Goal: Information Seeking & Learning: Learn about a topic

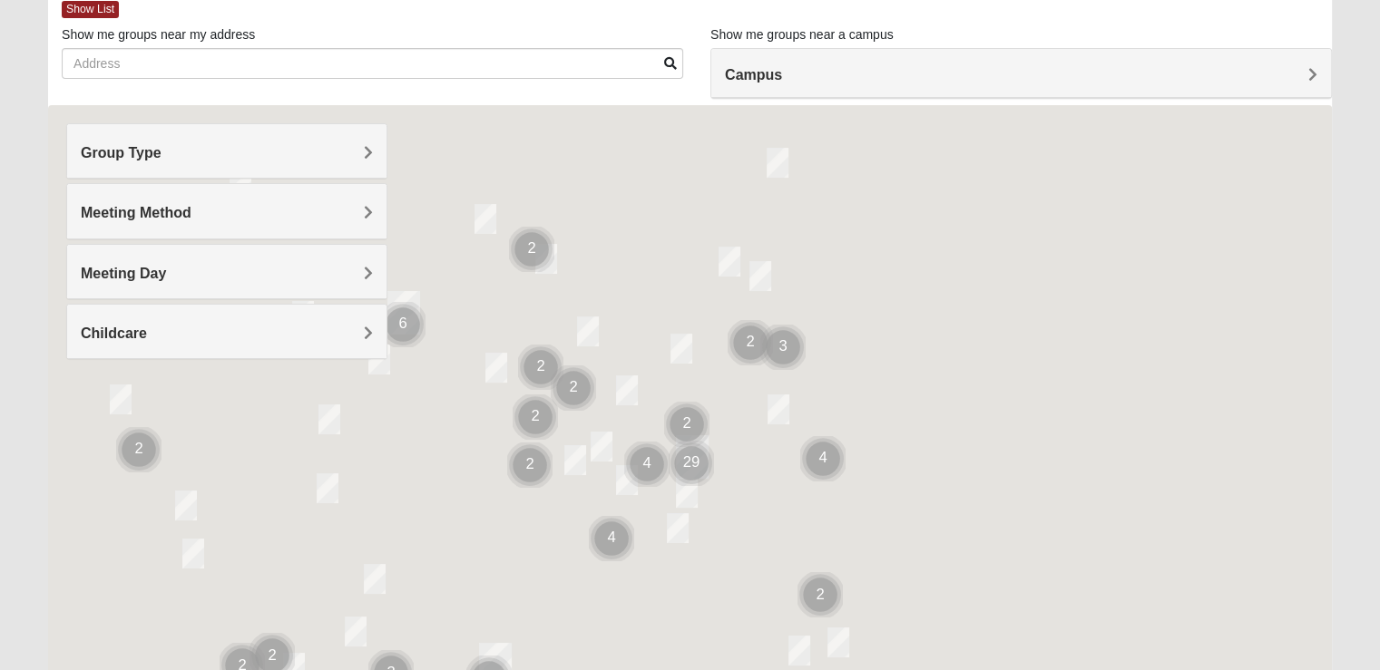
scroll to position [141, 0]
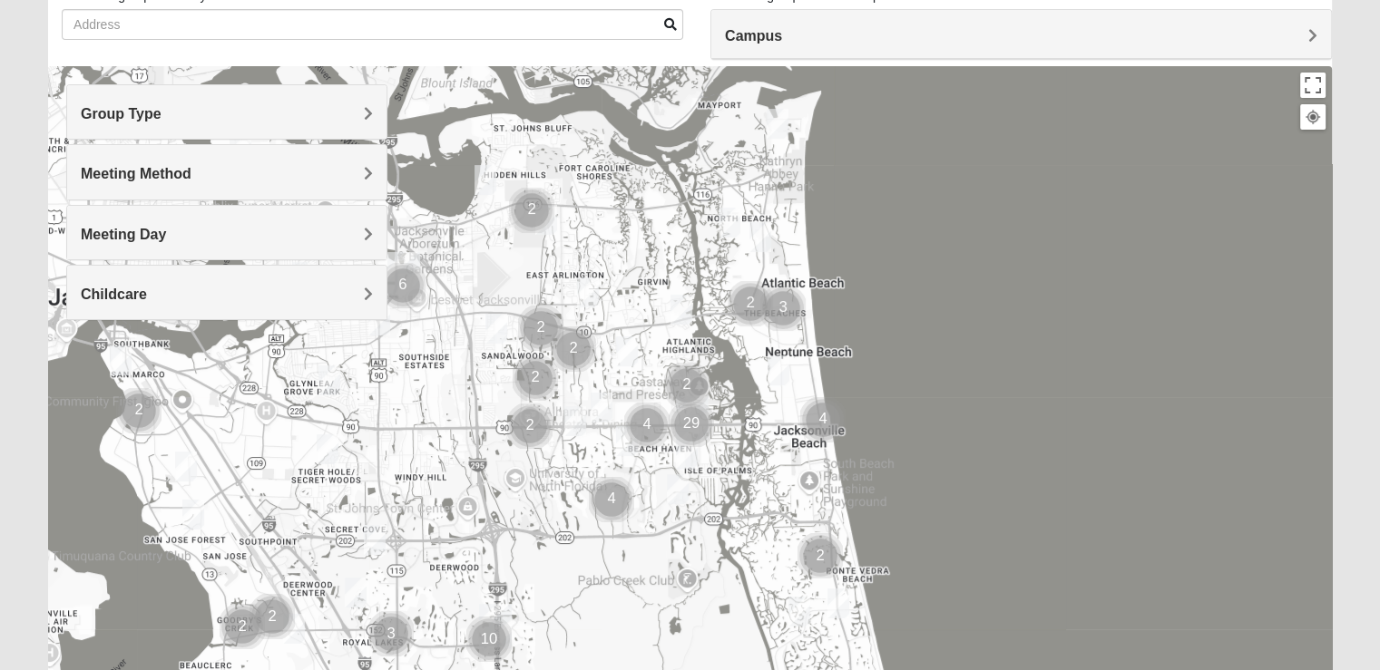
click at [185, 121] on h4 "Group Type" at bounding box center [227, 113] width 292 height 17
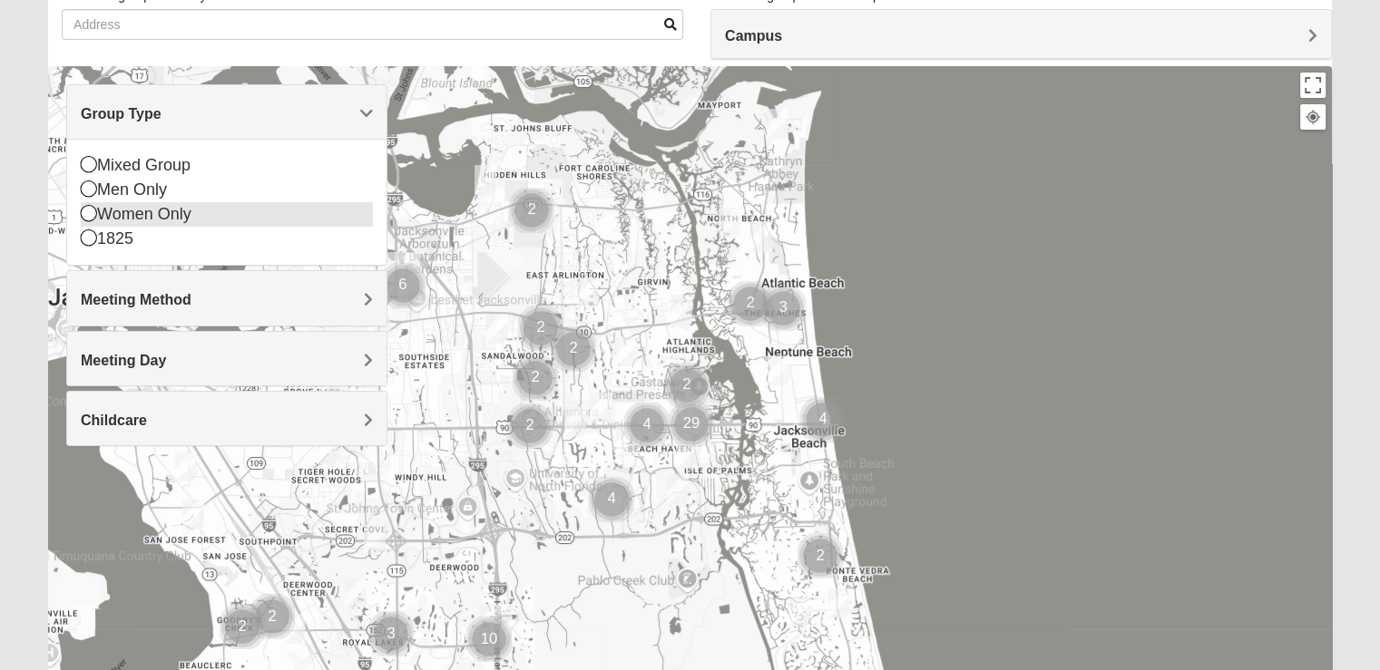
click at [91, 217] on icon at bounding box center [89, 213] width 16 height 16
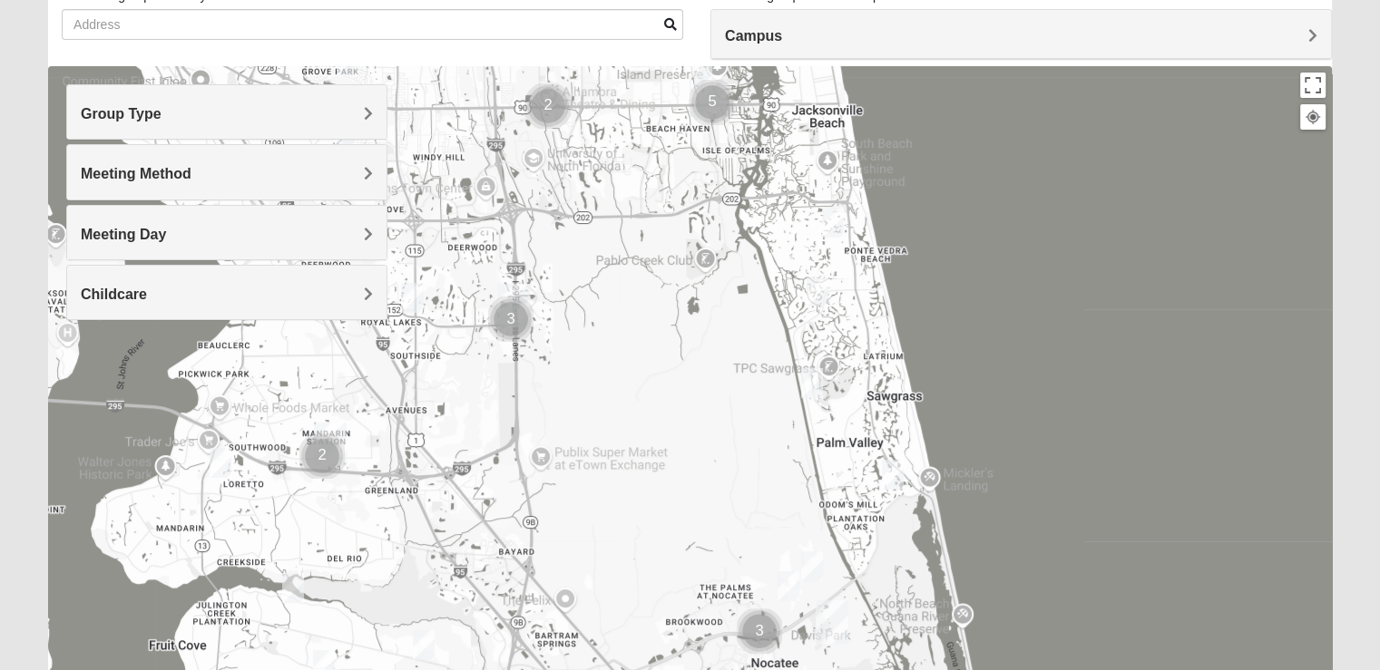
drag, startPoint x: 653, startPoint y: 535, endPoint x: 671, endPoint y: 207, distance: 328.9
click at [671, 207] on div at bounding box center [690, 429] width 1284 height 726
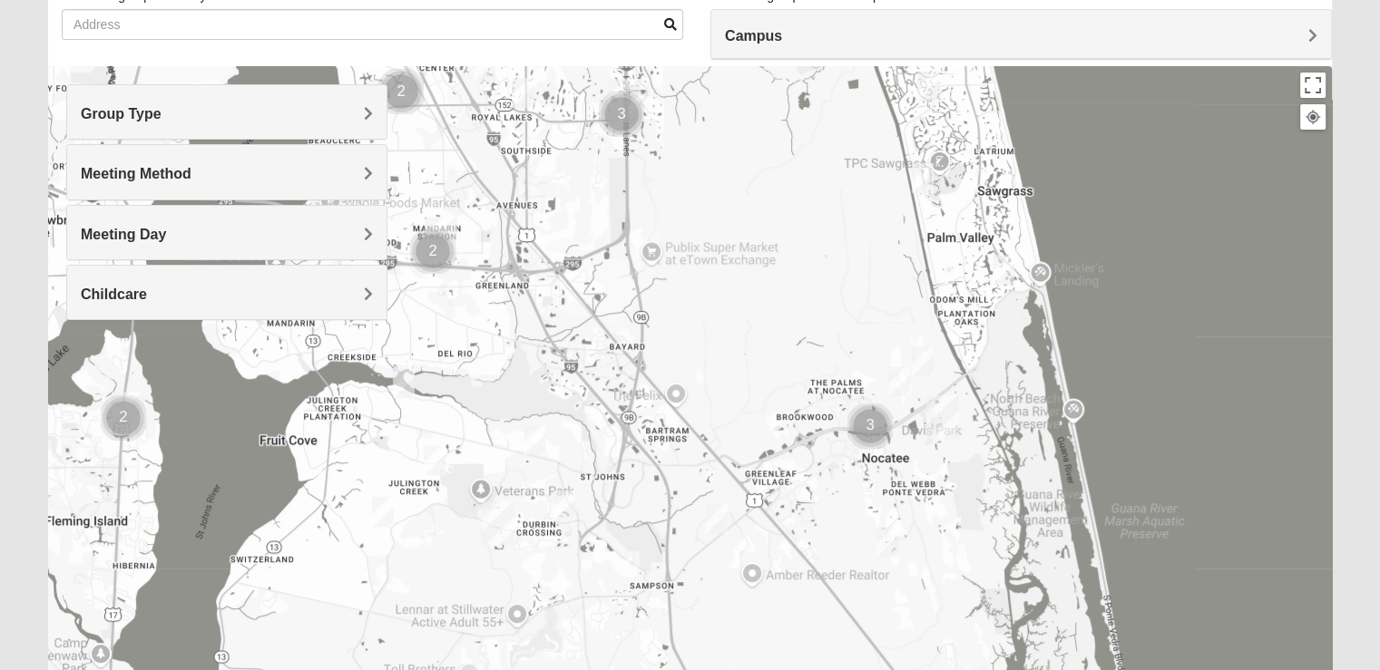
drag, startPoint x: 614, startPoint y: 508, endPoint x: 725, endPoint y: 308, distance: 229.0
click at [725, 308] on div at bounding box center [690, 429] width 1284 height 726
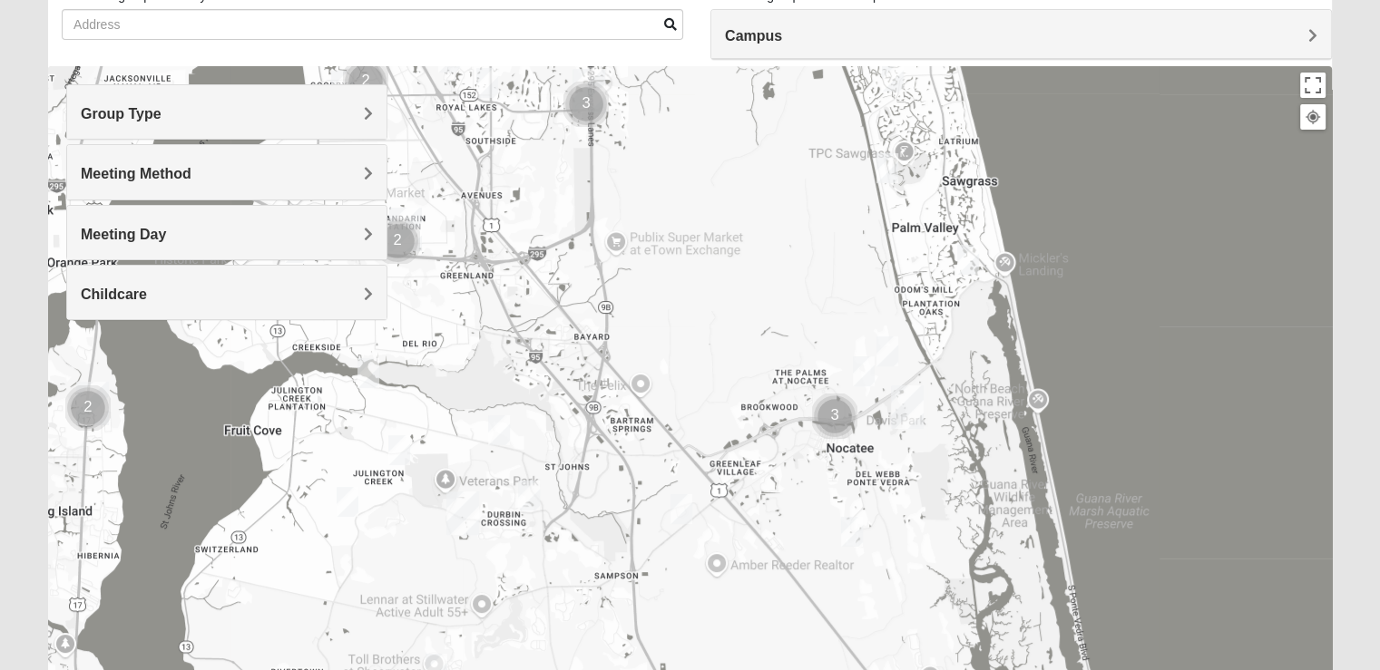
drag, startPoint x: 665, startPoint y: 502, endPoint x: 631, endPoint y: 524, distance: 40.0
click at [631, 524] on div at bounding box center [690, 429] width 1284 height 726
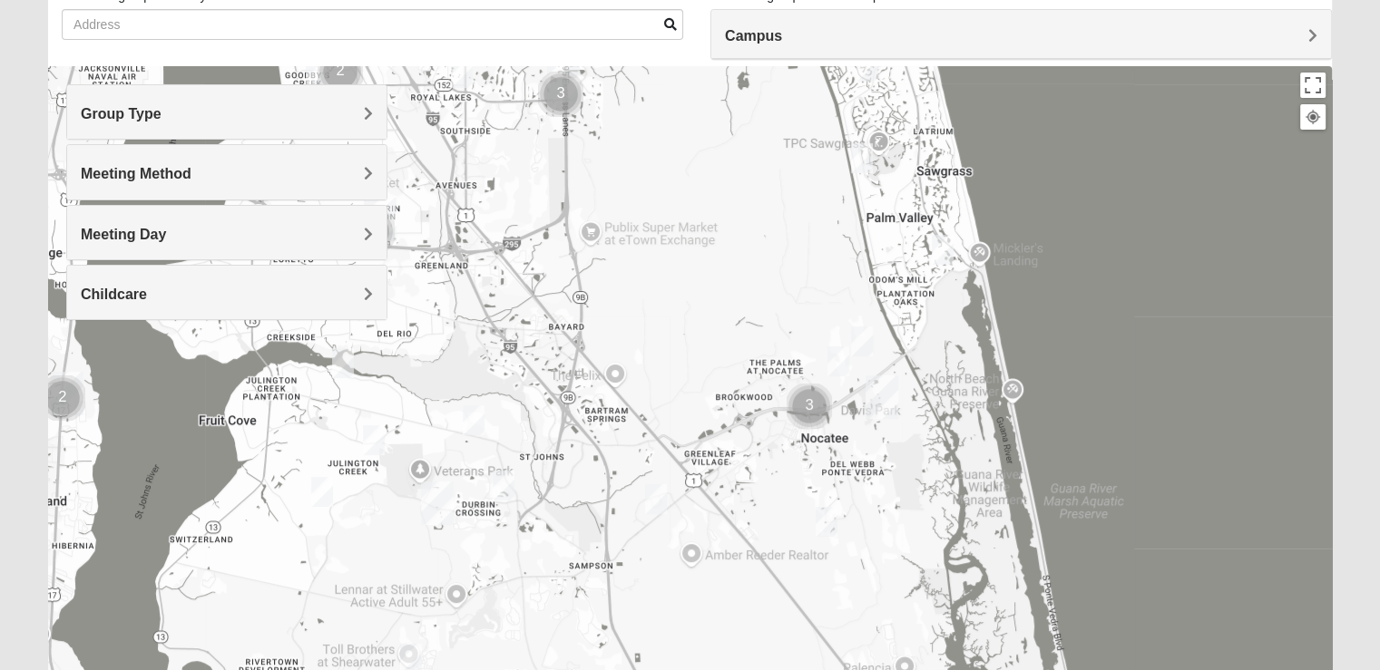
drag, startPoint x: 612, startPoint y: 551, endPoint x: 581, endPoint y: 543, distance: 31.9
click at [582, 543] on div at bounding box center [690, 429] width 1284 height 726
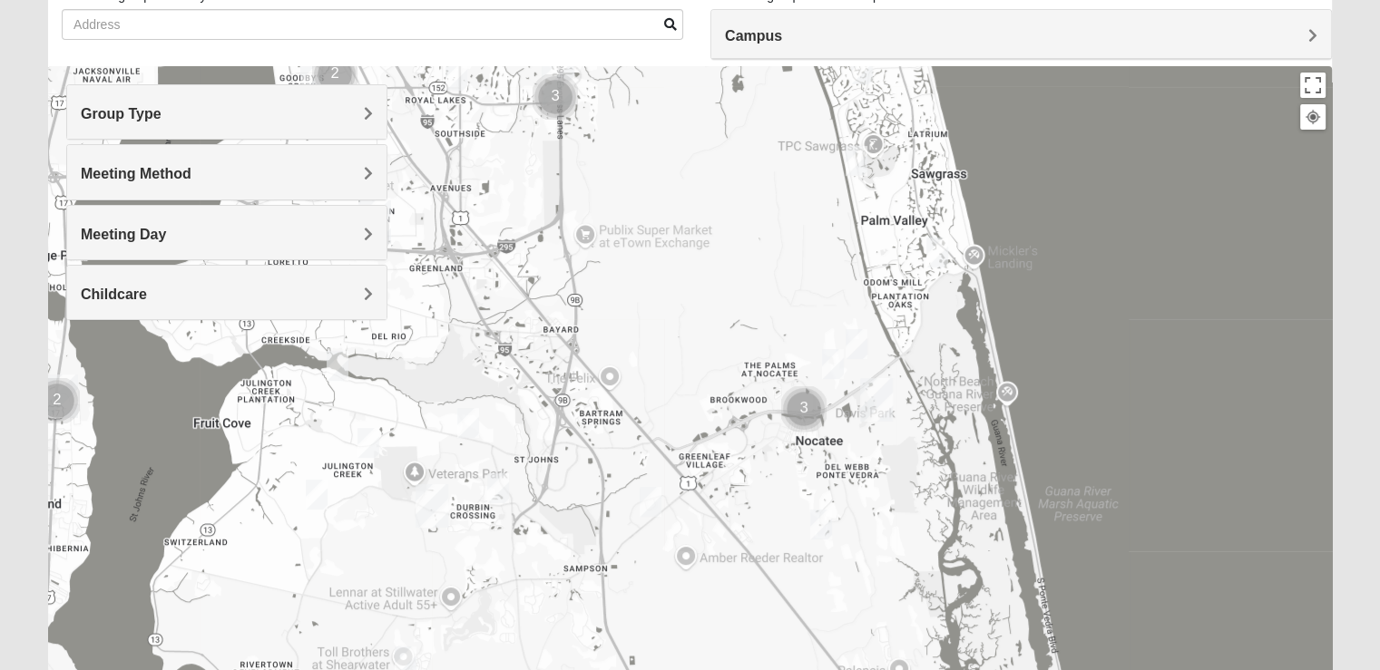
click at [271, 233] on h4 "Meeting Day" at bounding box center [227, 234] width 292 height 17
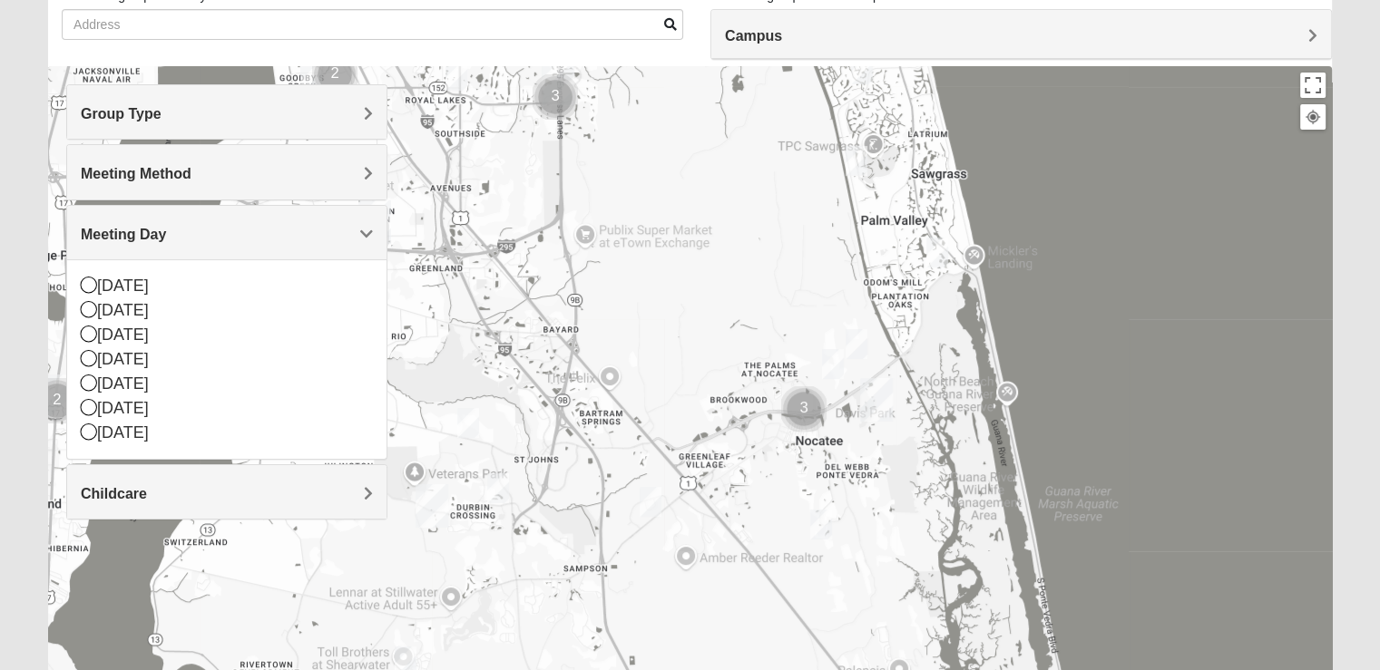
click at [270, 233] on h4 "Meeting Day" at bounding box center [227, 234] width 292 height 17
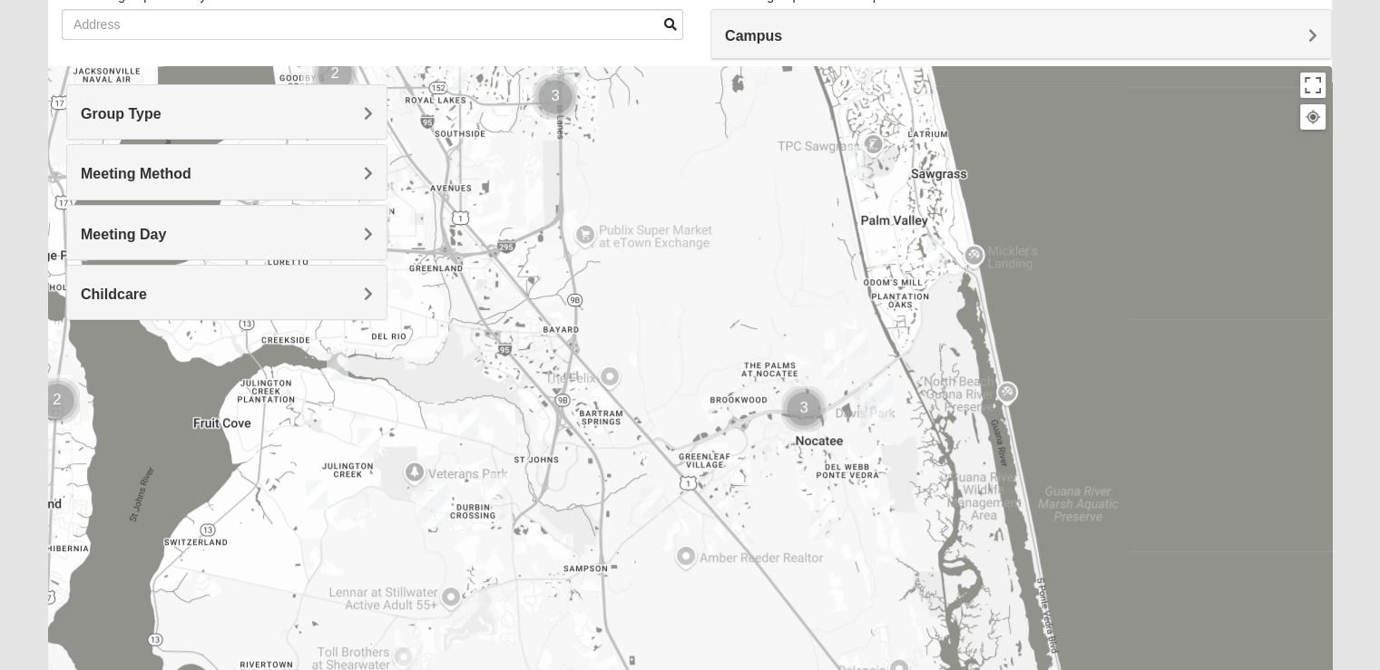
click at [311, 495] on img "Womens Crane 32259" at bounding box center [317, 495] width 36 height 44
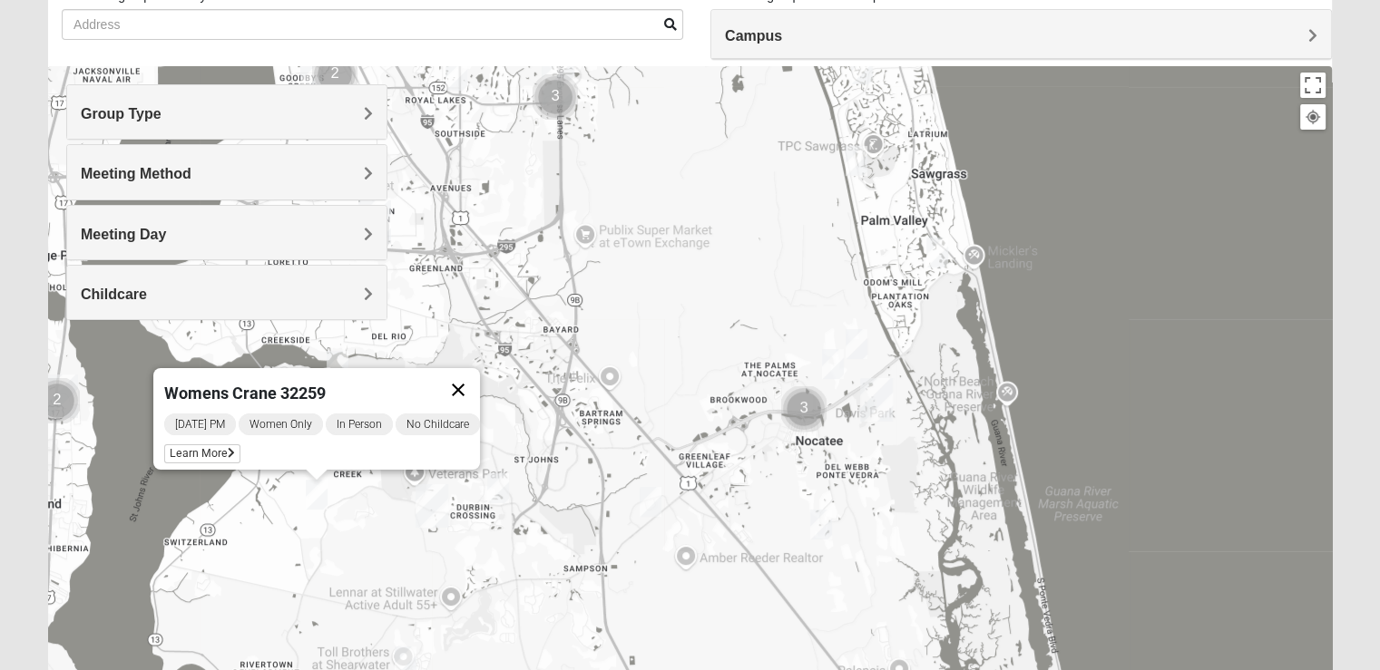
click at [469, 371] on button "Close" at bounding box center [458, 390] width 44 height 44
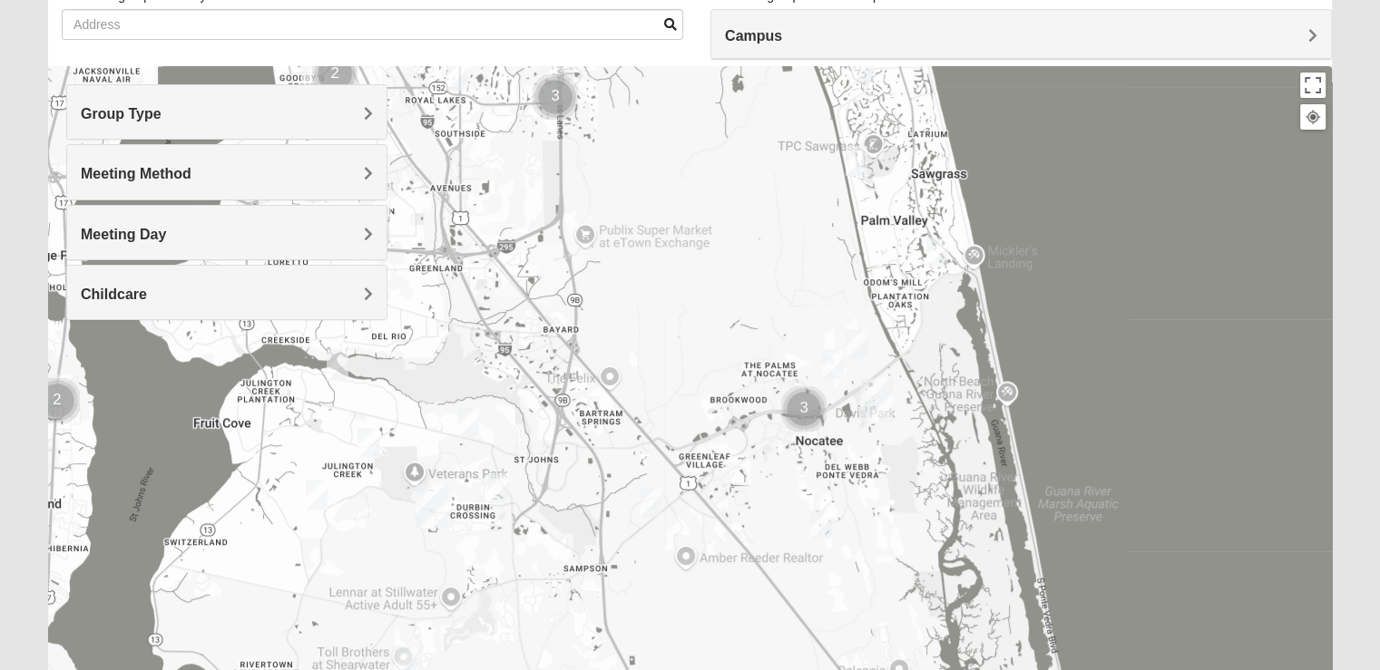
click at [371, 447] on img "Womens Iliff 32259" at bounding box center [368, 443] width 36 height 44
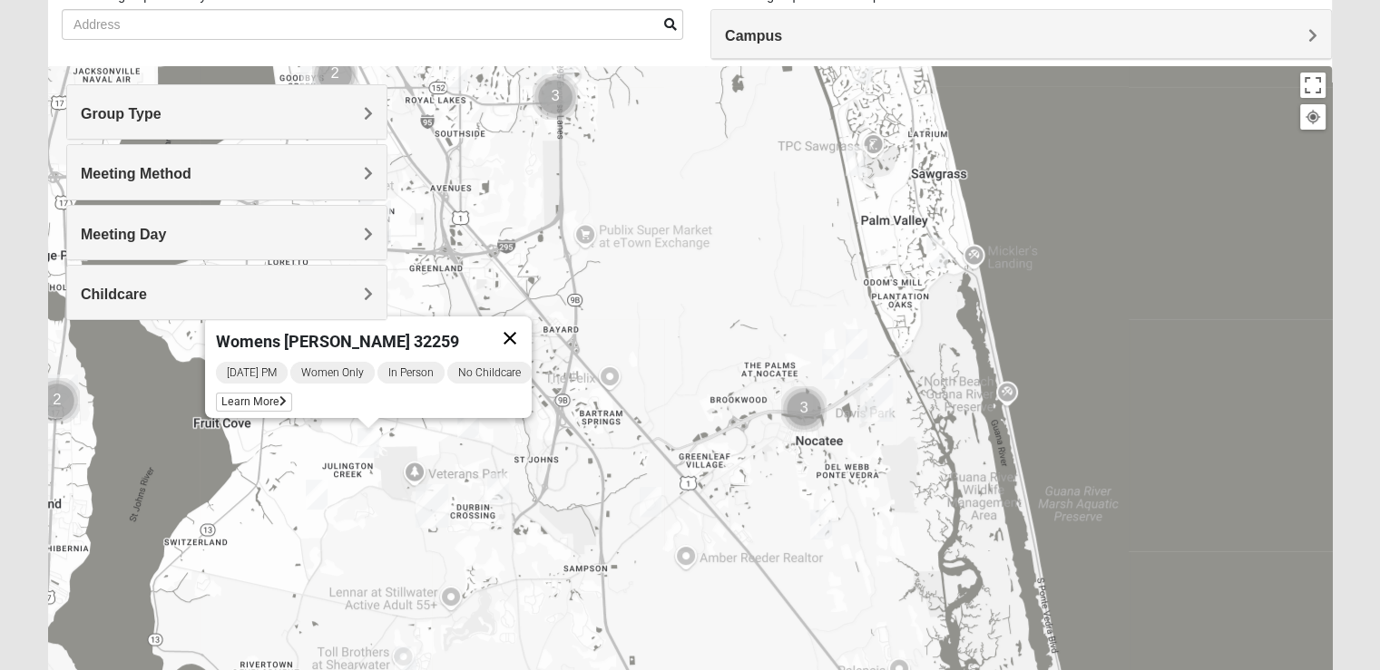
click at [523, 328] on button "Close" at bounding box center [510, 339] width 44 height 44
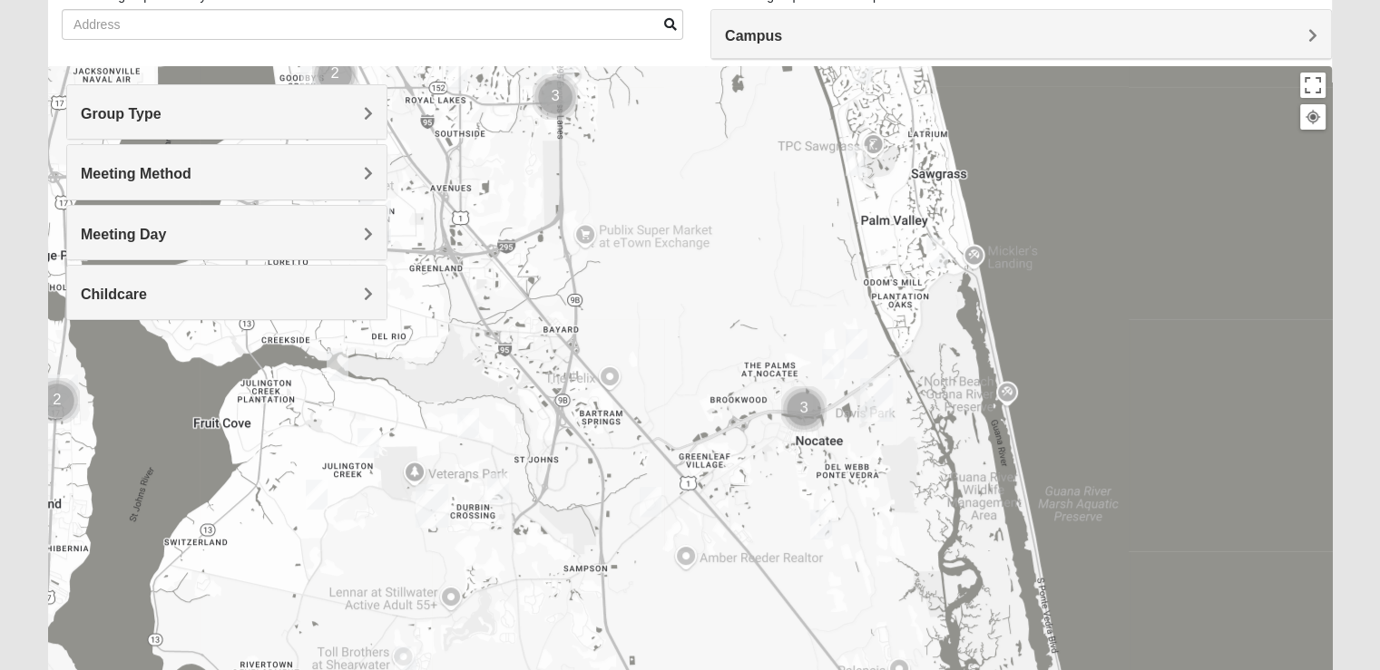
click at [503, 486] on img "Womens Caro 32259" at bounding box center [498, 488] width 36 height 44
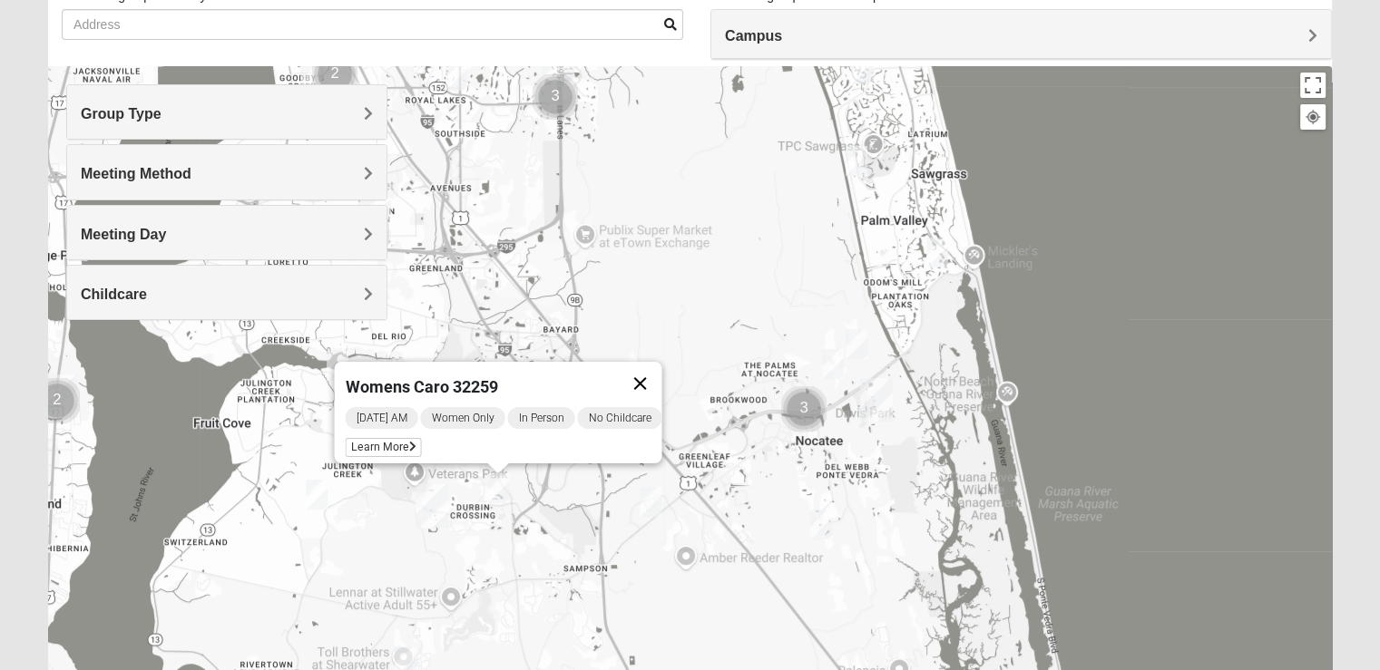
click at [649, 370] on button "Close" at bounding box center [640, 384] width 44 height 44
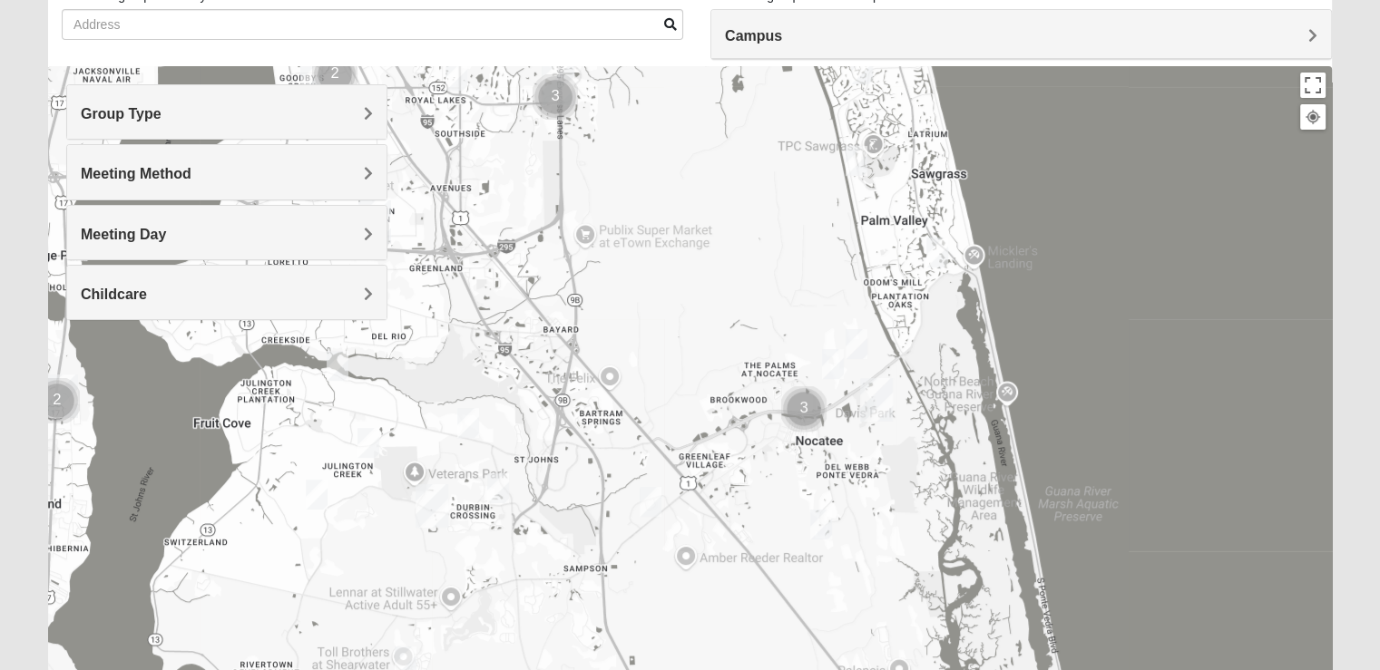
click at [471, 430] on img "Womens Urbanski 32259" at bounding box center [468, 423] width 36 height 44
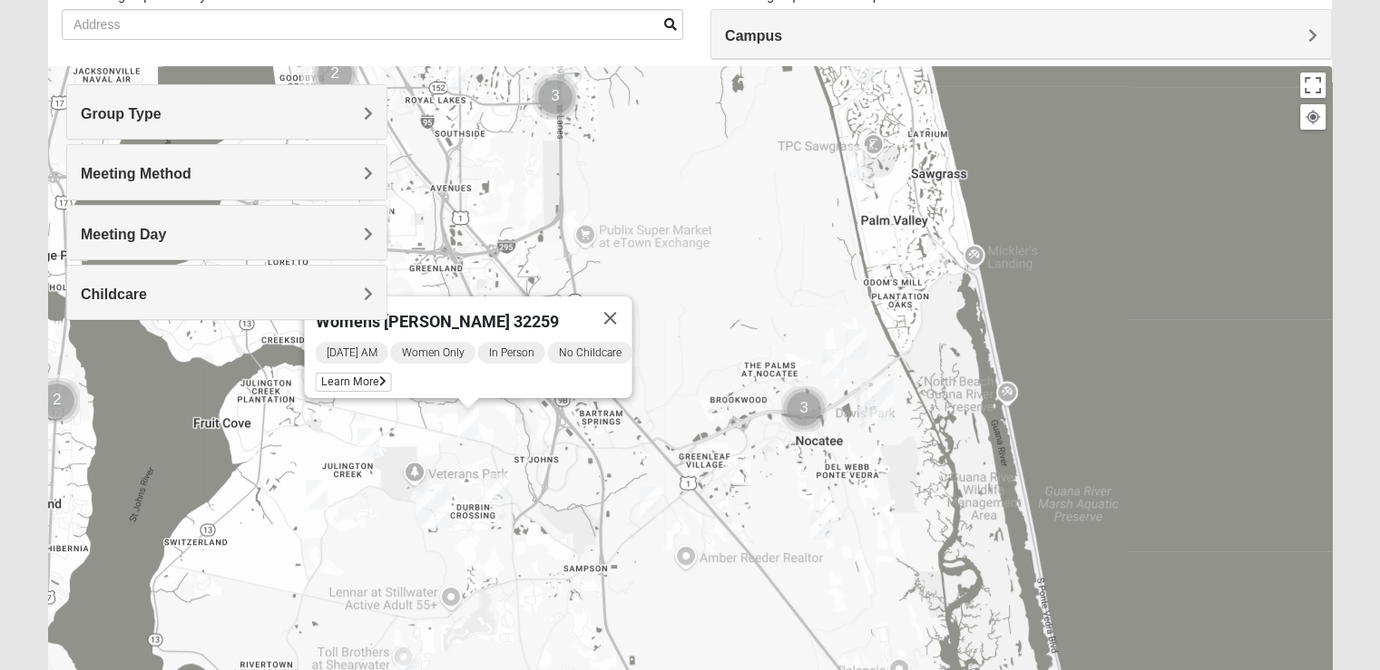
click at [315, 179] on h4 "Meeting Method" at bounding box center [227, 173] width 292 height 17
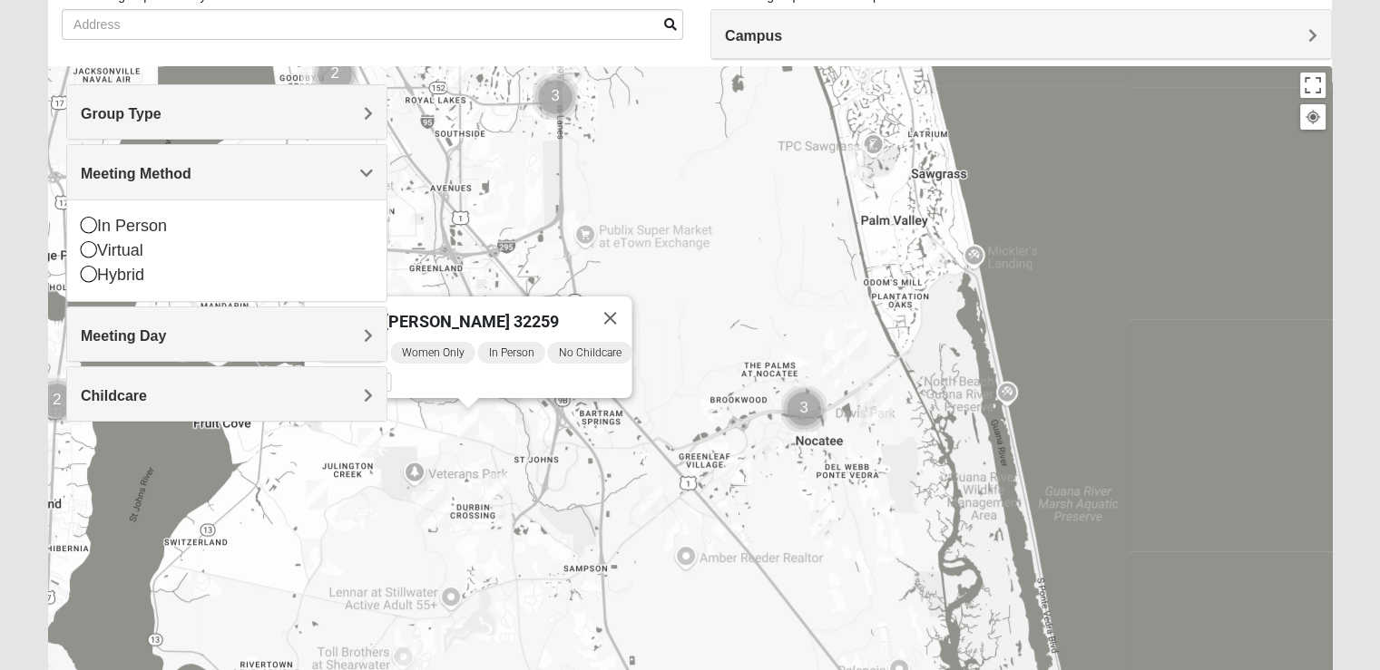
click at [315, 179] on h4 "Meeting Method" at bounding box center [227, 173] width 292 height 17
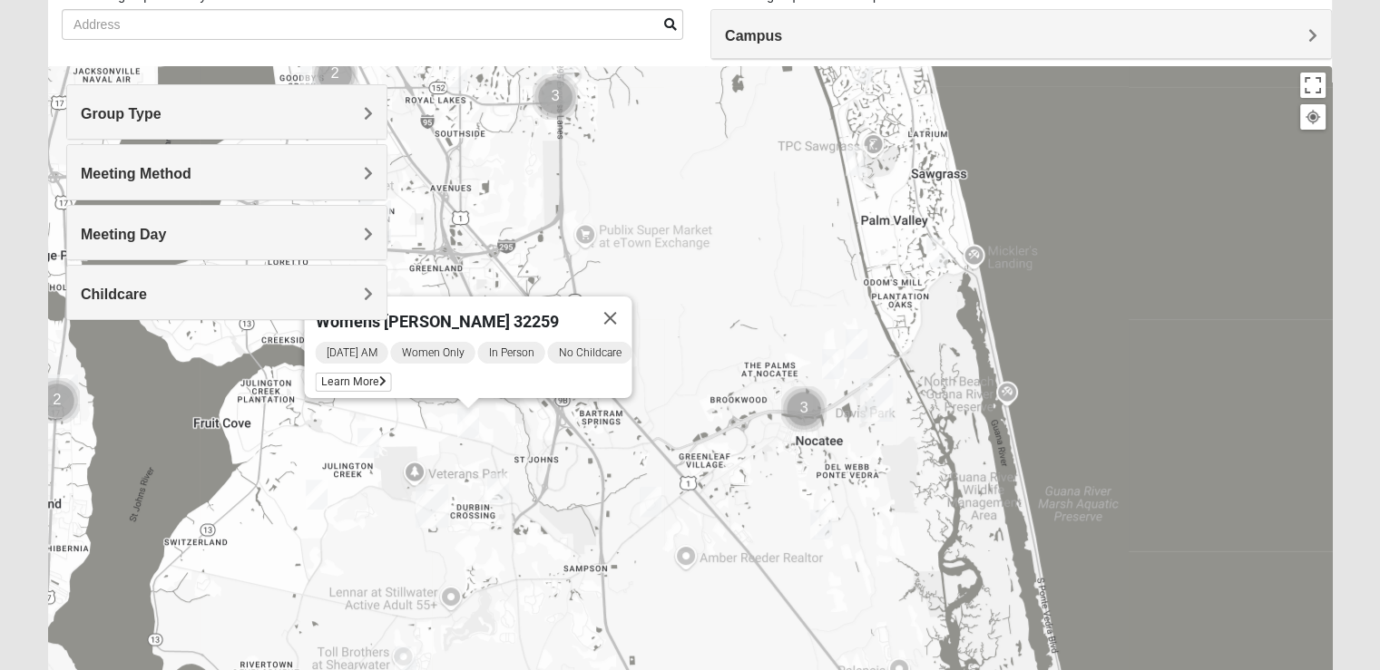
click at [197, 242] on div "Meeting Day" at bounding box center [226, 233] width 319 height 54
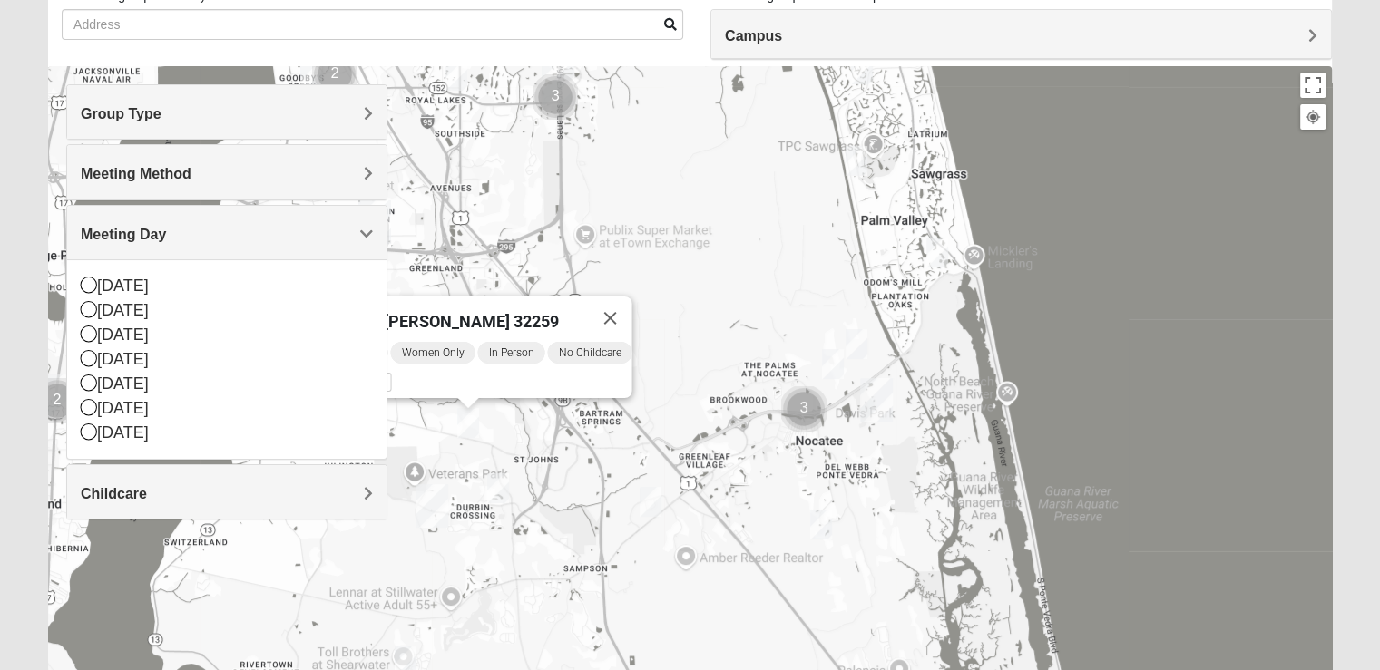
click at [197, 242] on div "Meeting Day" at bounding box center [226, 233] width 319 height 54
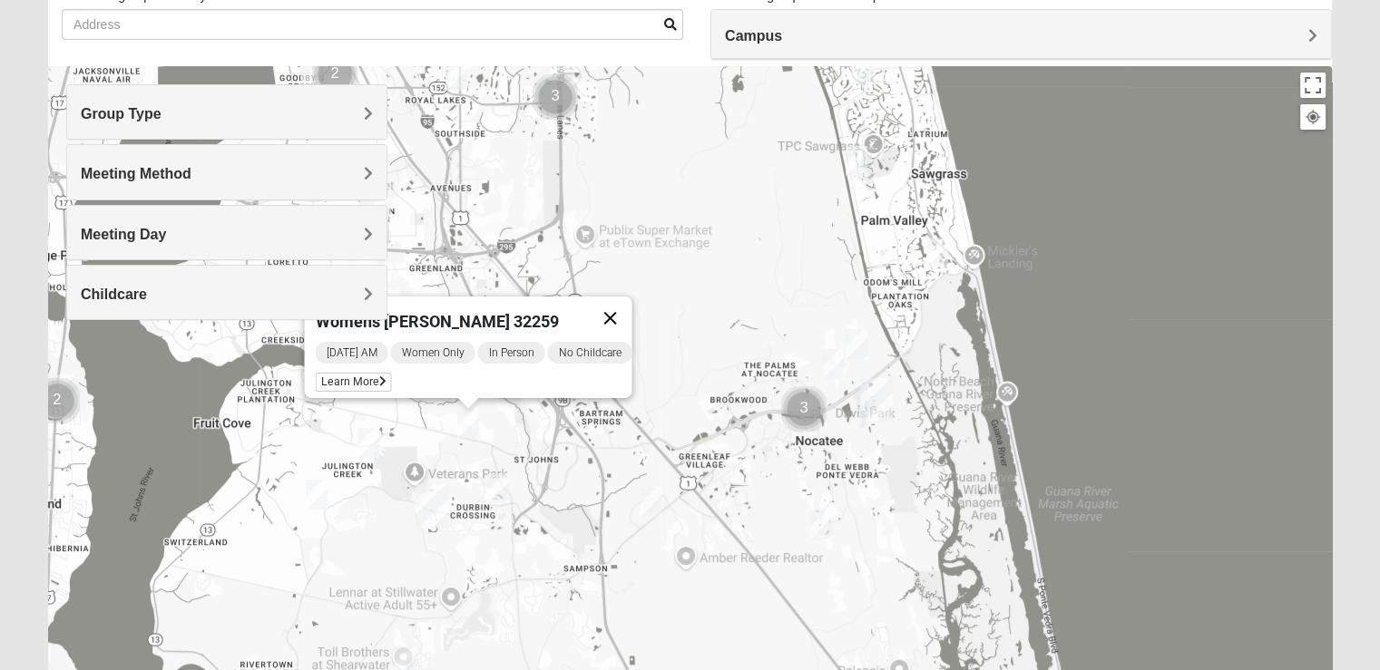
click at [618, 306] on button "Close" at bounding box center [610, 319] width 44 height 44
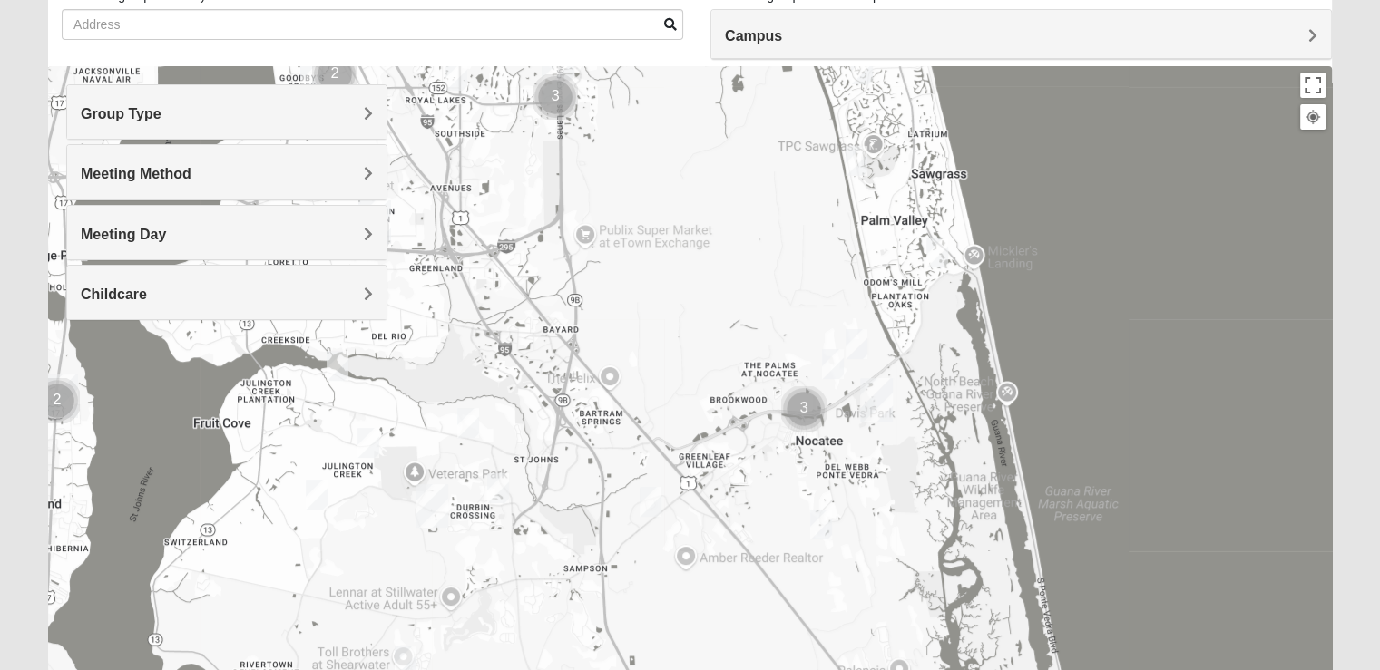
click at [474, 424] on img "Womens Urbanski 32259" at bounding box center [468, 423] width 36 height 44
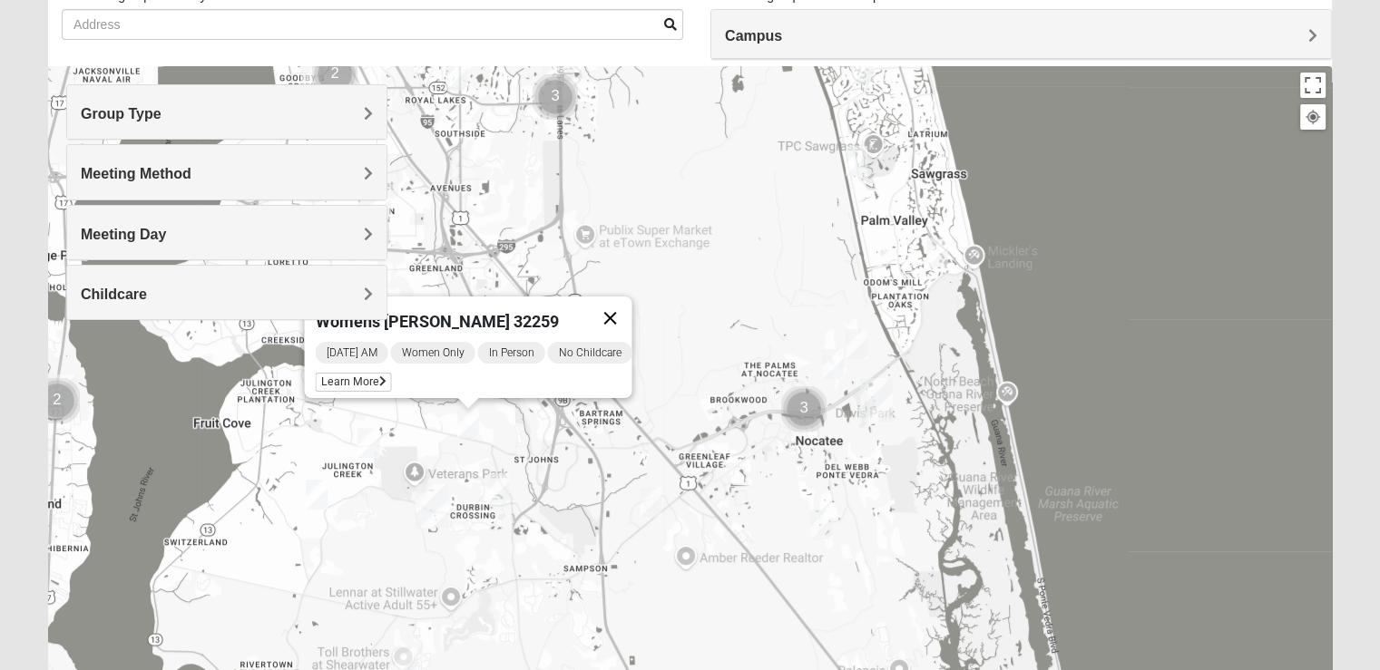
click at [619, 300] on button "Close" at bounding box center [610, 319] width 44 height 44
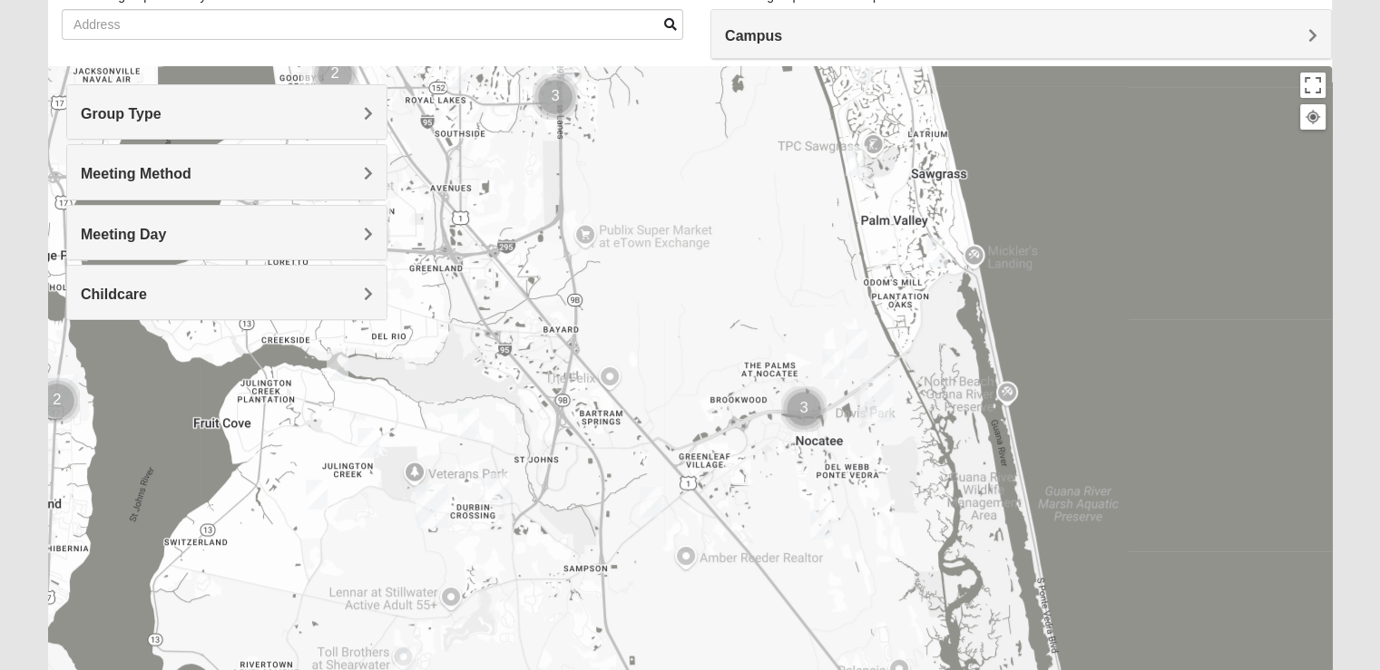
click at [338, 369] on img "Womens Rippa 32259" at bounding box center [337, 366] width 36 height 44
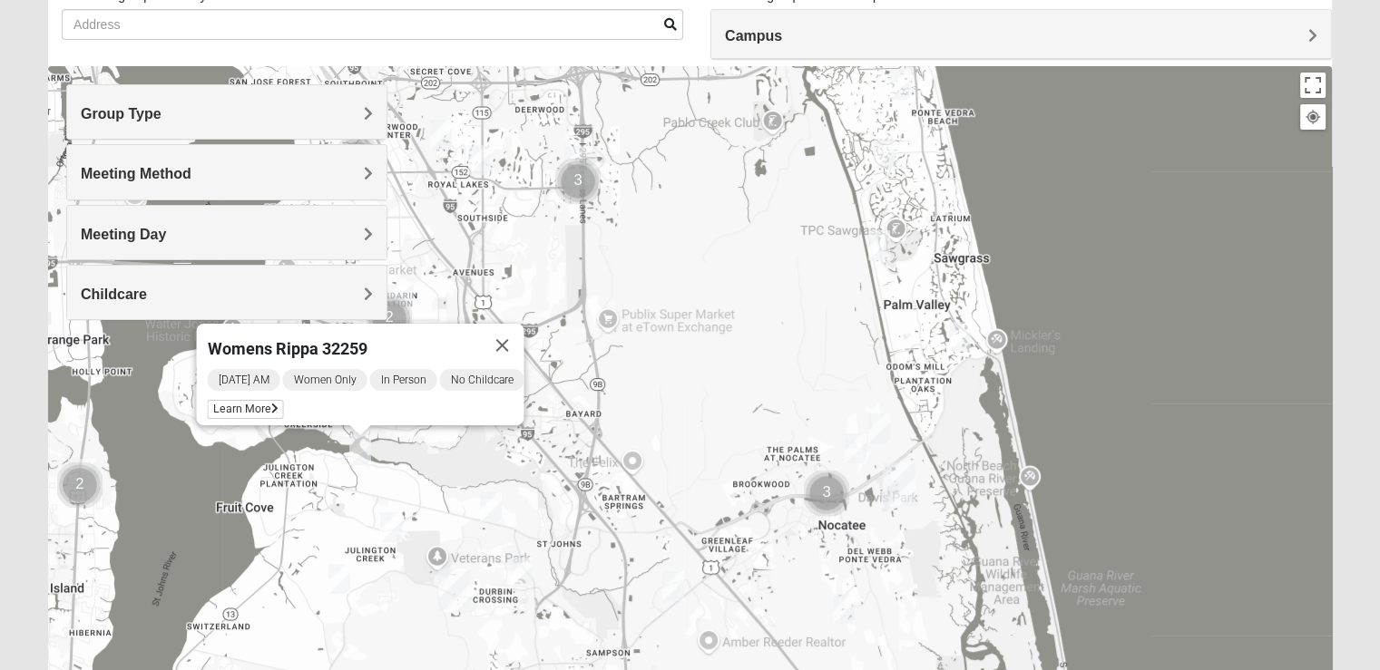
drag, startPoint x: 490, startPoint y: 385, endPoint x: 512, endPoint y: 469, distance: 87.1
click at [512, 469] on div "Womens Rippa 32259 [DATE] AM Women Only In Person No Childcare Learn More" at bounding box center [690, 429] width 1284 height 726
click at [508, 332] on button "Close" at bounding box center [501, 346] width 44 height 44
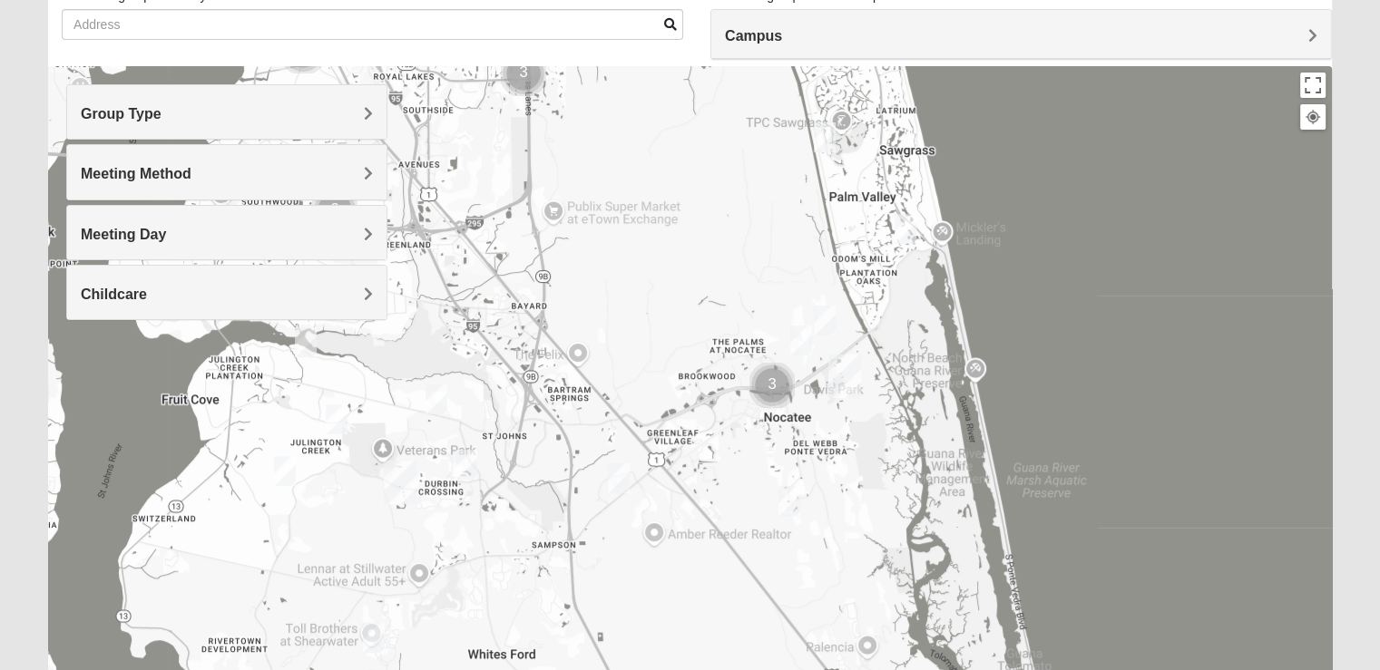
drag, startPoint x: 544, startPoint y: 494, endPoint x: 479, endPoint y: 372, distance: 138.8
click at [482, 371] on div at bounding box center [690, 429] width 1284 height 726
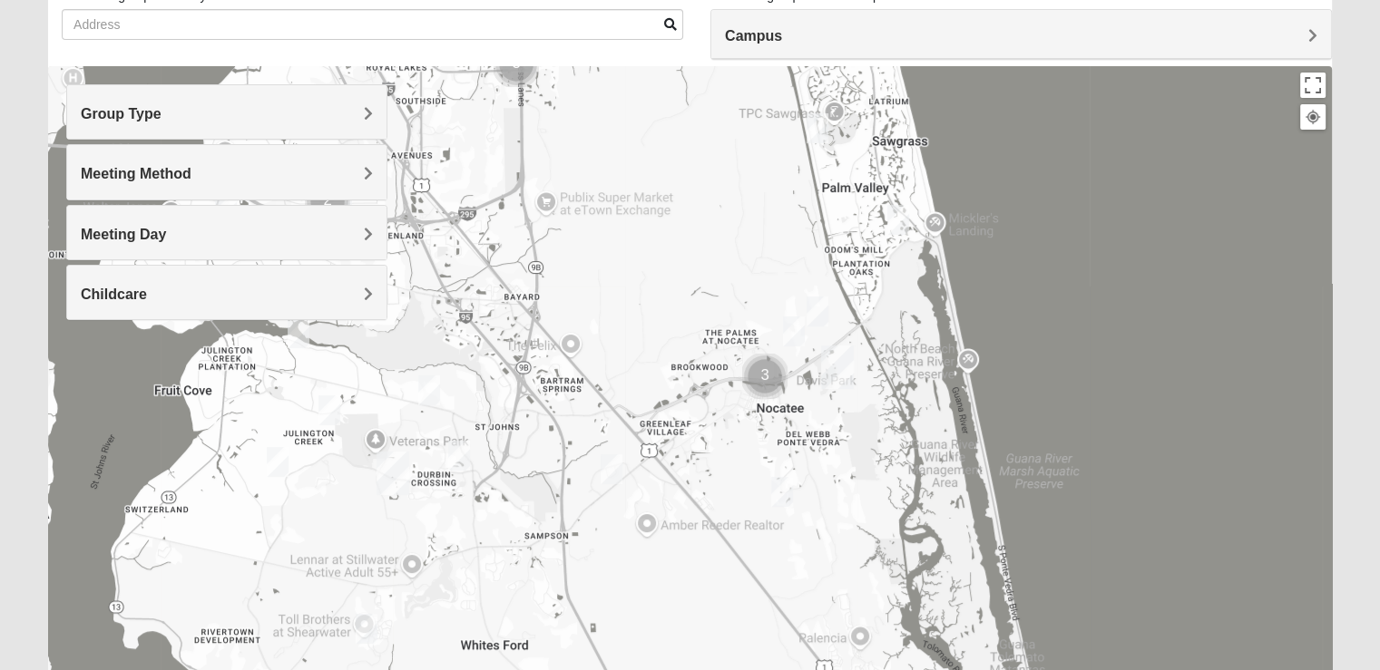
click at [459, 456] on img "Womens Caro 32259" at bounding box center [459, 456] width 36 height 44
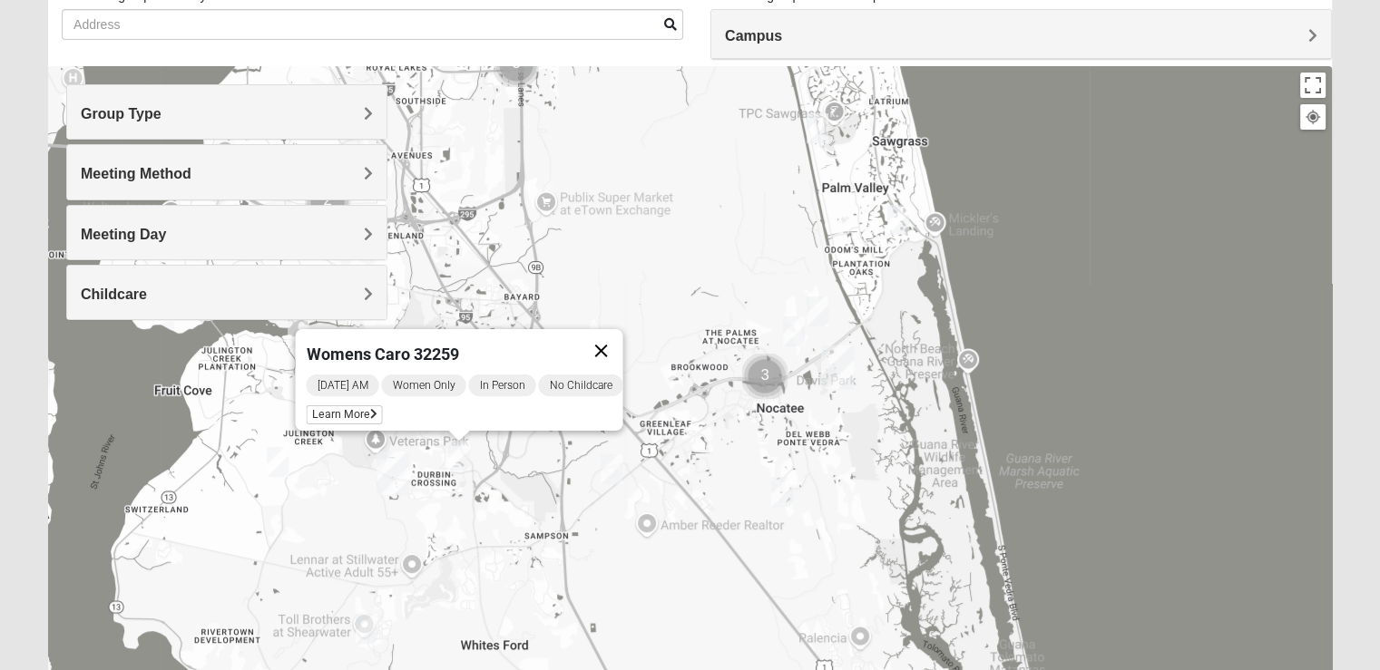
click at [622, 338] on button "Close" at bounding box center [601, 351] width 44 height 44
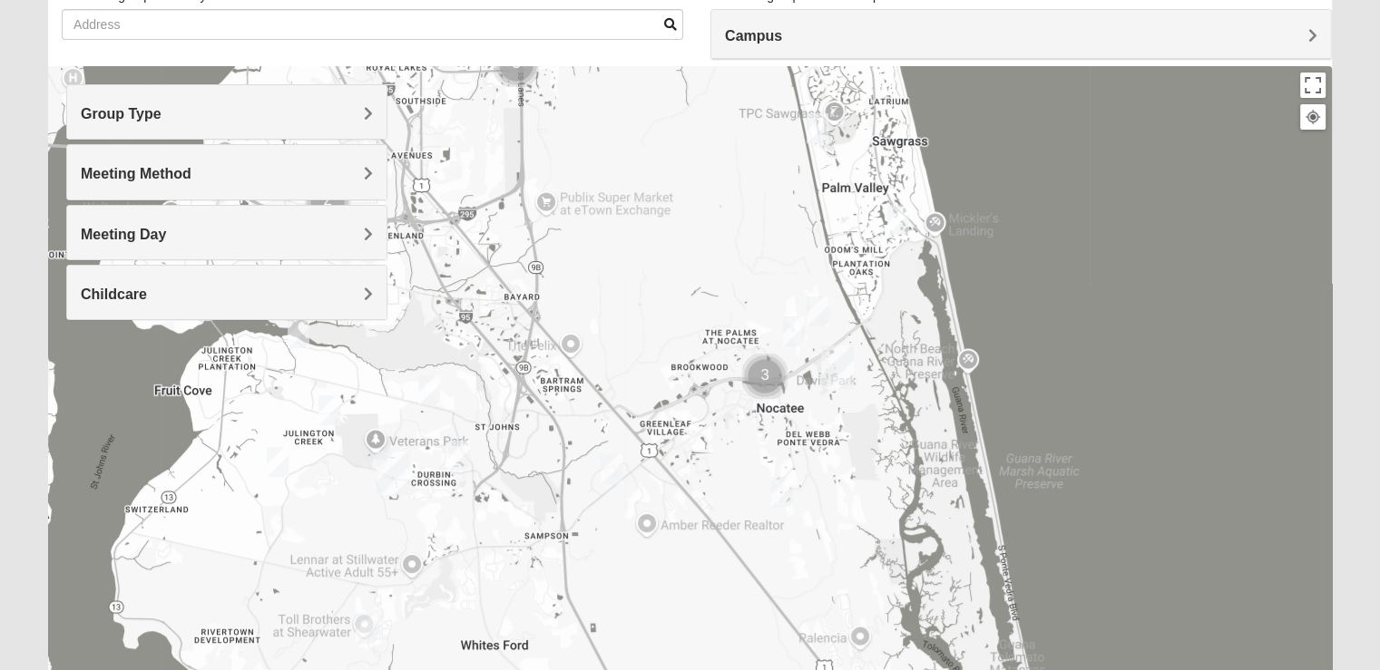
click at [442, 394] on img "Womens Urbanski 32259" at bounding box center [429, 390] width 36 height 44
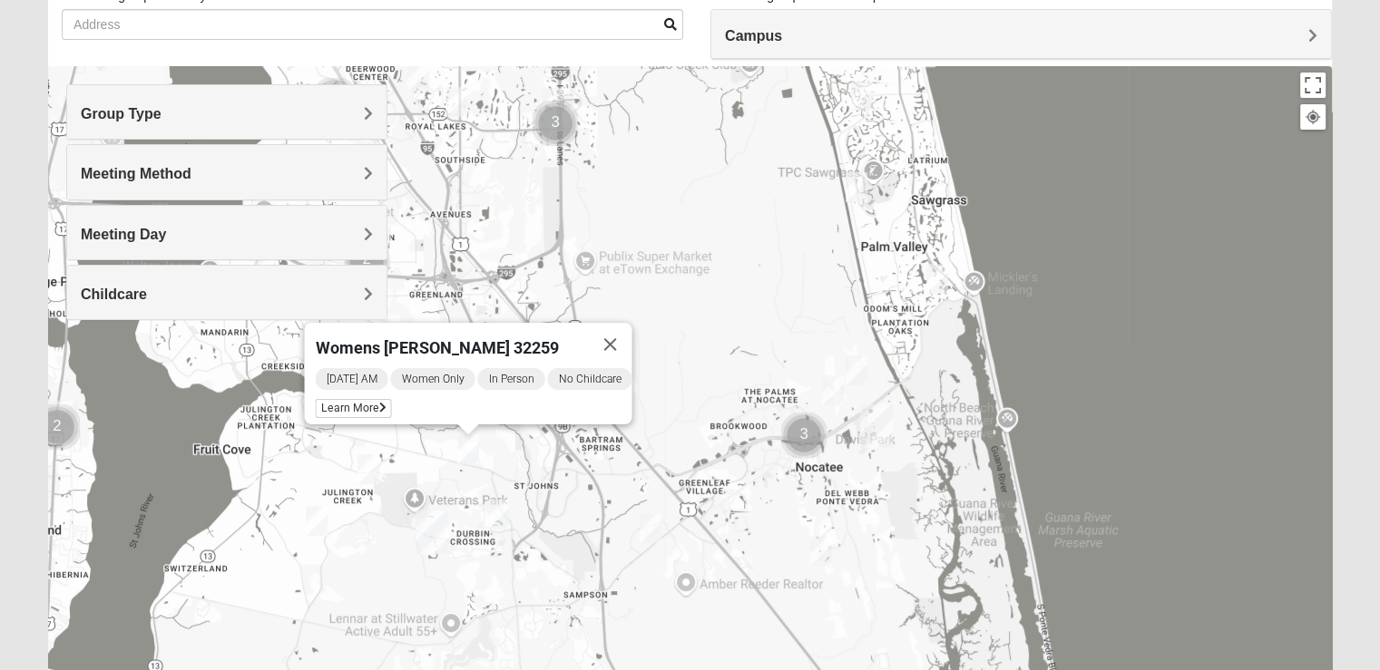
drag, startPoint x: 502, startPoint y: 394, endPoint x: 541, endPoint y: 453, distance: 70.7
click at [541, 453] on div "Womens [PERSON_NAME] 32259 [DATE] AM Women Only In Person No Childcare Learn Mo…" at bounding box center [690, 429] width 1284 height 726
click at [612, 332] on button "Close" at bounding box center [610, 345] width 44 height 44
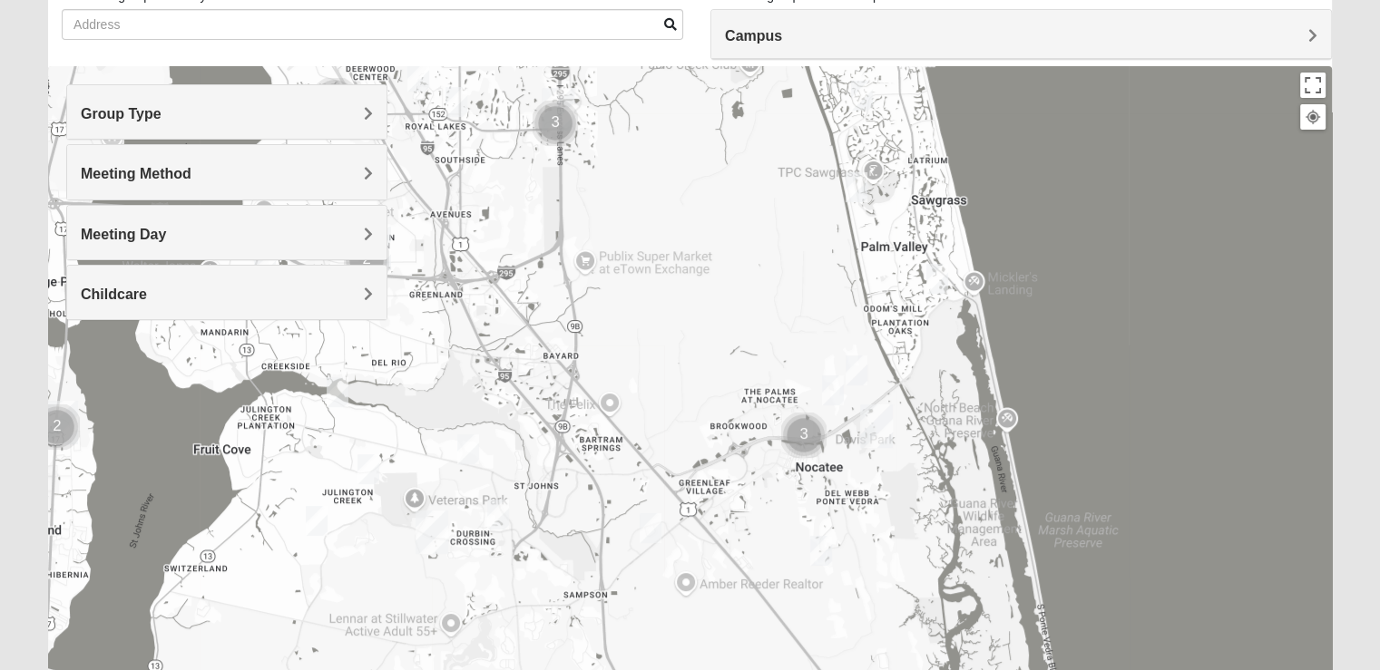
click at [344, 394] on img "Womens Rippa 32259" at bounding box center [337, 392] width 36 height 44
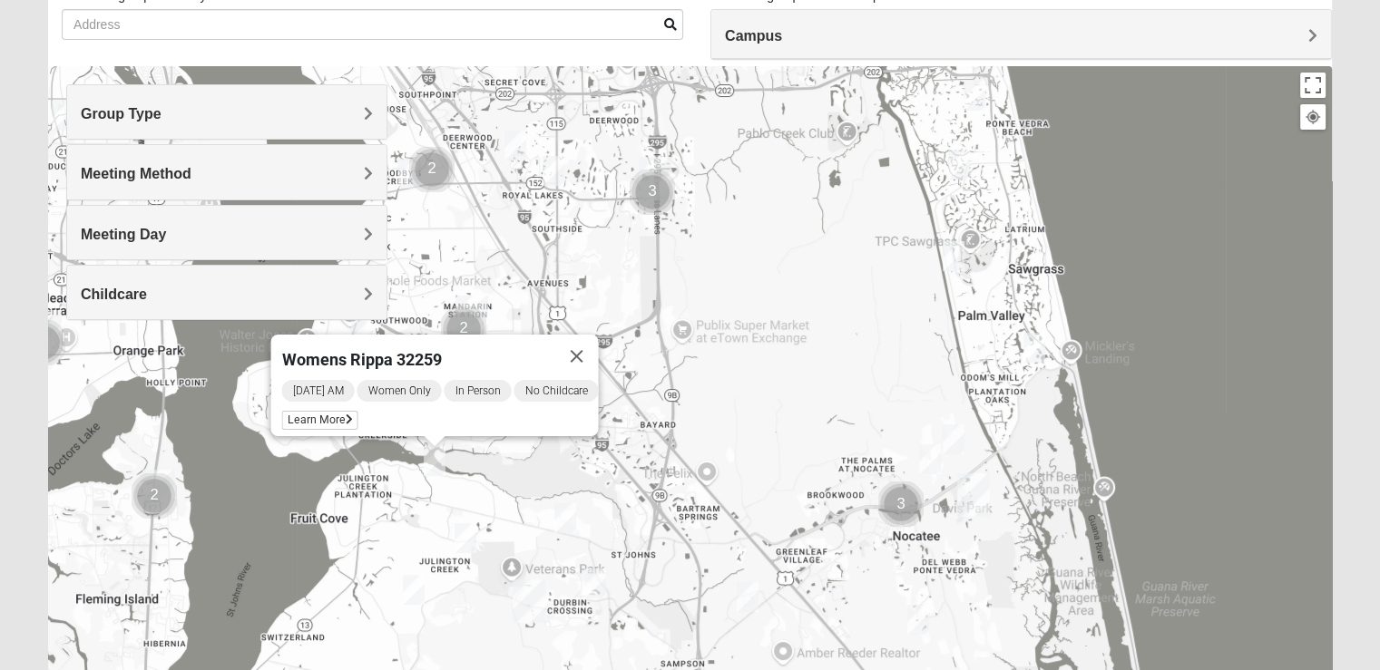
drag, startPoint x: 624, startPoint y: 466, endPoint x: 632, endPoint y: 473, distance: 10.3
click at [633, 474] on div "Womens Rippa 32259 [DATE] AM Women Only In Person No Childcare Learn More" at bounding box center [690, 429] width 1284 height 726
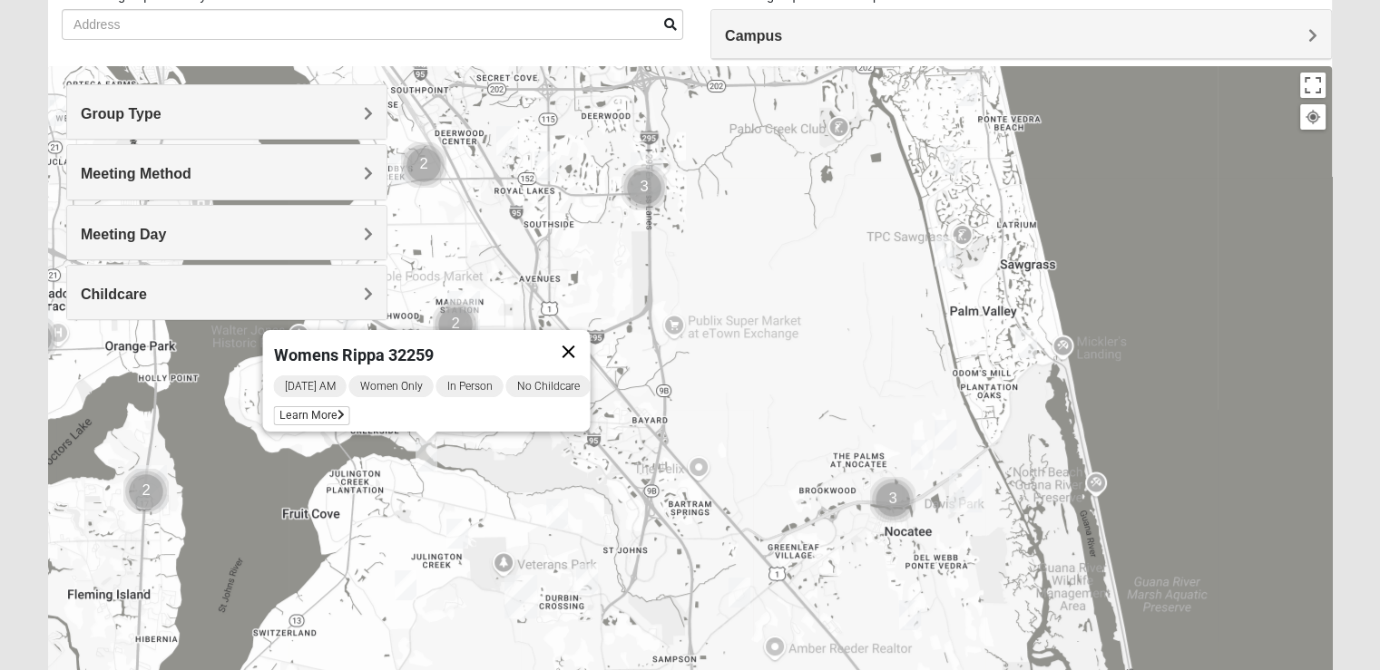
click at [577, 340] on button "Close" at bounding box center [568, 352] width 44 height 44
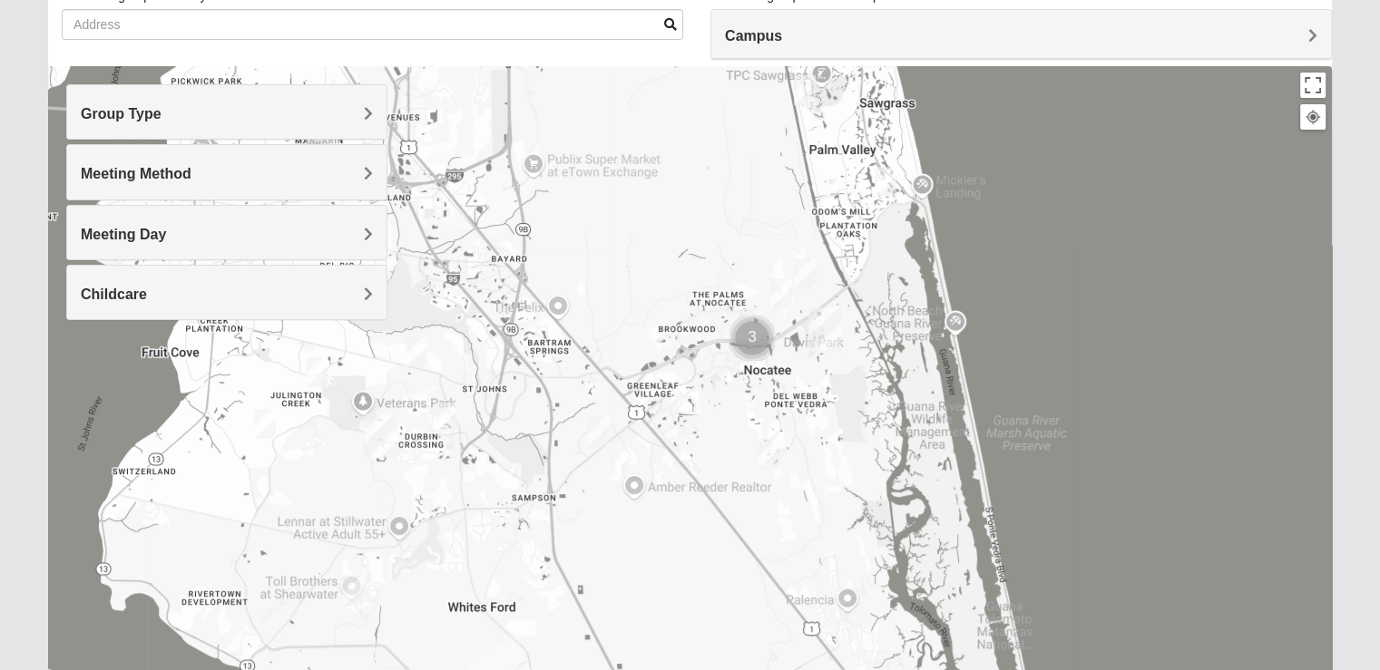
drag, startPoint x: 682, startPoint y: 480, endPoint x: 542, endPoint y: 316, distance: 216.2
click at [542, 316] on div at bounding box center [690, 429] width 1284 height 726
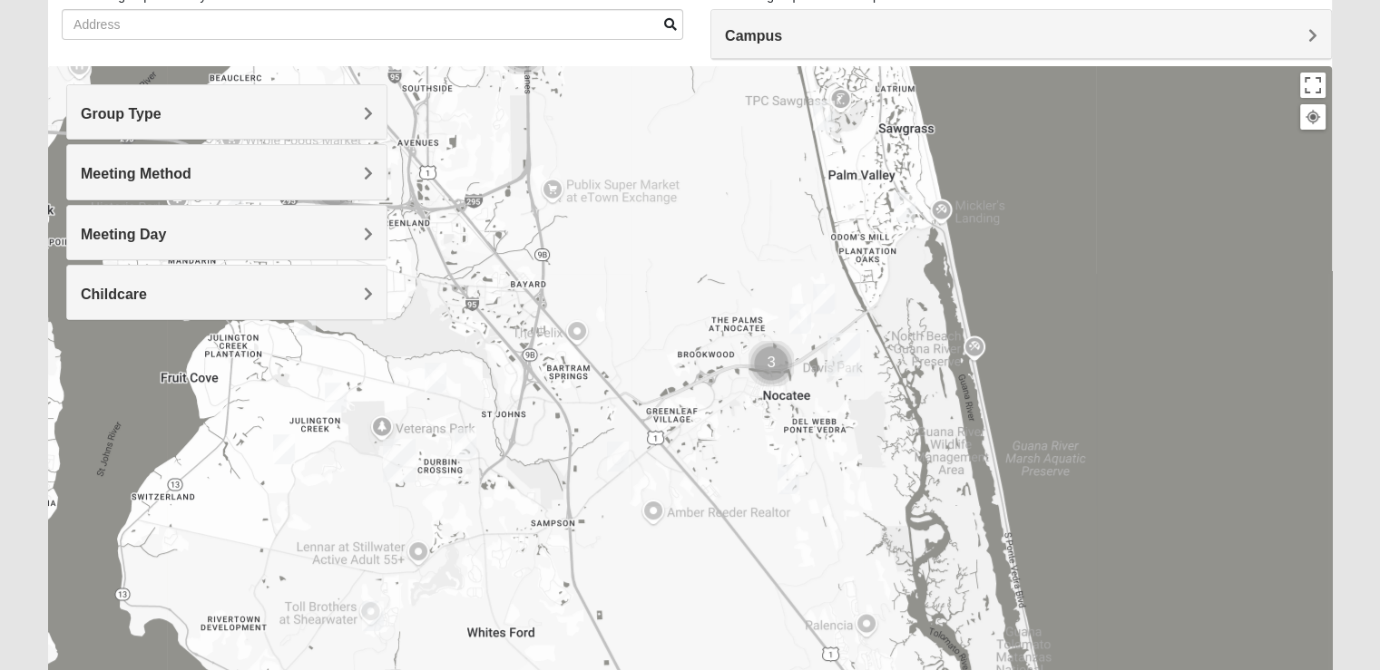
click at [403, 413] on div at bounding box center [690, 429] width 1284 height 726
click at [338, 392] on img "Womens Iliff 32259" at bounding box center [336, 398] width 36 height 44
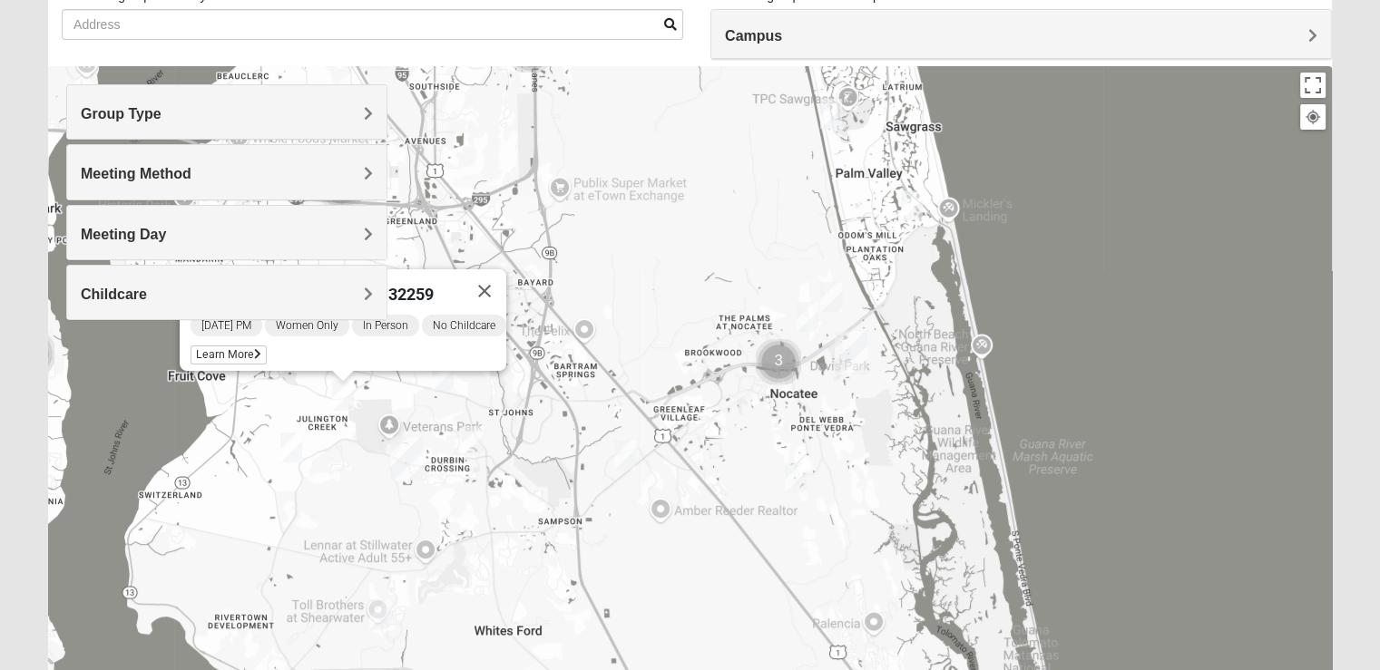
click at [598, 392] on div "Womens [PERSON_NAME] 32259 [DATE] PM Women Only In Person No Childcare Learn Mo…" at bounding box center [690, 429] width 1284 height 726
click at [289, 447] on img "Womens Crane 32259" at bounding box center [291, 448] width 36 height 44
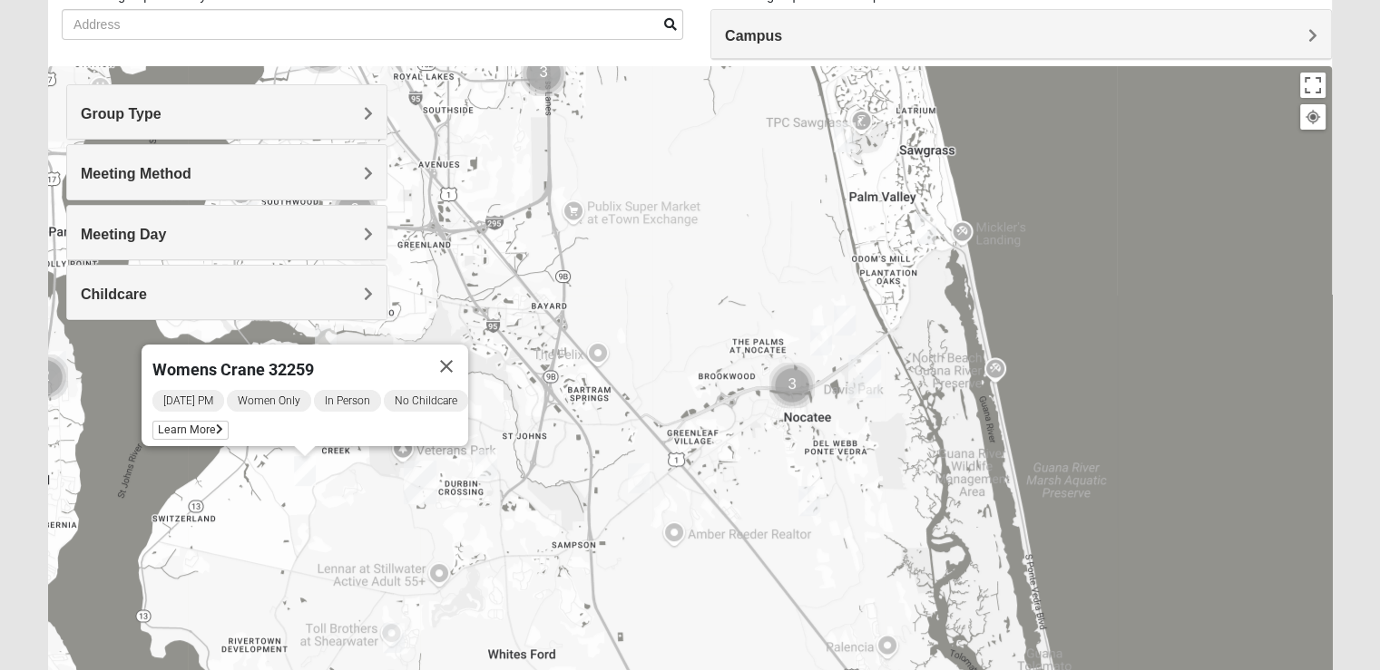
drag, startPoint x: 385, startPoint y: 471, endPoint x: 393, endPoint y: 498, distance: 28.4
click at [393, 498] on div "Womens Crane 32259 [DATE] PM Women Only In Person No Childcare Learn More" at bounding box center [690, 429] width 1284 height 726
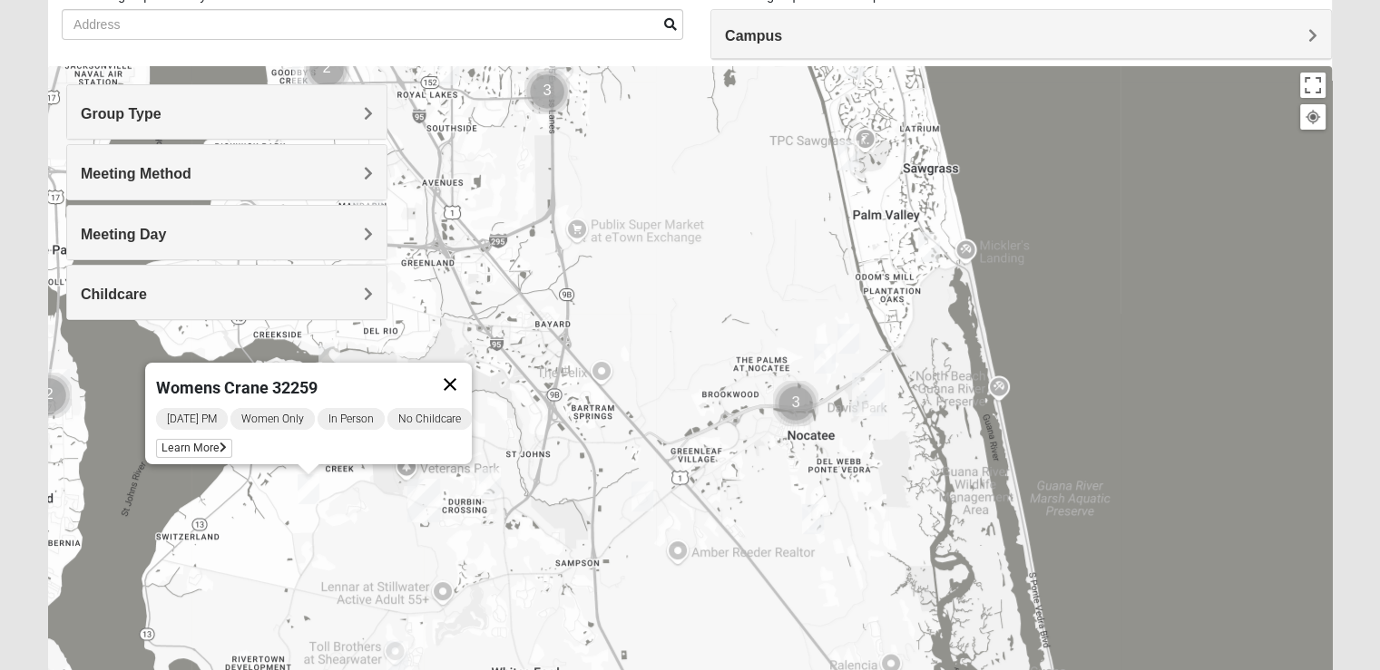
click at [454, 377] on button "Close" at bounding box center [450, 385] width 44 height 44
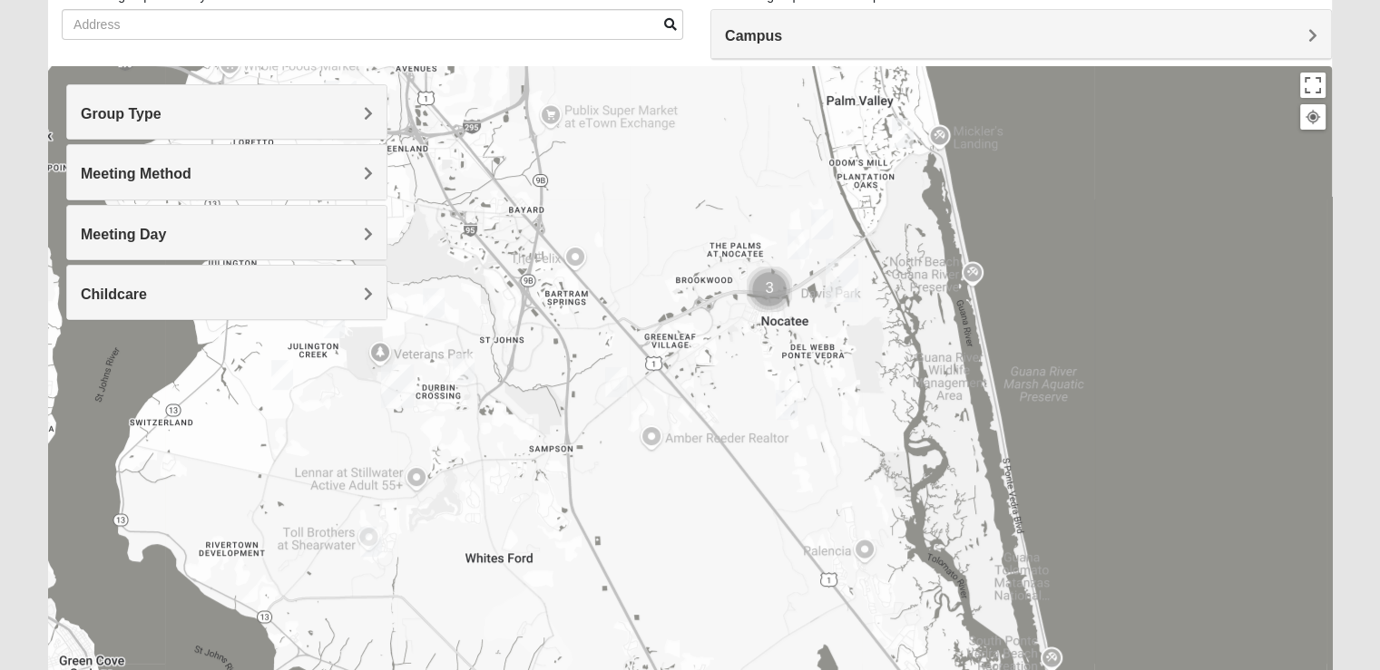
drag, startPoint x: 510, startPoint y: 578, endPoint x: 484, endPoint y: 455, distance: 126.2
click at [484, 454] on div at bounding box center [690, 429] width 1284 height 726
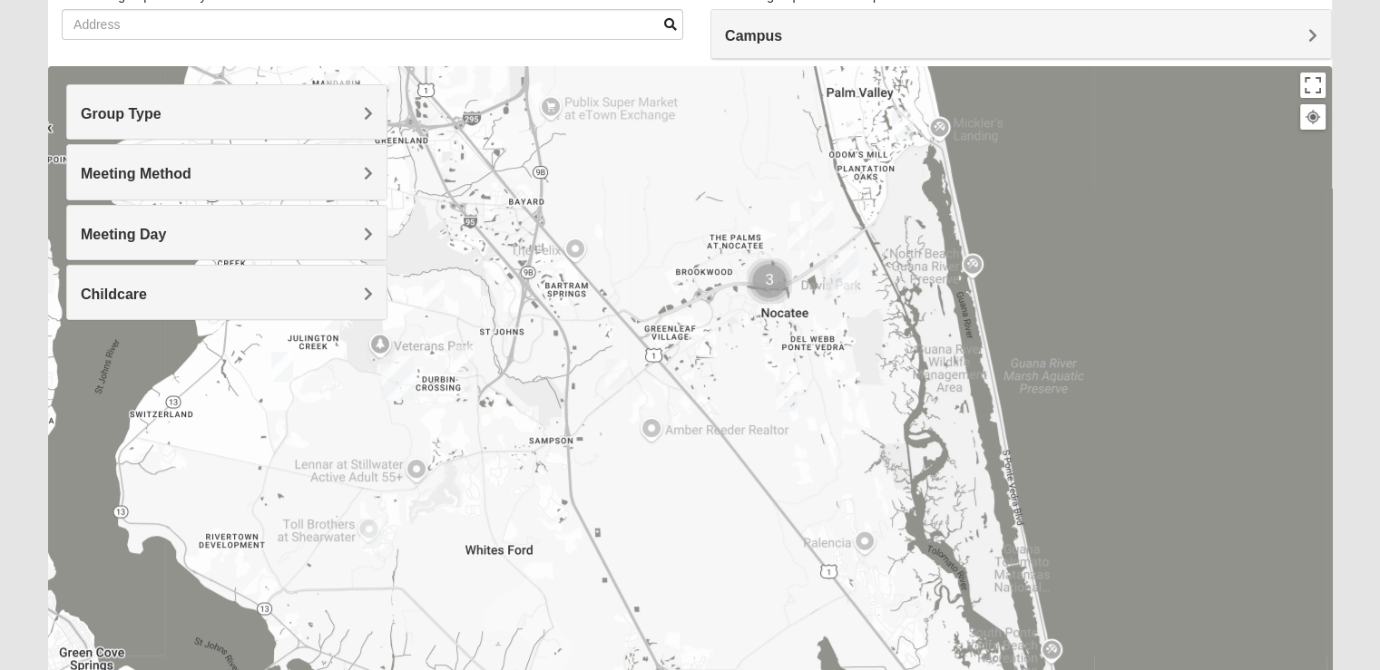
click at [377, 538] on img "Womens Driskell-Mele 32092" at bounding box center [371, 534] width 36 height 44
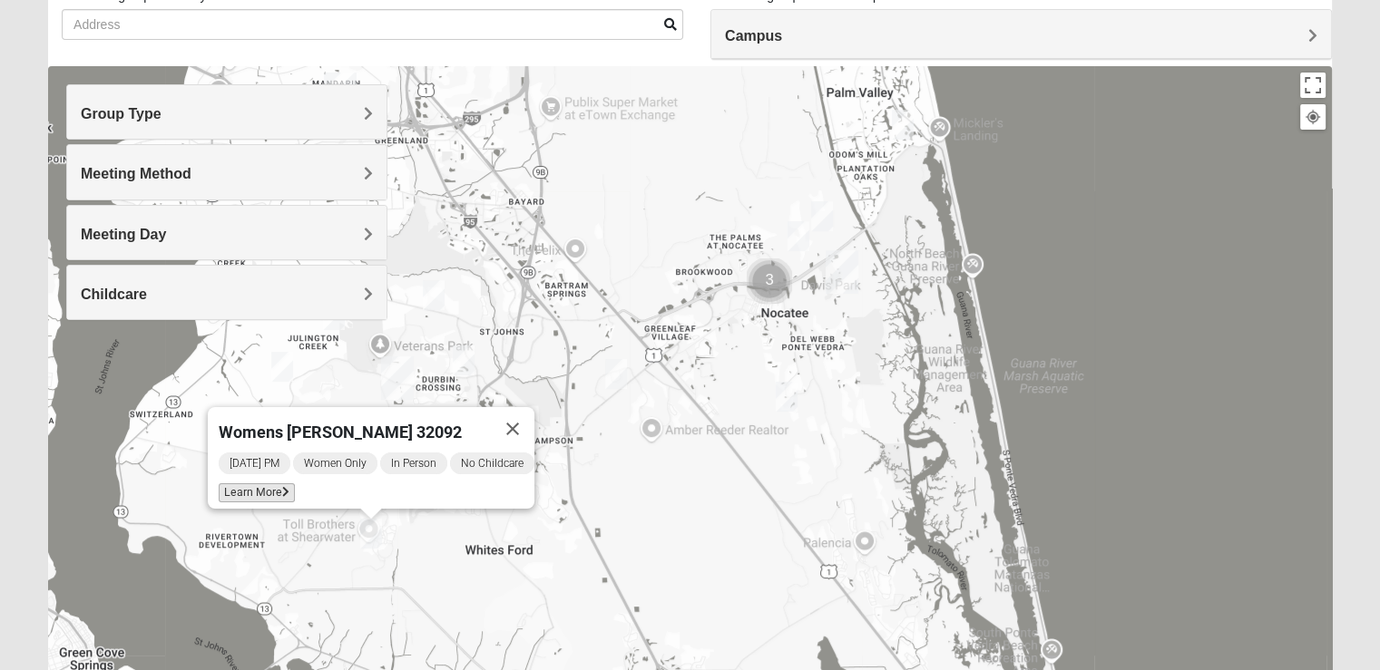
click at [259, 484] on span "Learn More" at bounding box center [257, 493] width 76 height 19
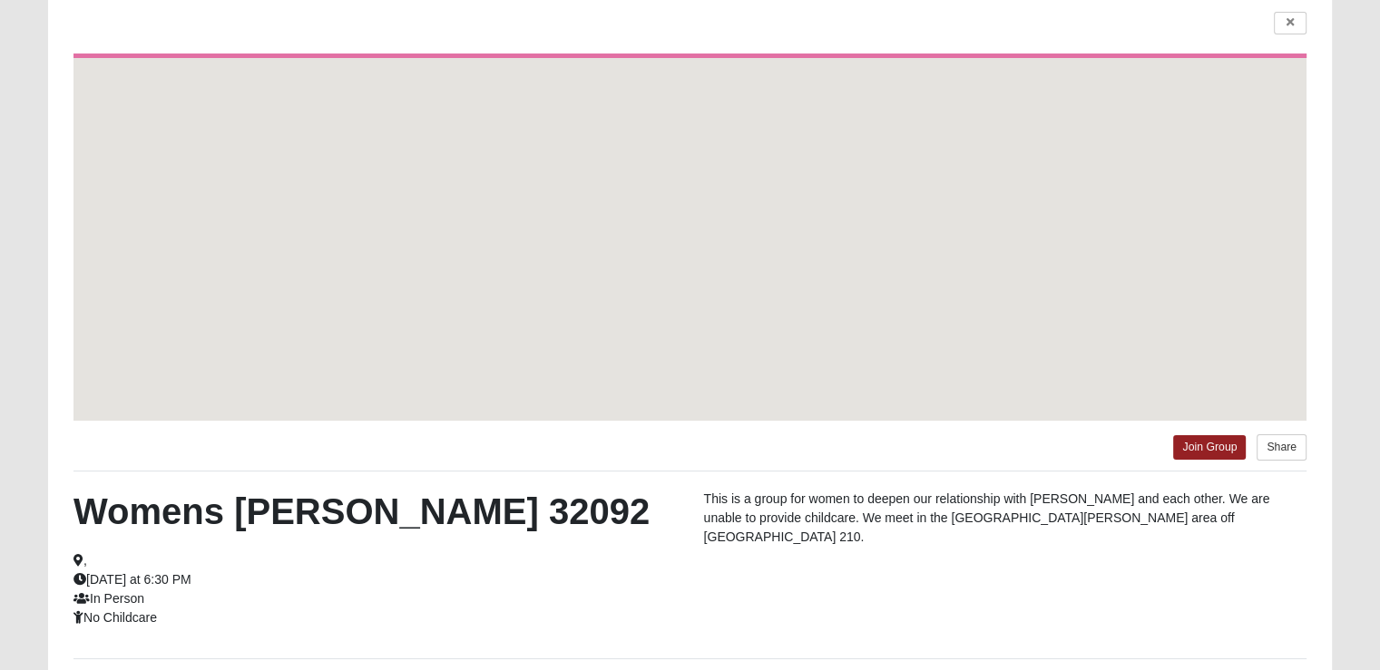
scroll to position [61, 0]
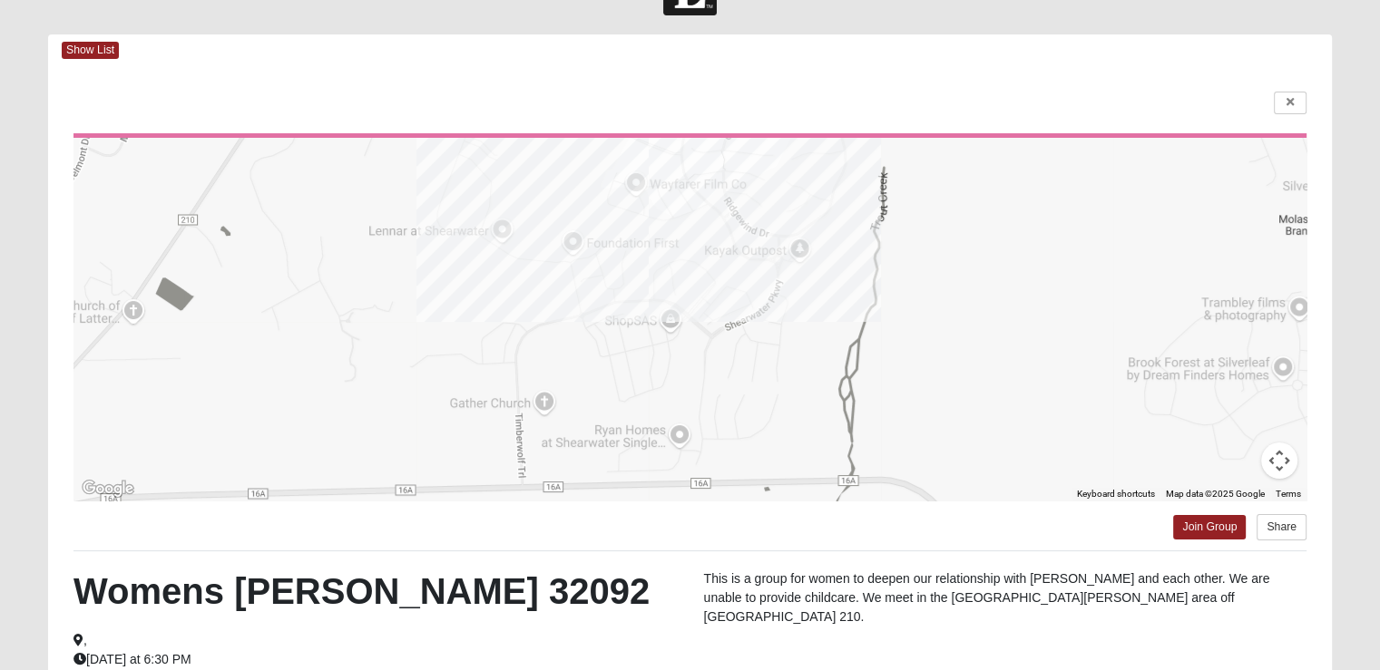
drag, startPoint x: 954, startPoint y: 400, endPoint x: 970, endPoint y: 244, distance: 156.8
click at [970, 244] on div at bounding box center [689, 319] width 1233 height 363
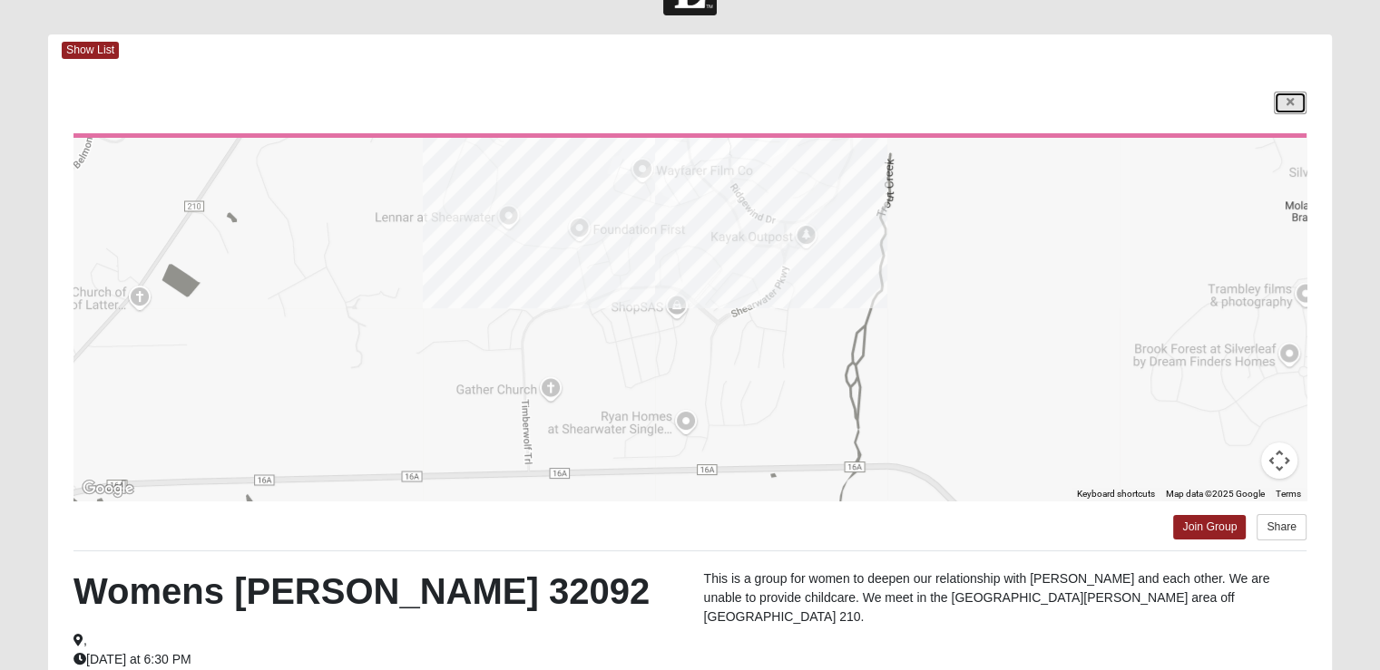
click at [1285, 96] on link at bounding box center [1290, 103] width 33 height 23
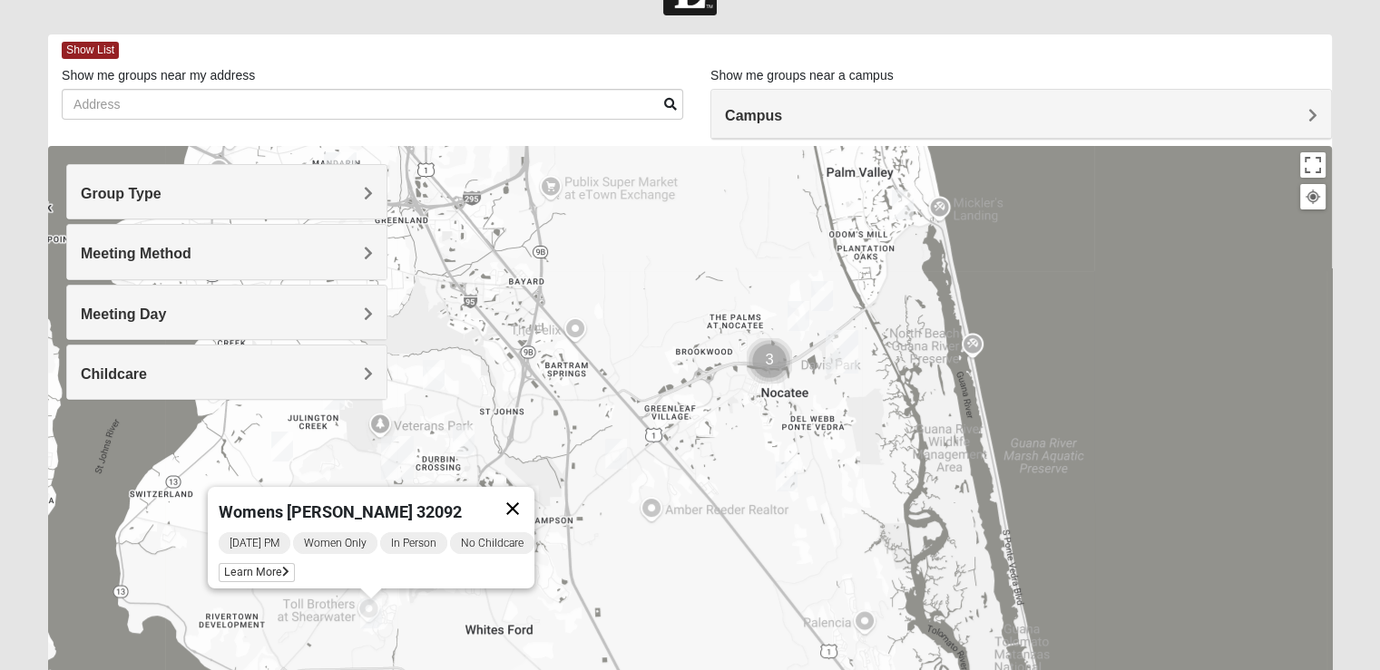
click at [526, 502] on button "Close" at bounding box center [513, 509] width 44 height 44
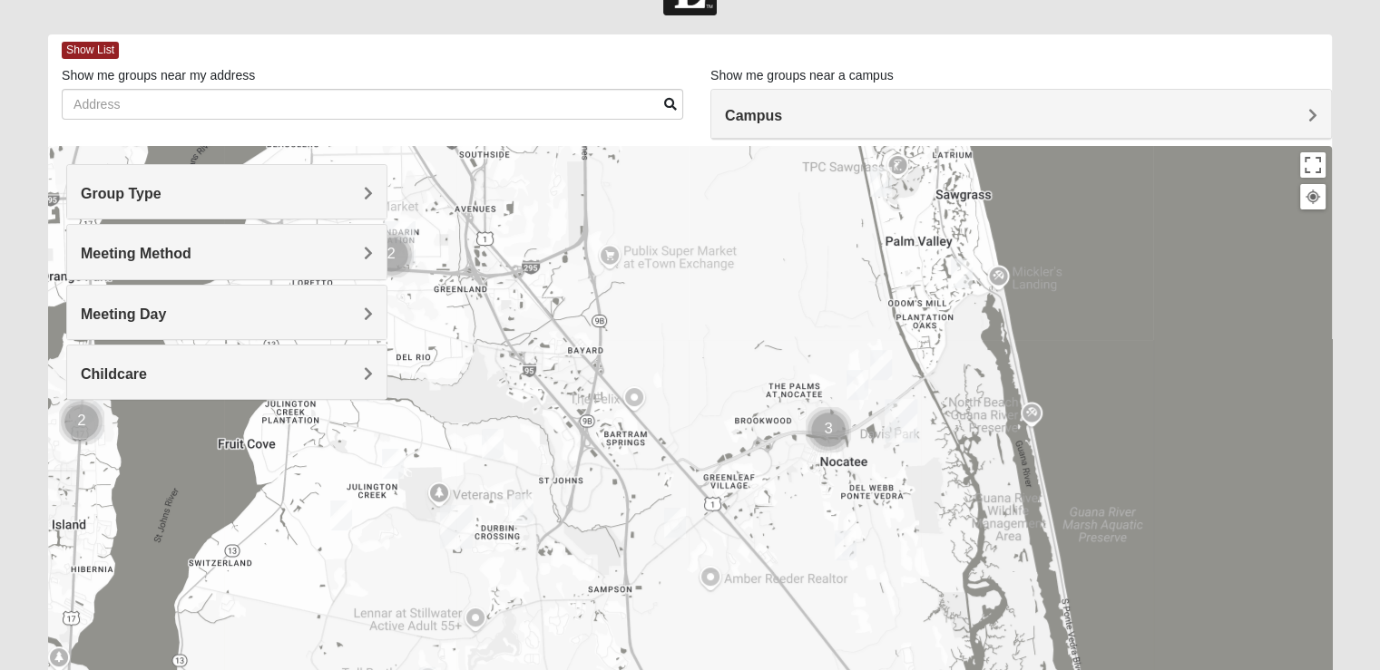
drag, startPoint x: 526, startPoint y: 553, endPoint x: 542, endPoint y: 589, distance: 38.6
click at [542, 589] on div at bounding box center [690, 509] width 1284 height 726
click at [392, 470] on img "Womens Iliff 32259" at bounding box center [393, 464] width 36 height 44
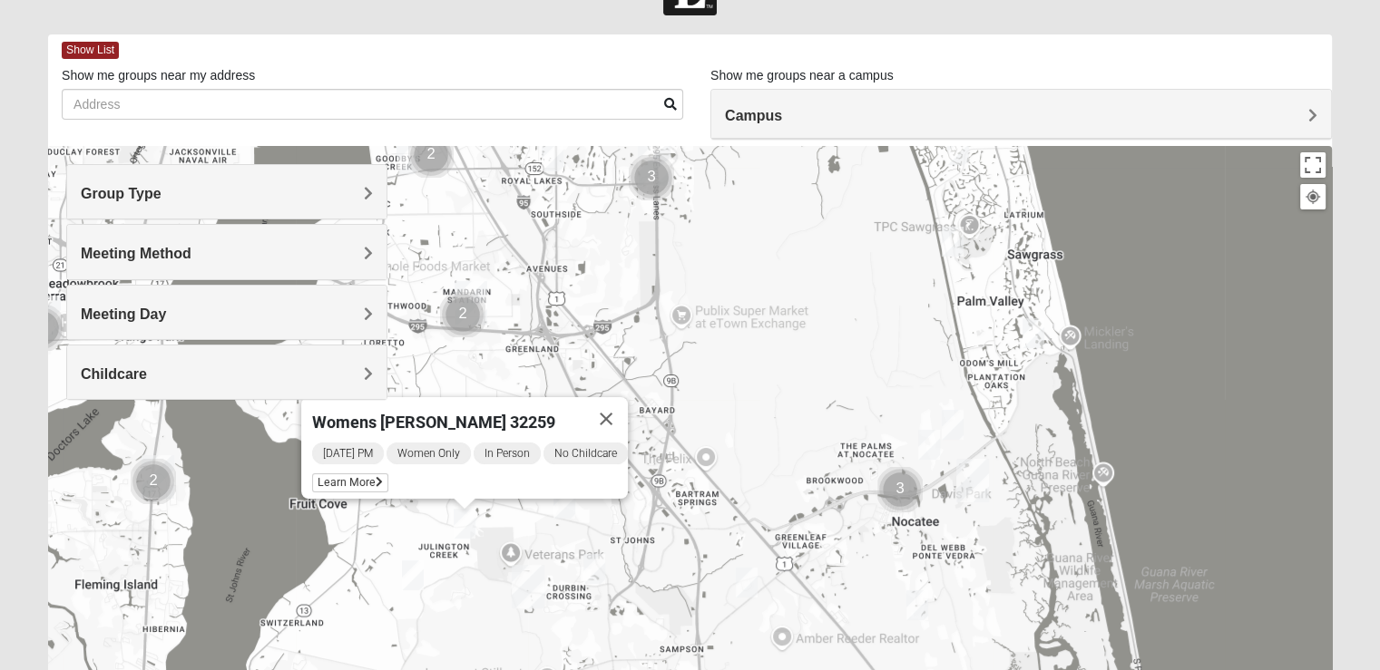
drag, startPoint x: 543, startPoint y: 525, endPoint x: 555, endPoint y: 573, distance: 48.6
click at [596, 575] on img "Womens Caro 32259" at bounding box center [594, 569] width 36 height 44
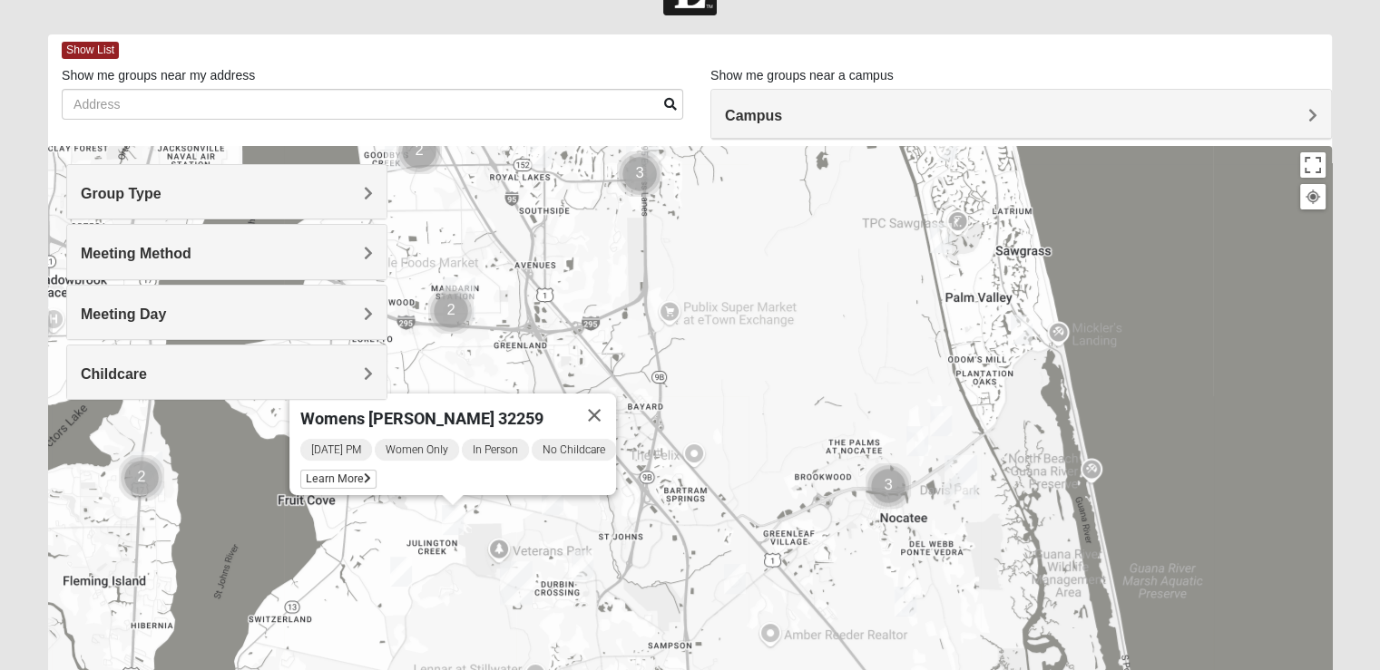
click at [325, 479] on div "[DATE] PM Women Only In Person No Childcare Learn More" at bounding box center [458, 466] width 316 height 58
click at [337, 471] on span "Learn More" at bounding box center [338, 479] width 76 height 19
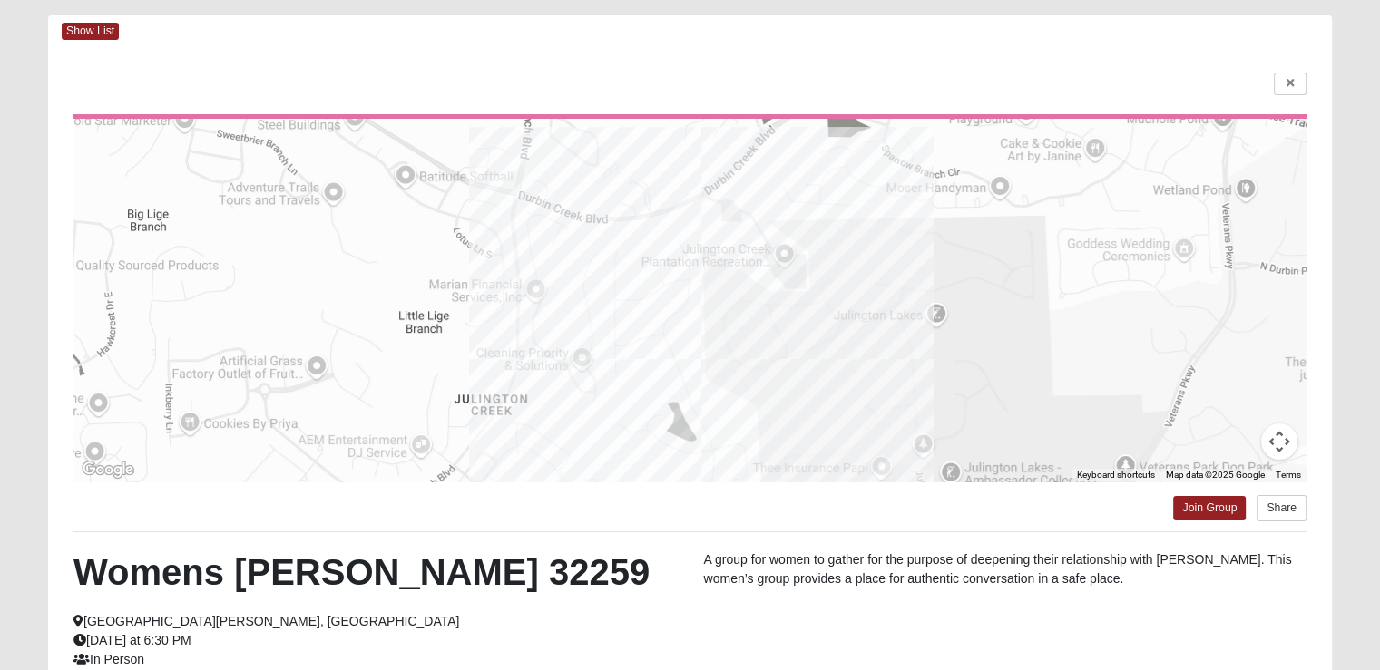
scroll to position [86, 0]
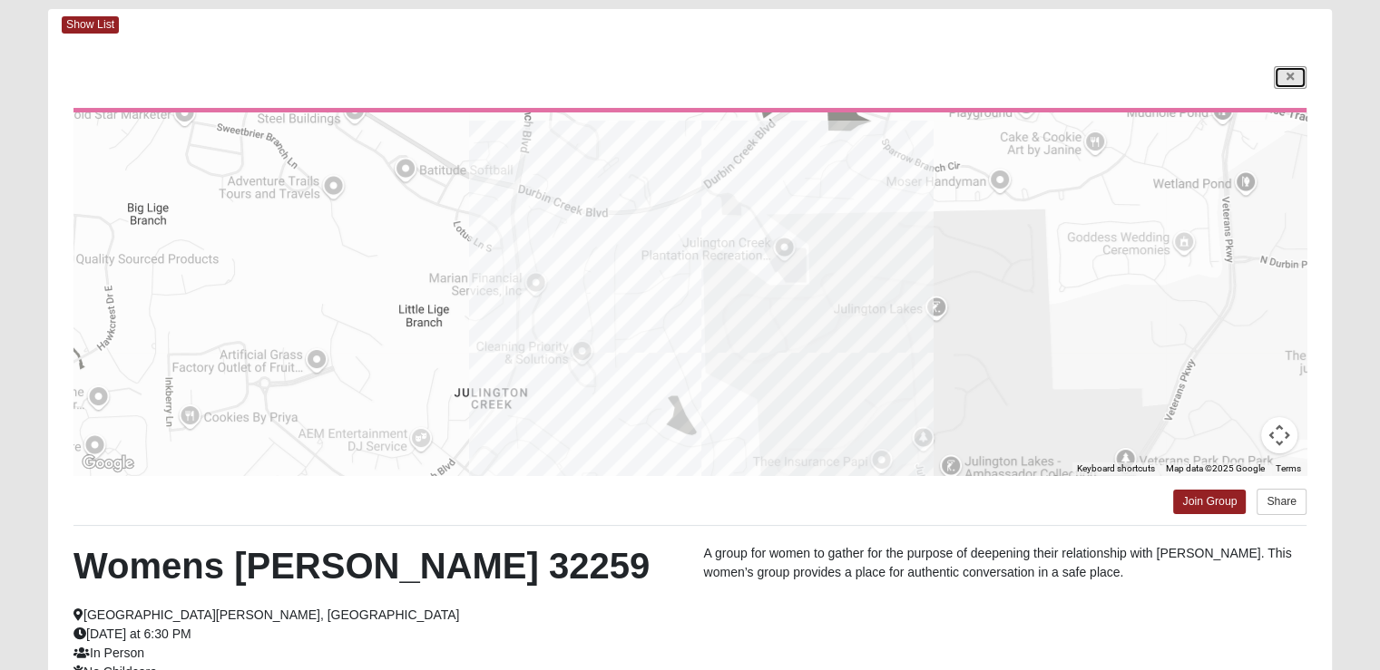
click at [1292, 70] on link at bounding box center [1290, 77] width 33 height 23
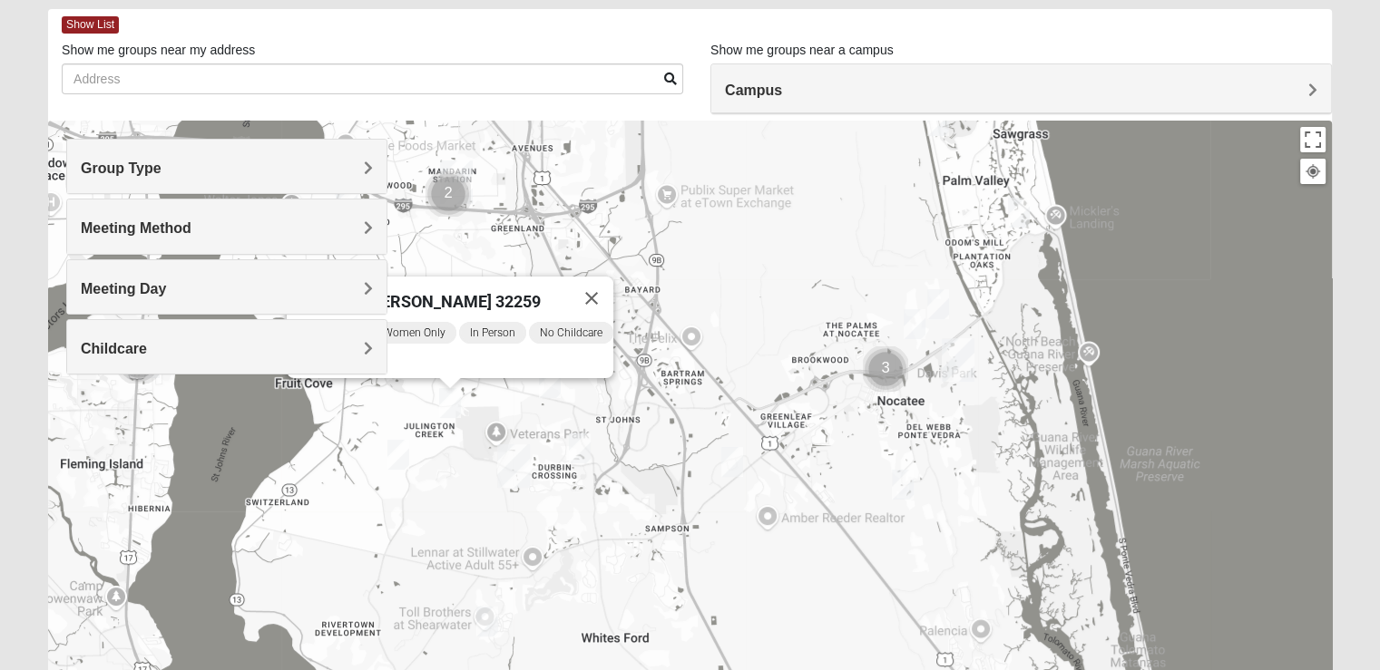
drag, startPoint x: 710, startPoint y: 596, endPoint x: 708, endPoint y: 501, distance: 95.3
click at [708, 501] on div "Womens [PERSON_NAME] 32259 [DATE] PM Women Only In Person No Childcare Learn Mo…" at bounding box center [690, 484] width 1284 height 726
click at [490, 622] on img "Womens Driskell-Mele 32092" at bounding box center [487, 622] width 36 height 44
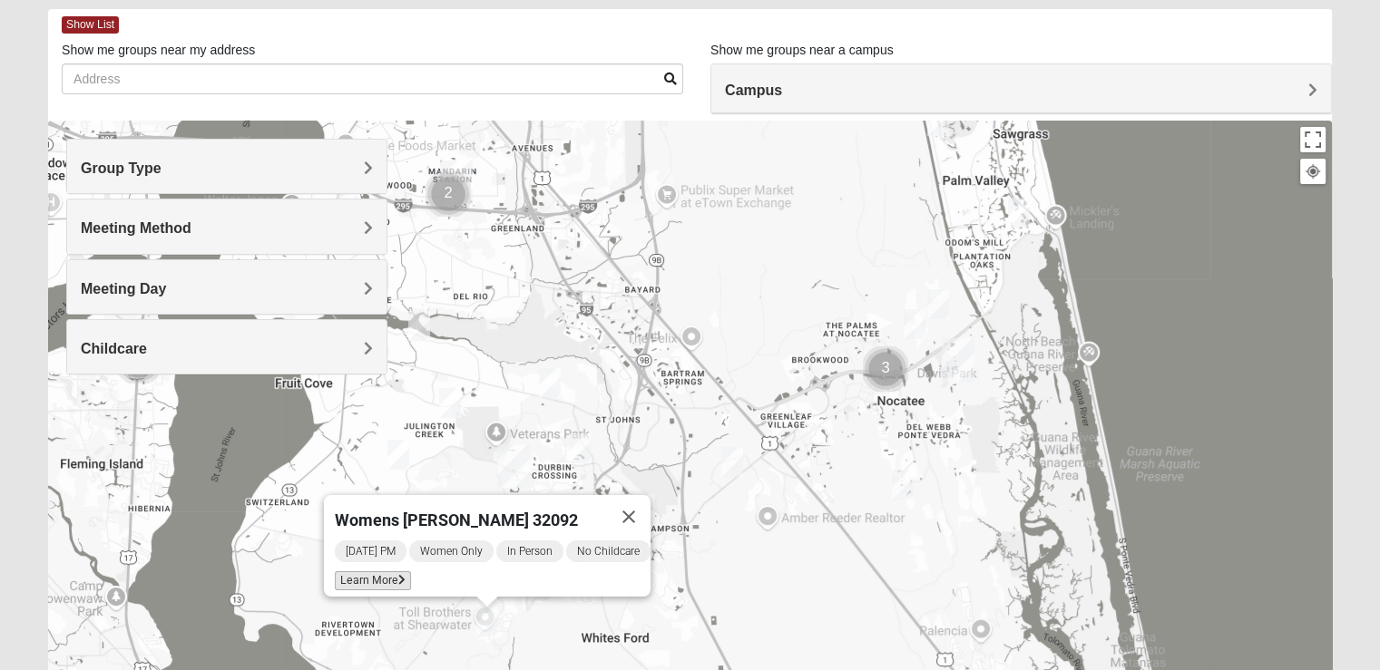
click at [369, 572] on span "Learn More" at bounding box center [373, 581] width 76 height 19
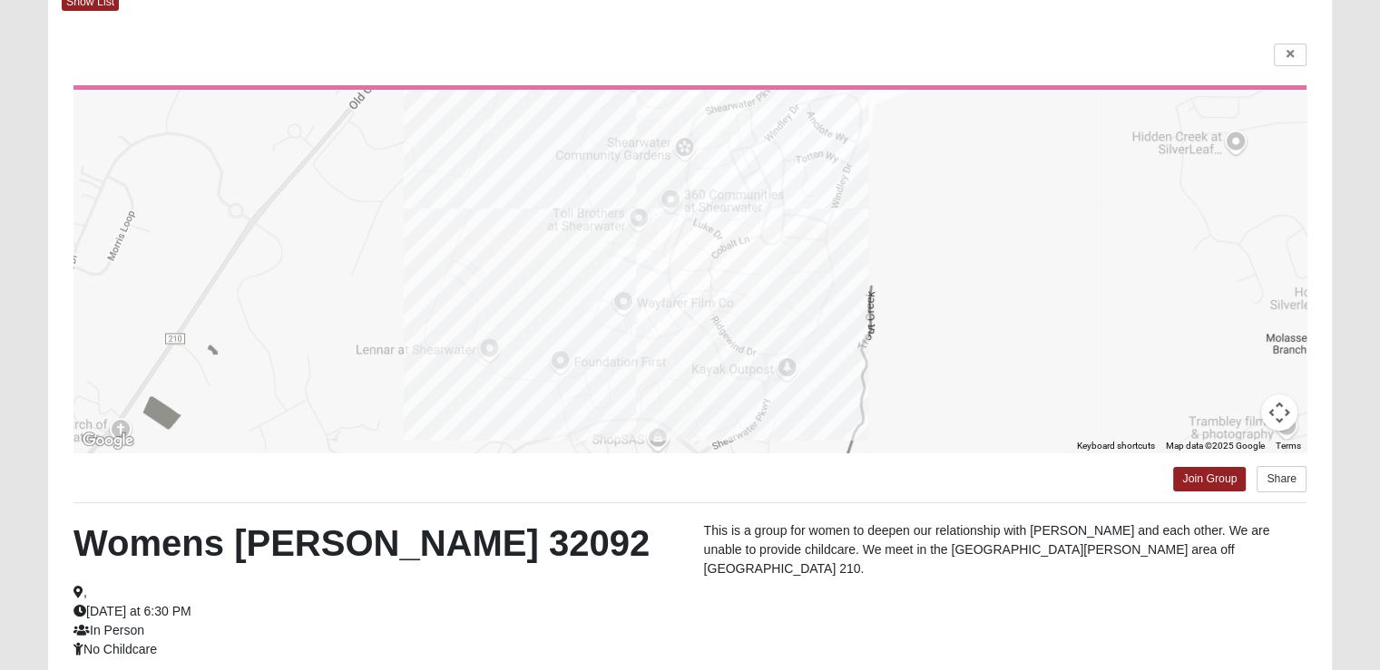
scroll to position [93, 0]
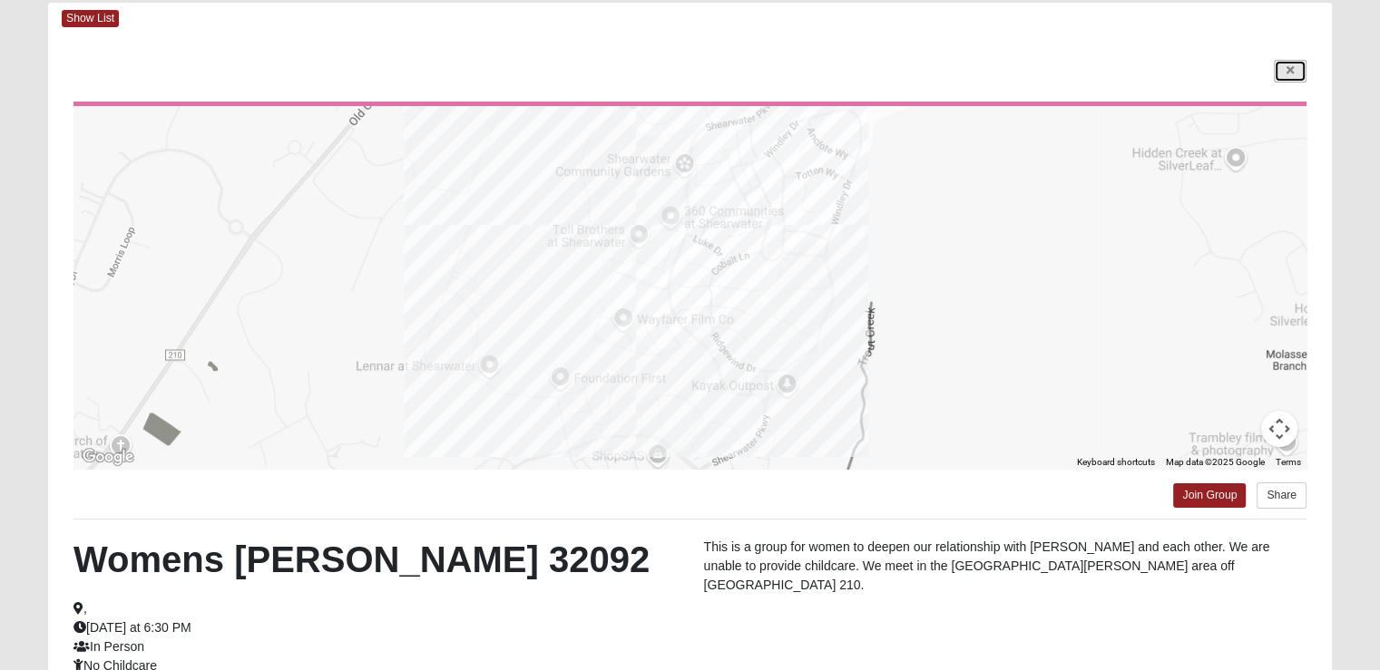
click at [1297, 66] on link at bounding box center [1290, 71] width 33 height 23
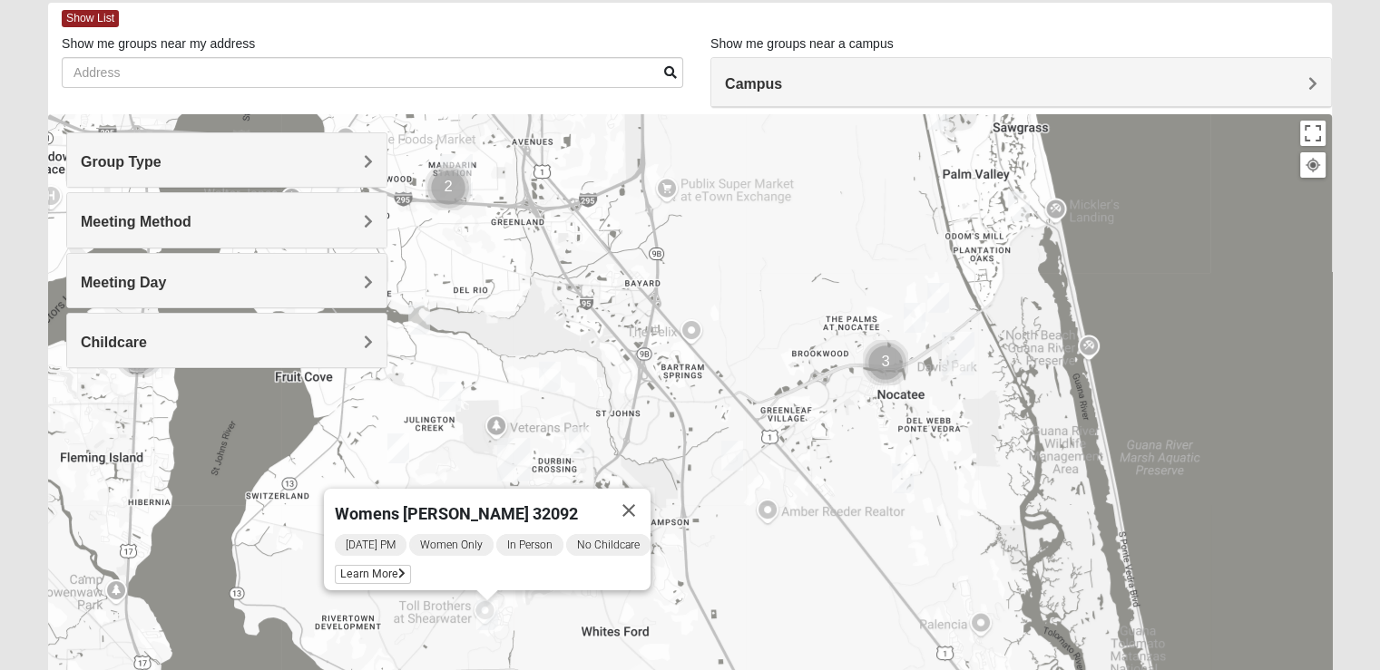
click at [181, 171] on div "Group Type" at bounding box center [226, 160] width 319 height 54
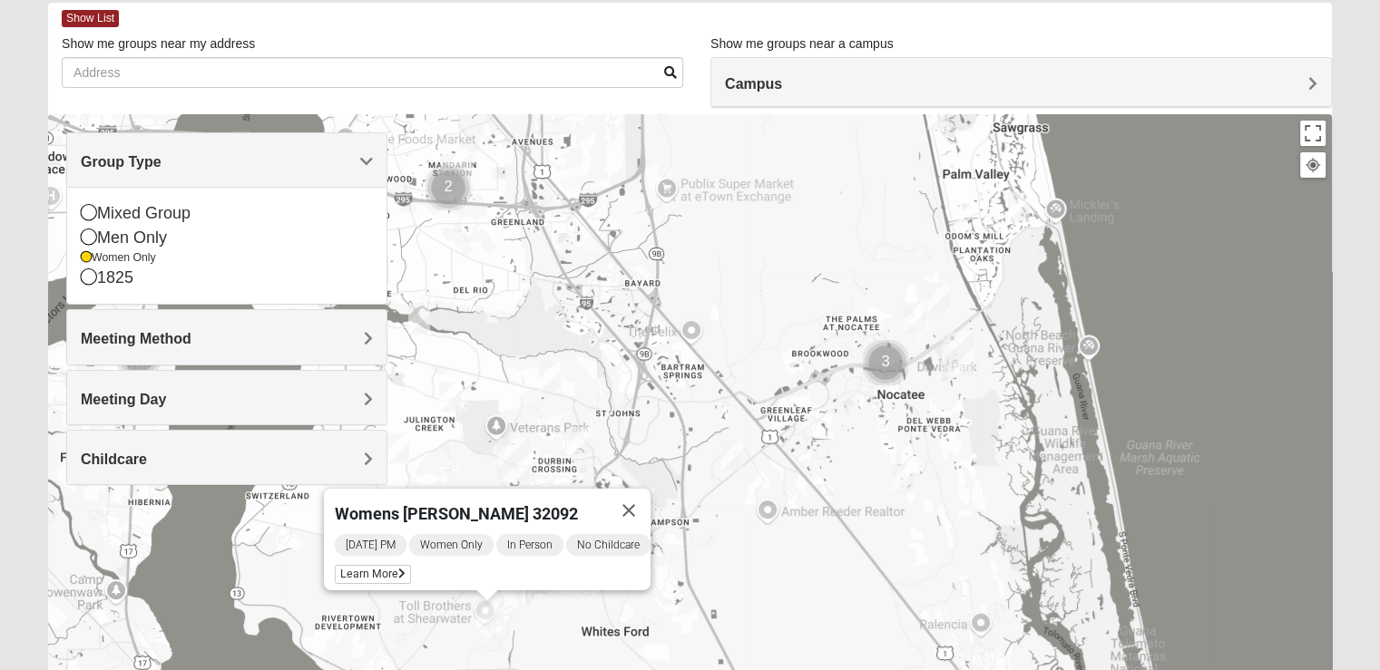
click at [180, 168] on h4 "Group Type" at bounding box center [227, 161] width 292 height 17
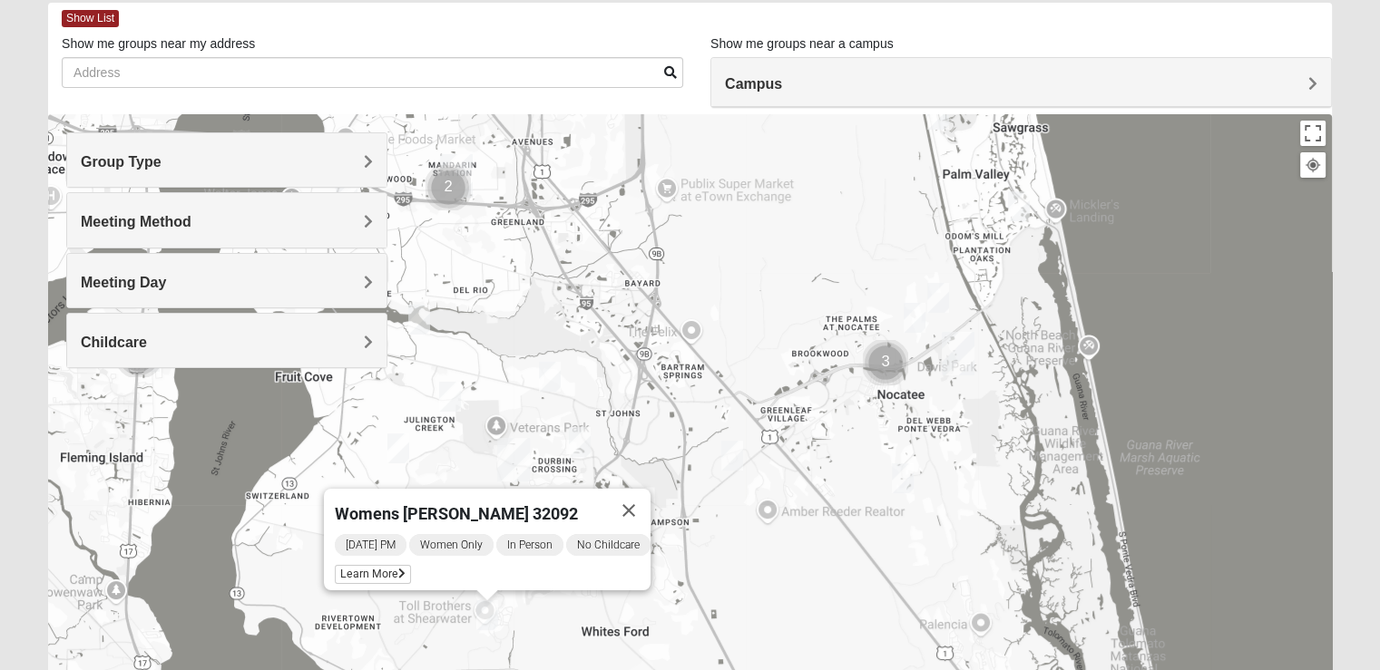
click at [1049, 80] on h4 "Campus" at bounding box center [1021, 83] width 592 height 17
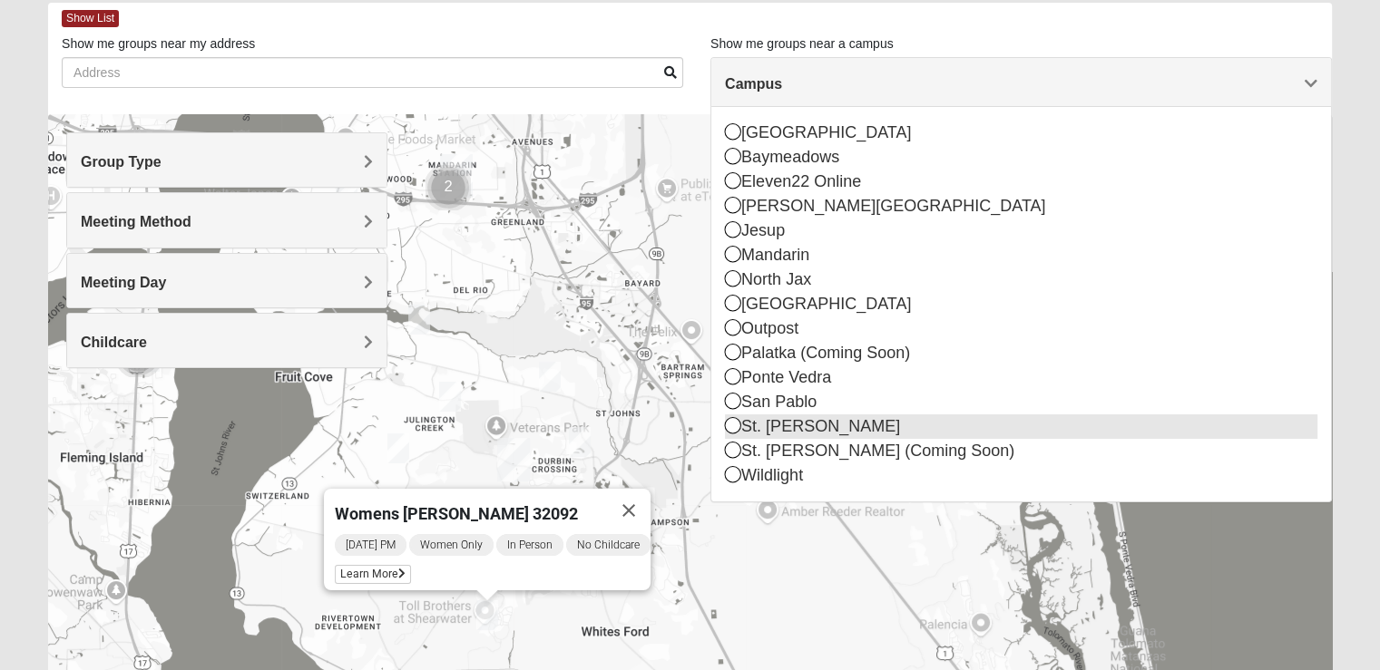
click at [733, 427] on icon at bounding box center [733, 425] width 16 height 16
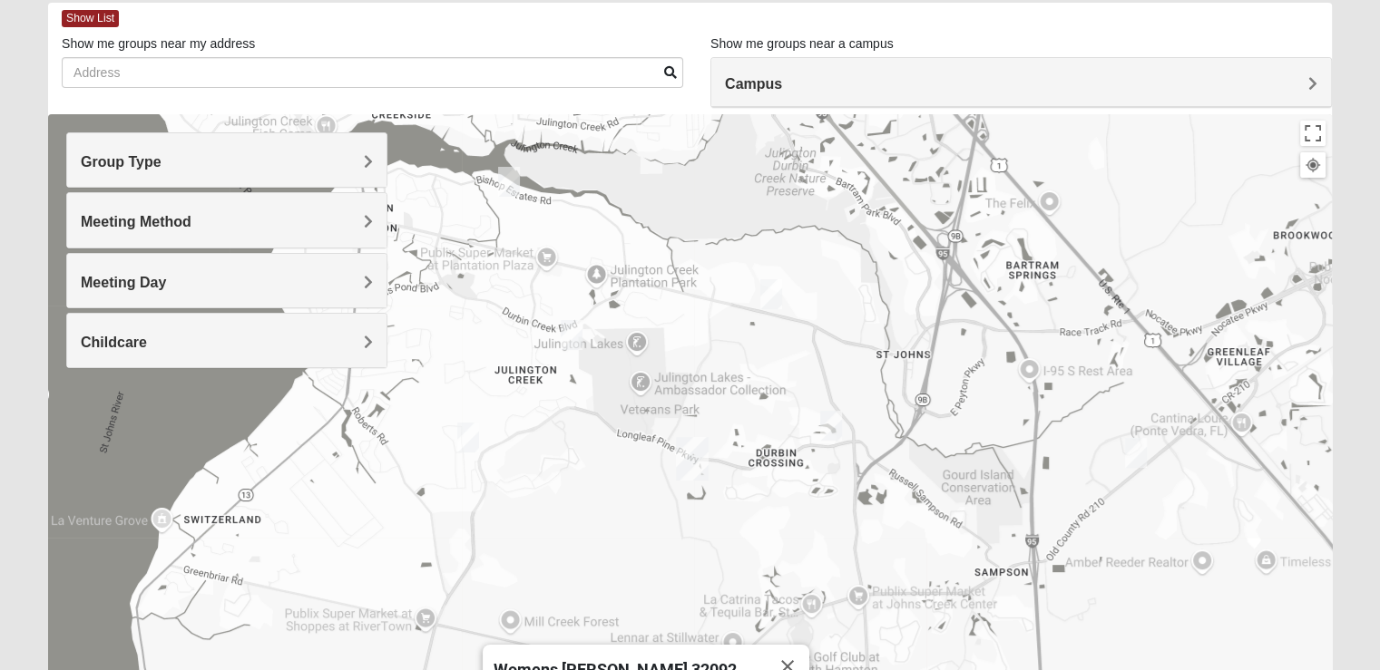
click at [1132, 448] on img "Womens Houser 32259" at bounding box center [1136, 453] width 36 height 44
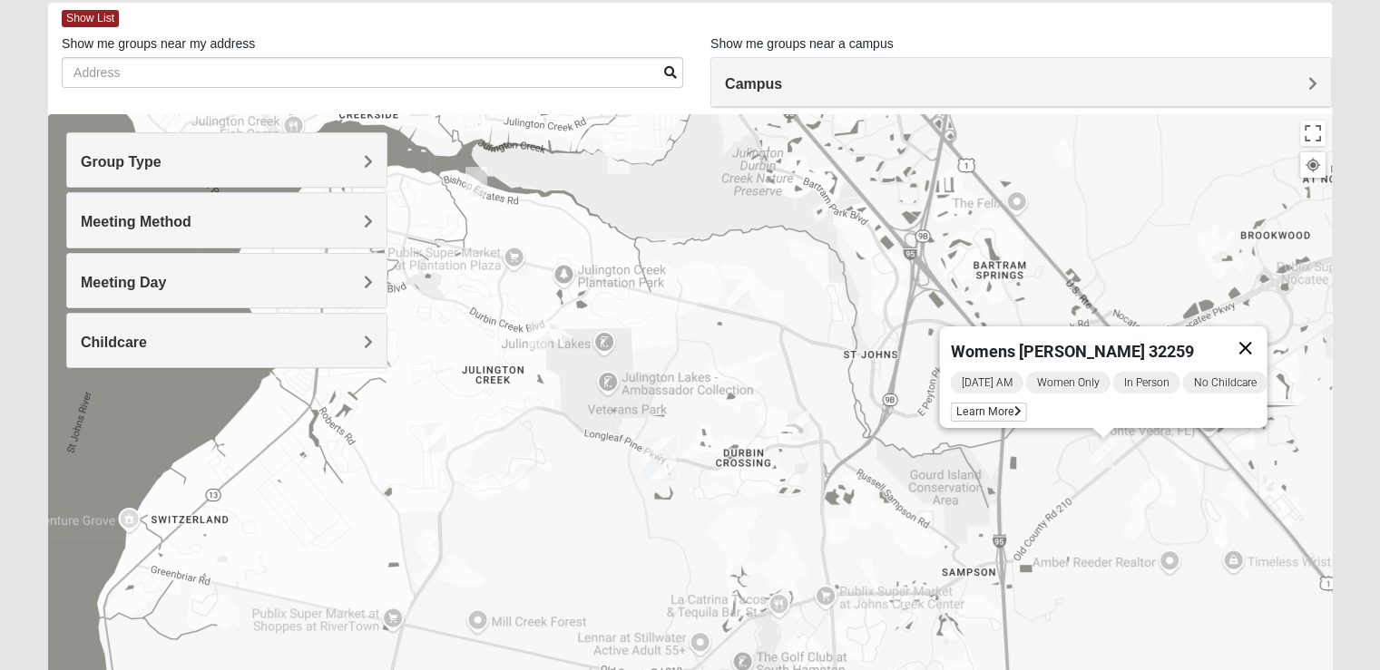
click at [1255, 334] on button "Close" at bounding box center [1245, 349] width 44 height 44
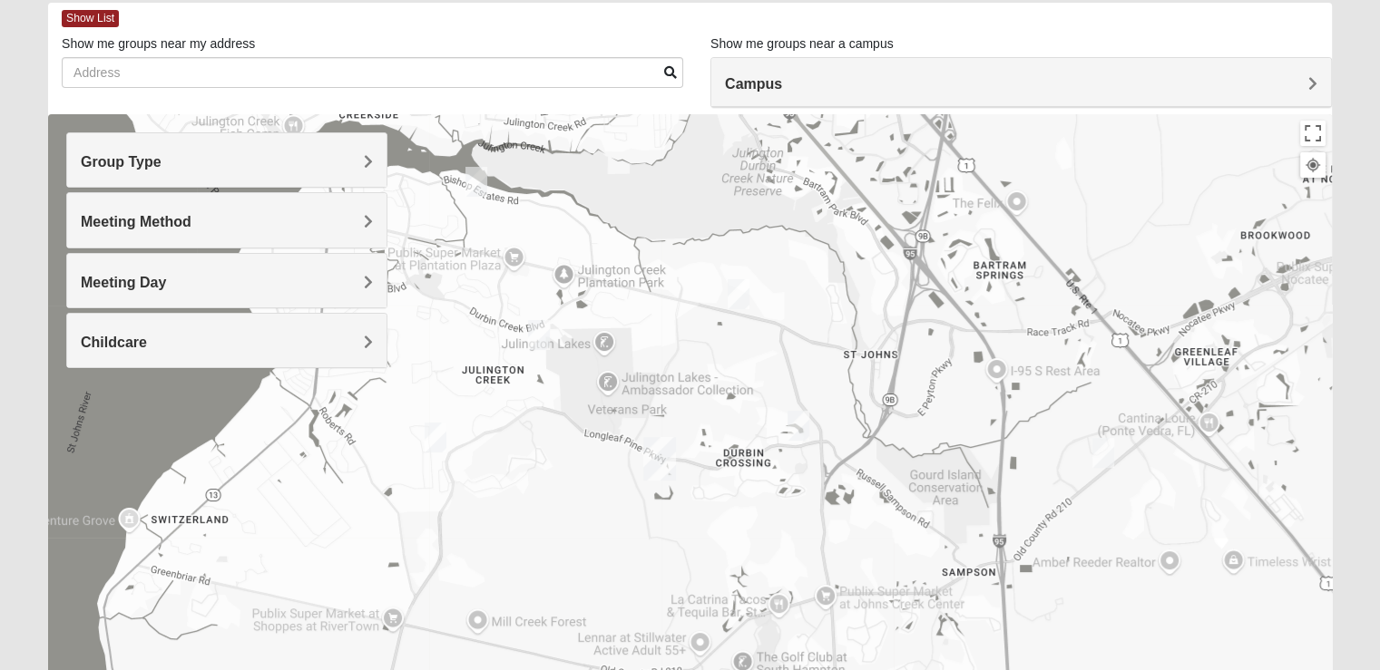
click at [801, 419] on img "Womens Caro 32259" at bounding box center [798, 426] width 36 height 44
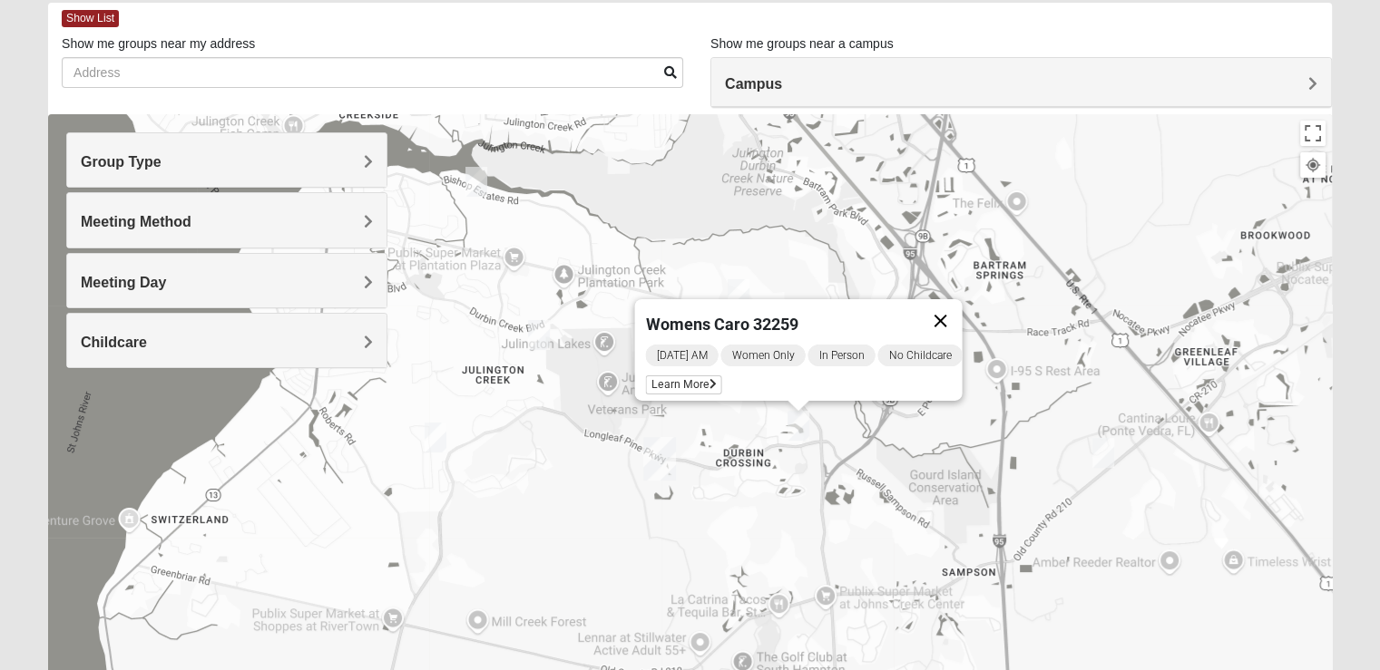
click at [951, 309] on button "Close" at bounding box center [940, 321] width 44 height 44
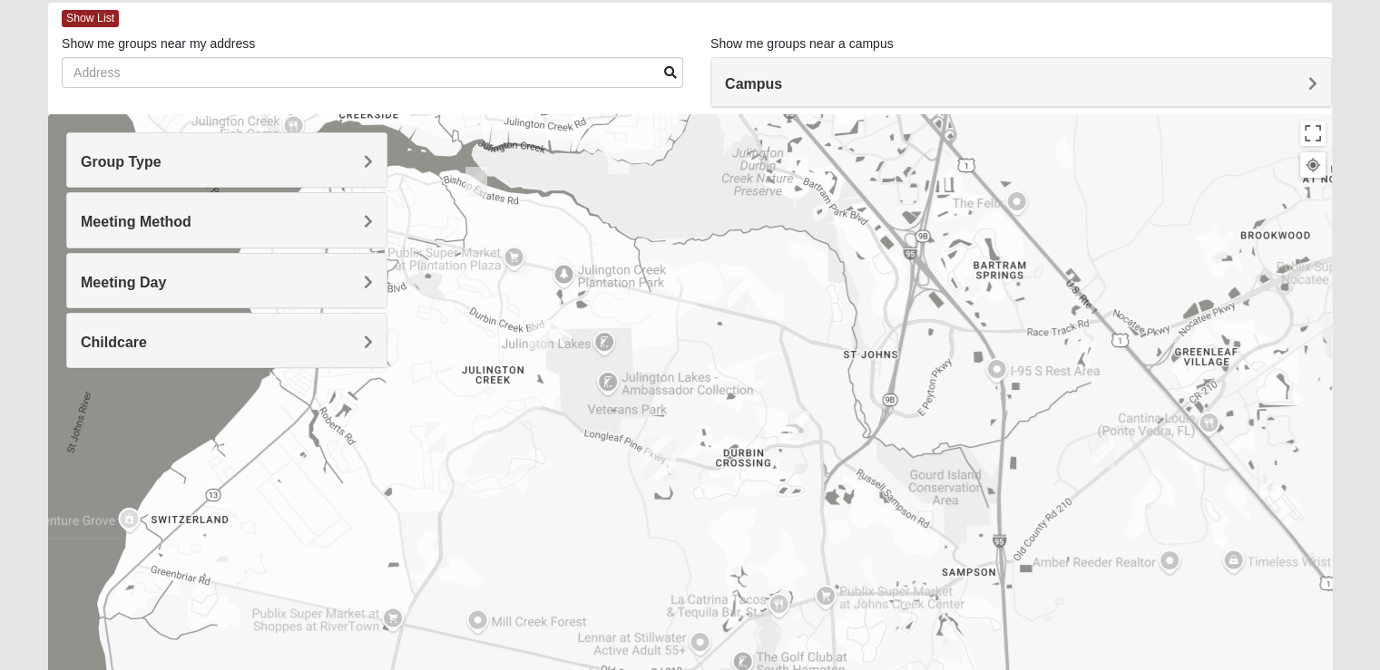
click at [733, 299] on img "Womens Urbanski 32259" at bounding box center [738, 294] width 36 height 44
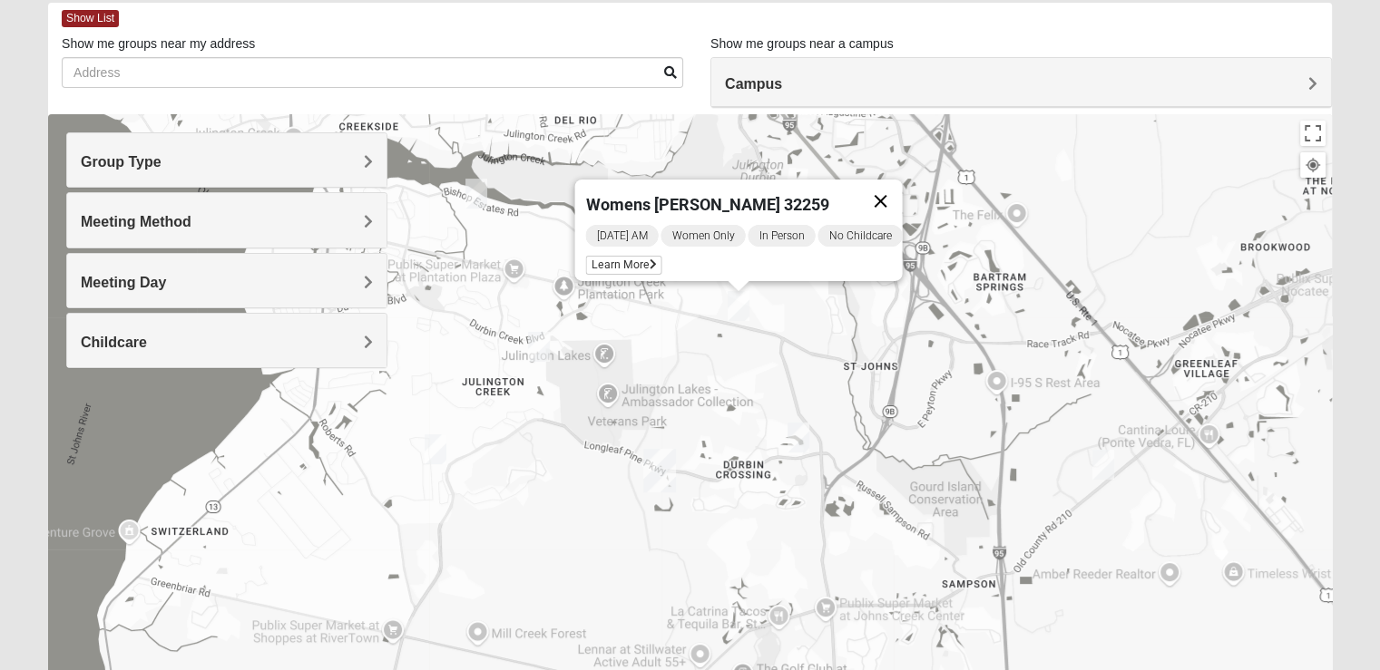
click at [877, 185] on button "Close" at bounding box center [880, 202] width 44 height 44
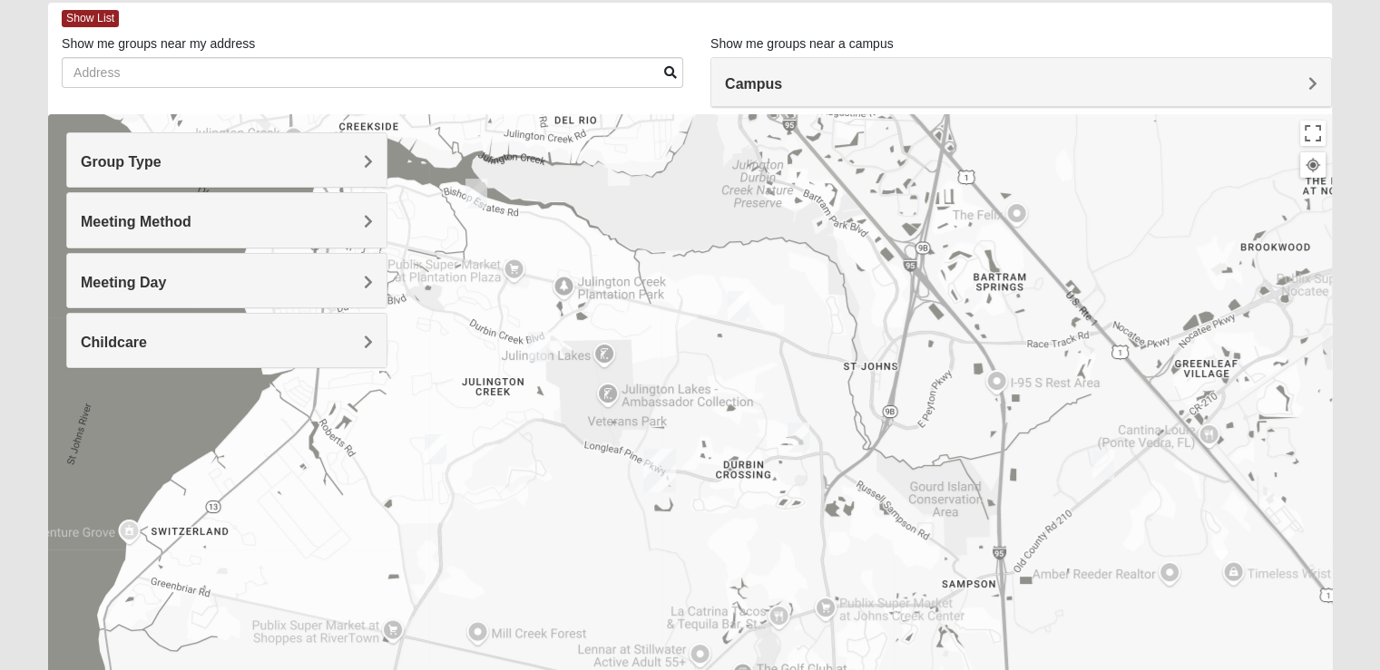
click at [480, 204] on img "Womens Rippa 32259" at bounding box center [476, 193] width 36 height 44
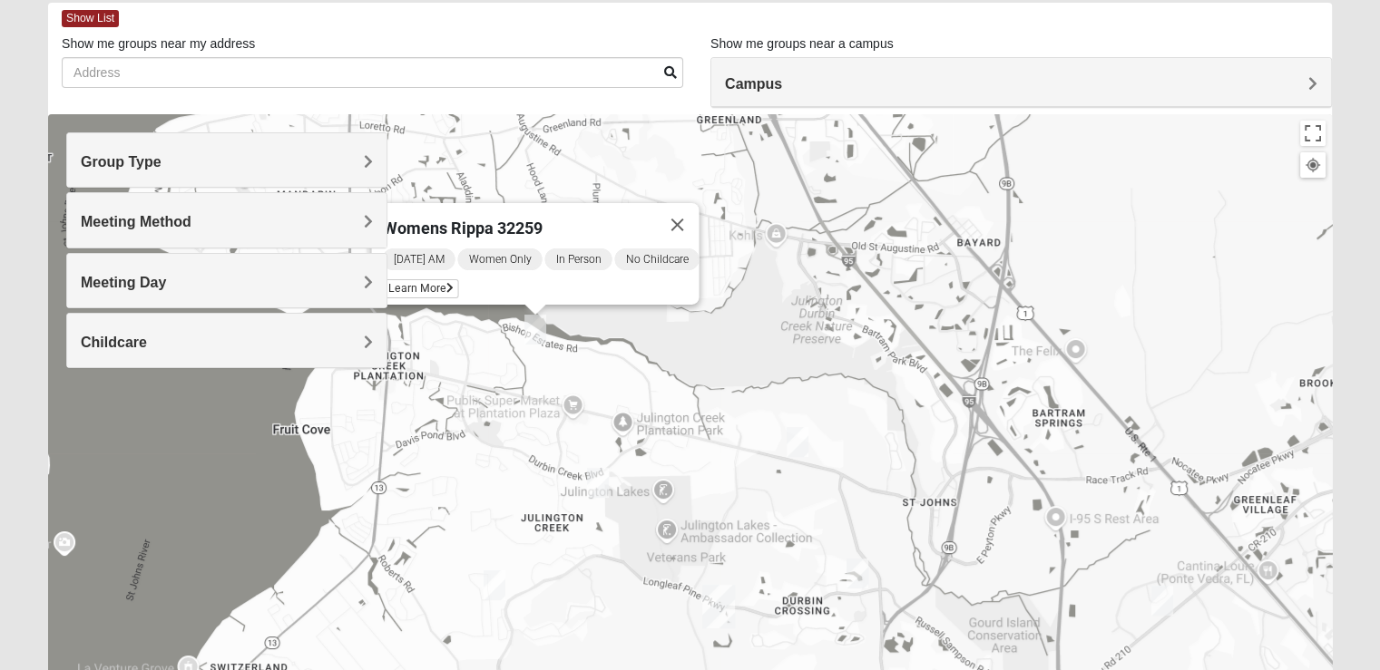
drag, startPoint x: 886, startPoint y: 346, endPoint x: 853, endPoint y: 337, distance: 33.9
click at [853, 337] on div "Womens Rippa 32259 [DATE] AM Women Only In Person No Childcare Learn More" at bounding box center [690, 477] width 1284 height 726
drag, startPoint x: 682, startPoint y: 212, endPoint x: 708, endPoint y: 331, distance: 121.5
click at [681, 211] on button "Close" at bounding box center [677, 225] width 44 height 44
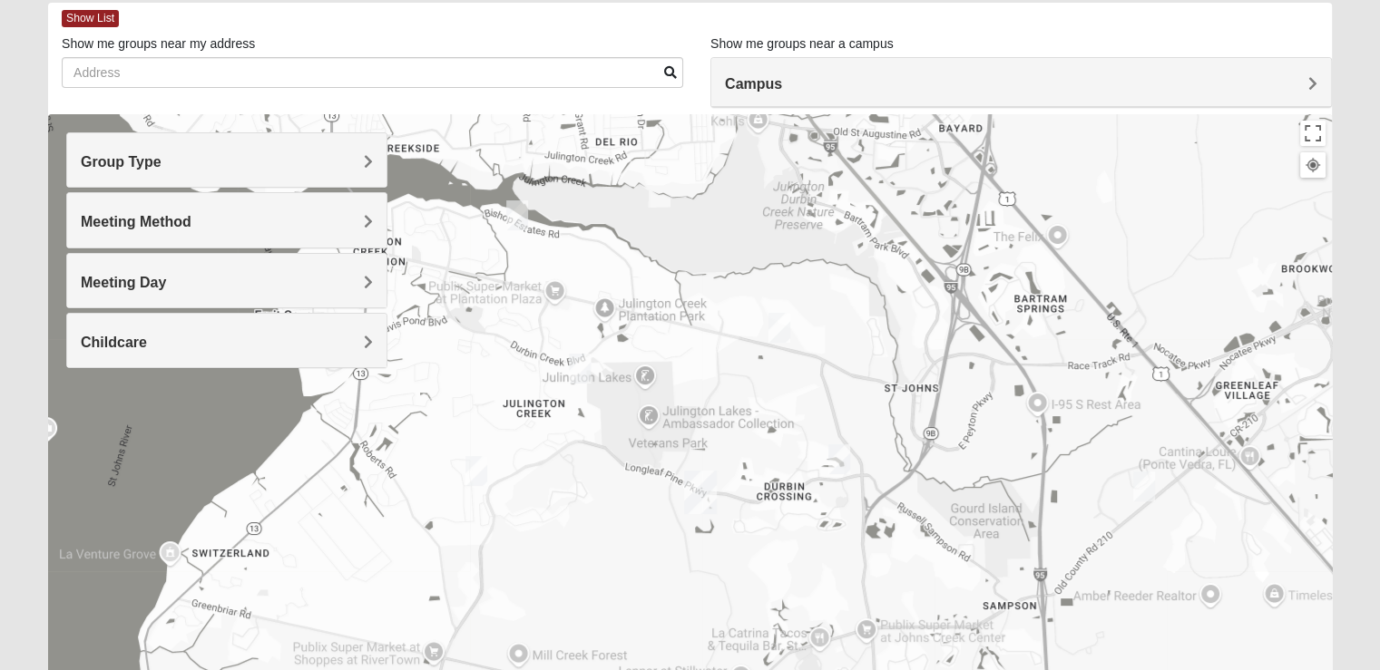
drag, startPoint x: 747, startPoint y: 437, endPoint x: 727, endPoint y: 318, distance: 120.5
click at [727, 318] on div at bounding box center [690, 477] width 1284 height 726
click at [582, 368] on img "Womens Iliff 32259" at bounding box center [580, 366] width 36 height 44
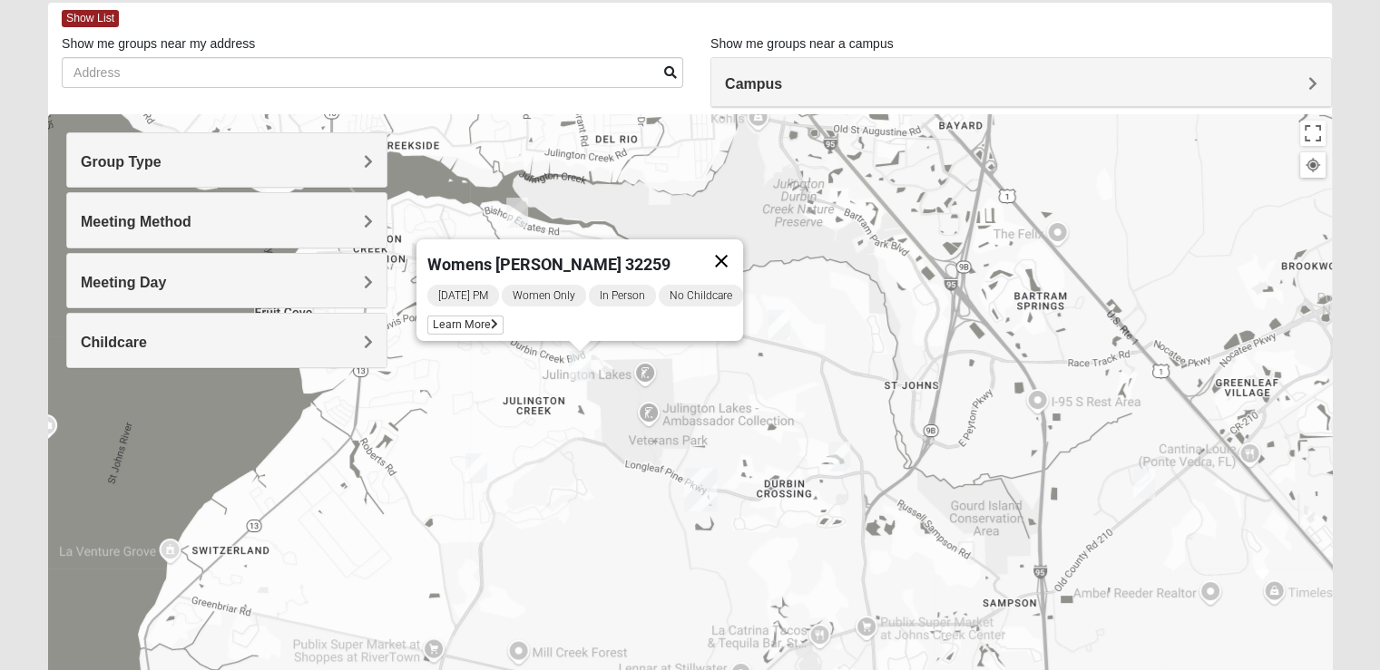
click at [737, 246] on button "Close" at bounding box center [722, 262] width 44 height 44
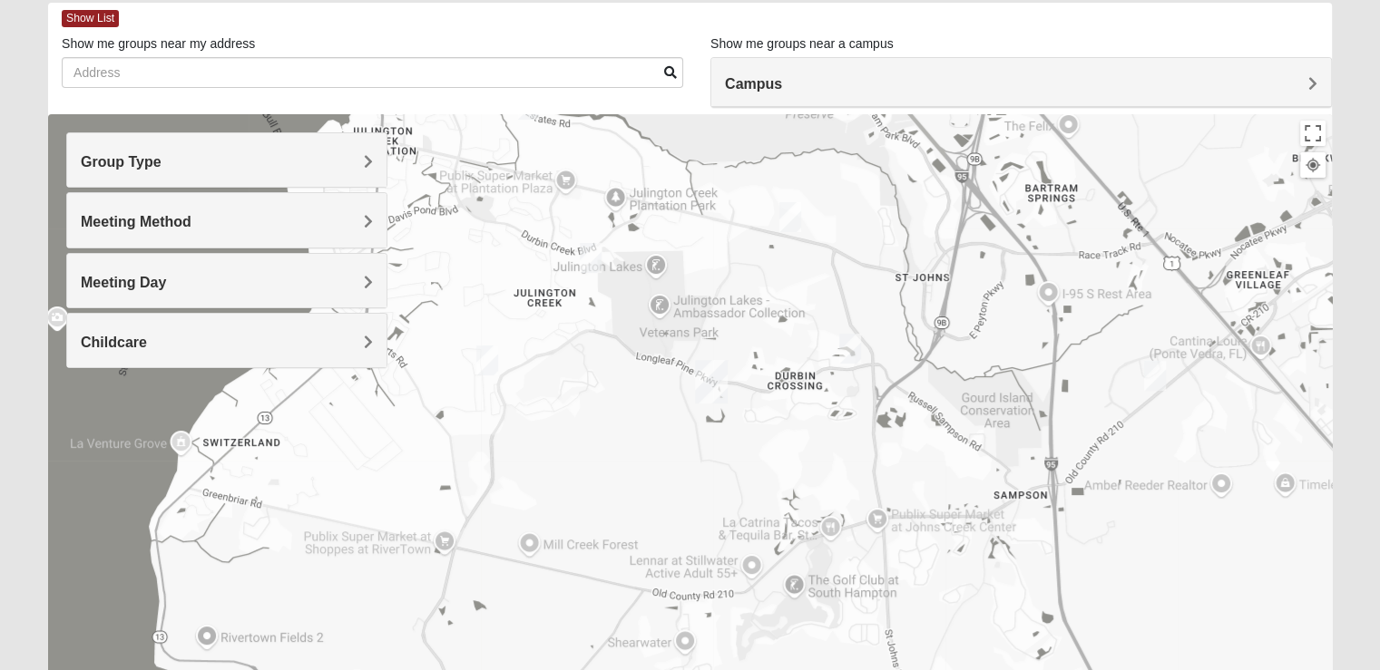
drag, startPoint x: 621, startPoint y: 476, endPoint x: 624, endPoint y: 357, distance: 118.9
click at [630, 357] on div at bounding box center [690, 477] width 1284 height 726
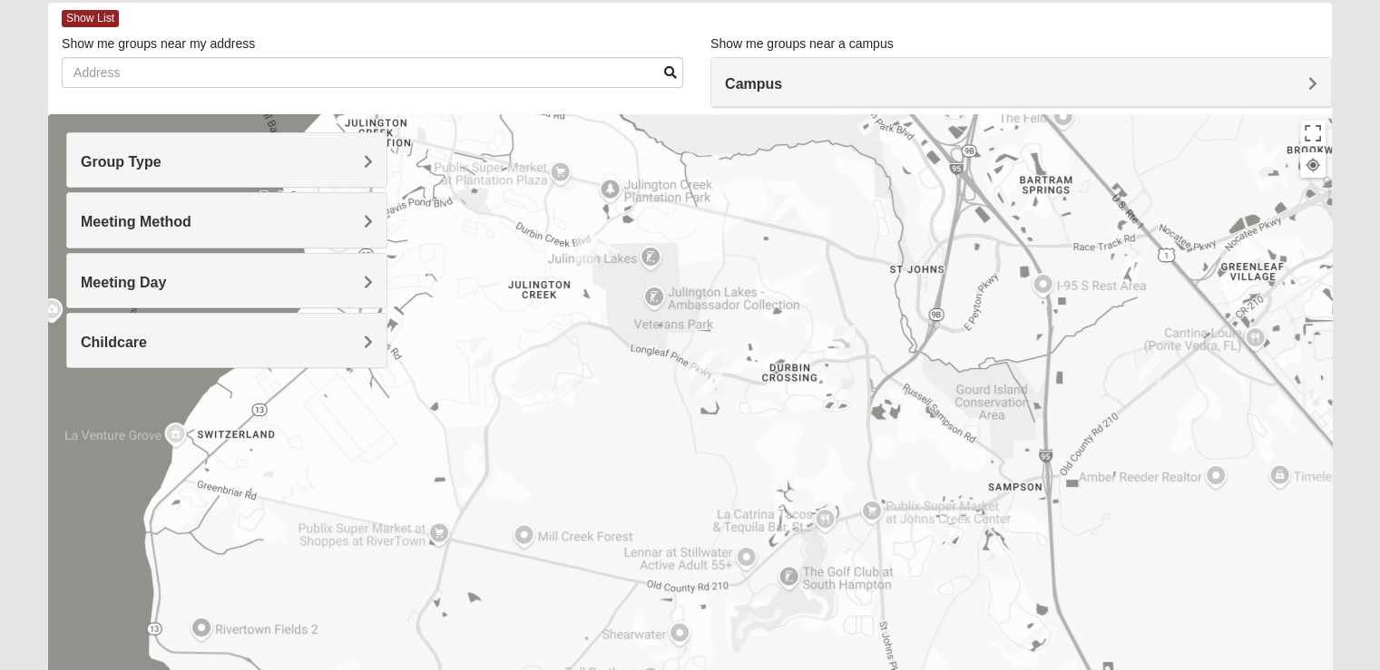
click at [484, 359] on img "Womens Crane 32259" at bounding box center [482, 352] width 36 height 44
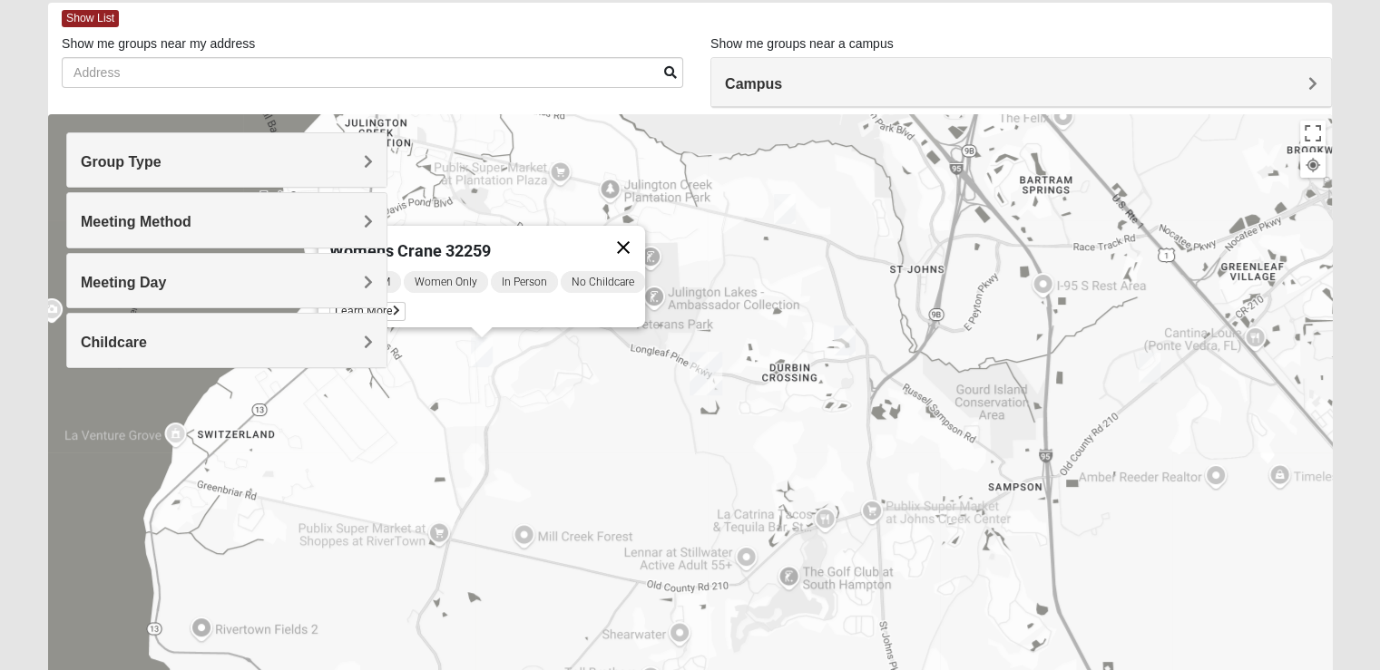
click at [628, 240] on button "Close" at bounding box center [624, 248] width 44 height 44
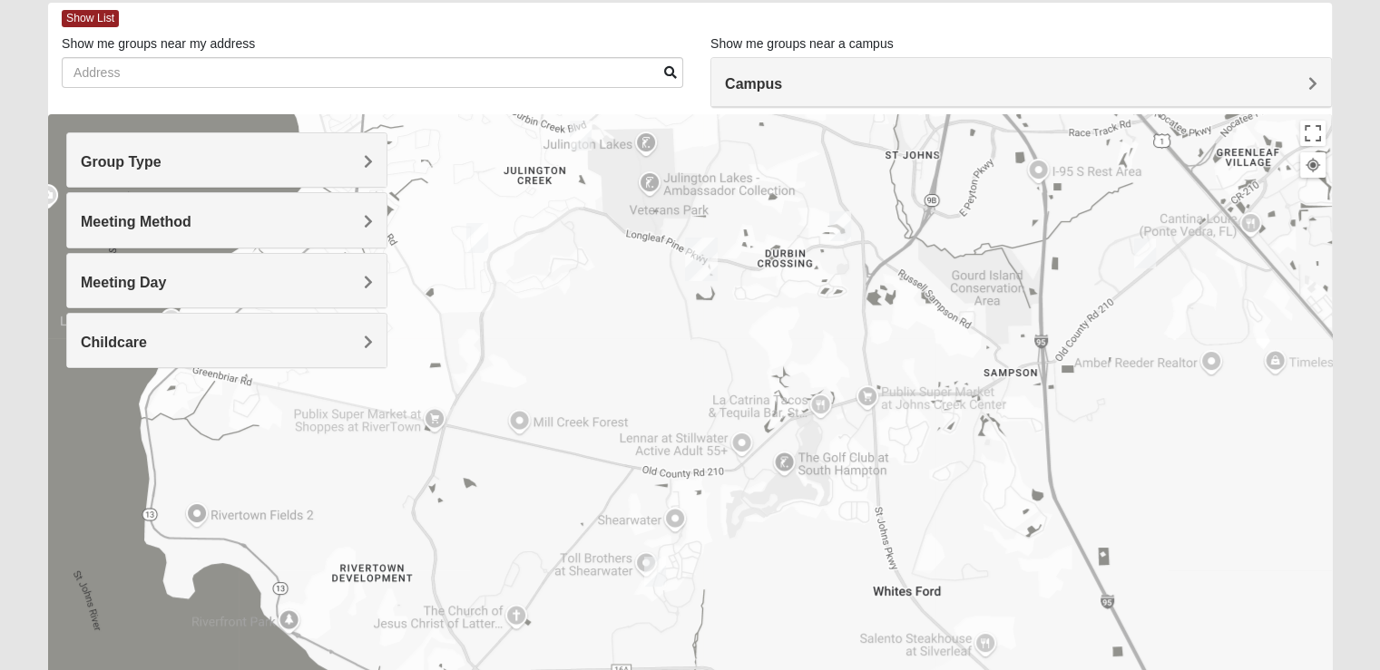
drag, startPoint x: 687, startPoint y: 517, endPoint x: 682, endPoint y: 400, distance: 117.1
click at [682, 400] on div at bounding box center [690, 477] width 1284 height 726
click at [658, 572] on img "Womens Driskell-Mele 32092" at bounding box center [655, 572] width 36 height 44
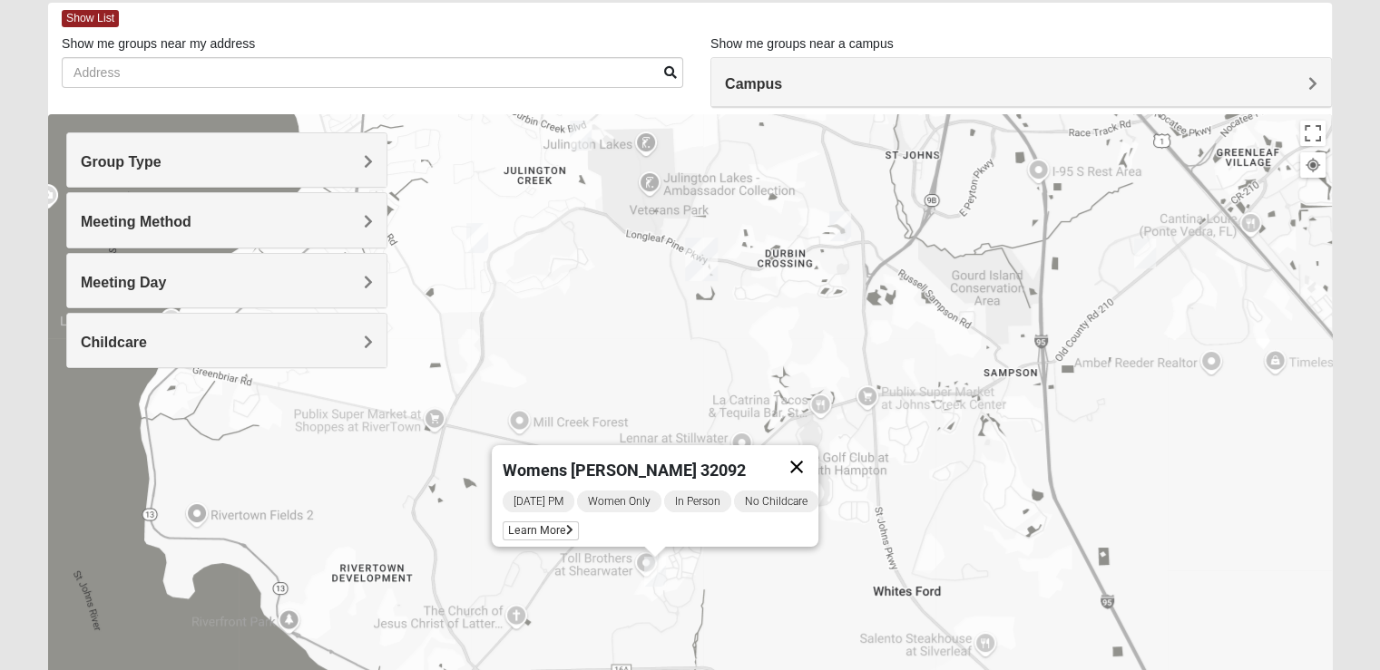
click at [800, 457] on button "Close" at bounding box center [797, 467] width 44 height 44
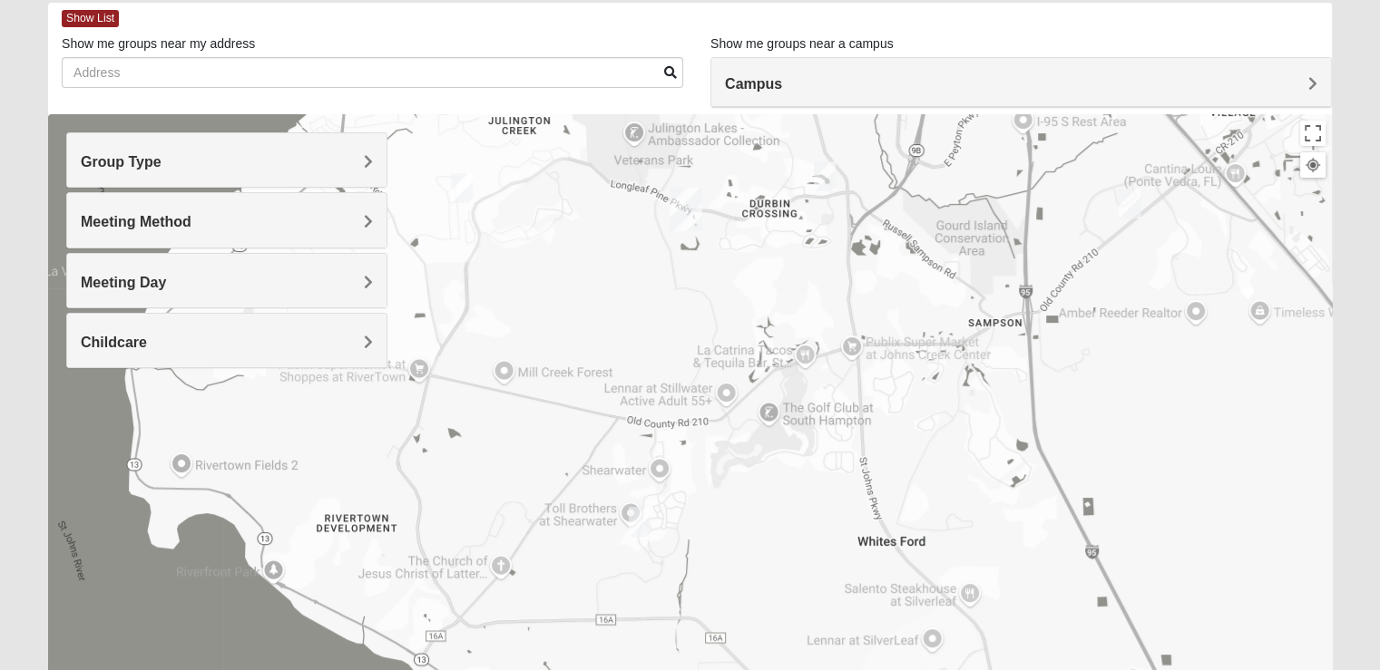
drag, startPoint x: 867, startPoint y: 539, endPoint x: 796, endPoint y: 215, distance: 331.7
click at [852, 480] on div at bounding box center [690, 477] width 1284 height 726
